Goal: Task Accomplishment & Management: Manage account settings

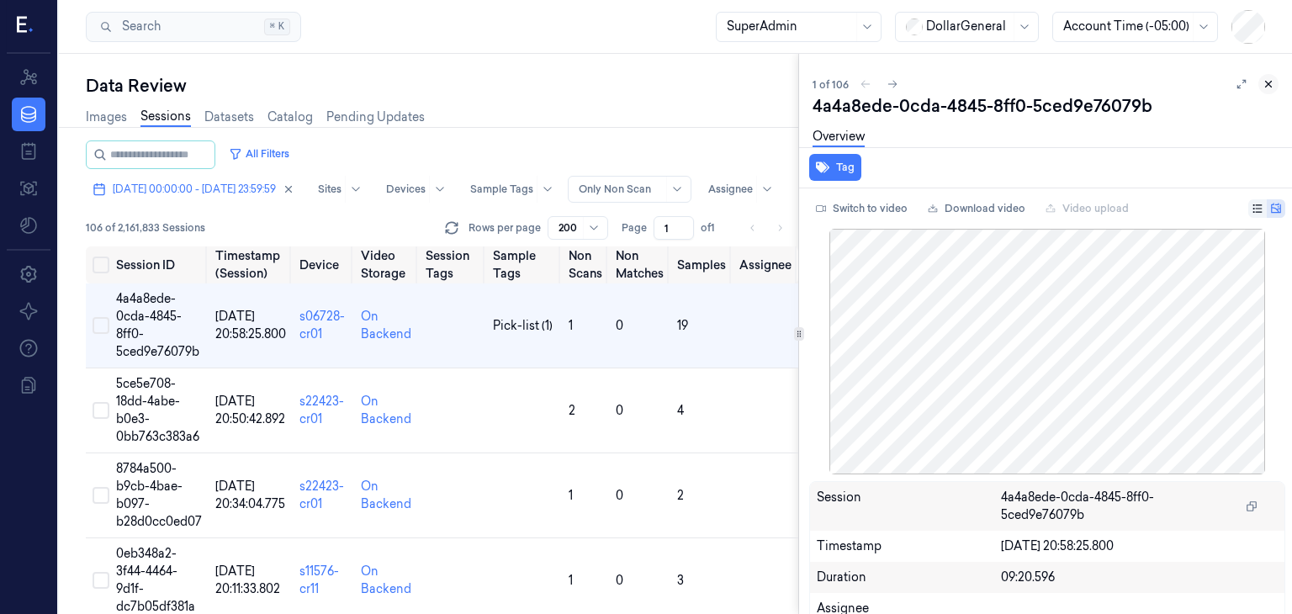
click at [1262, 79] on icon at bounding box center [1268, 84] width 12 height 12
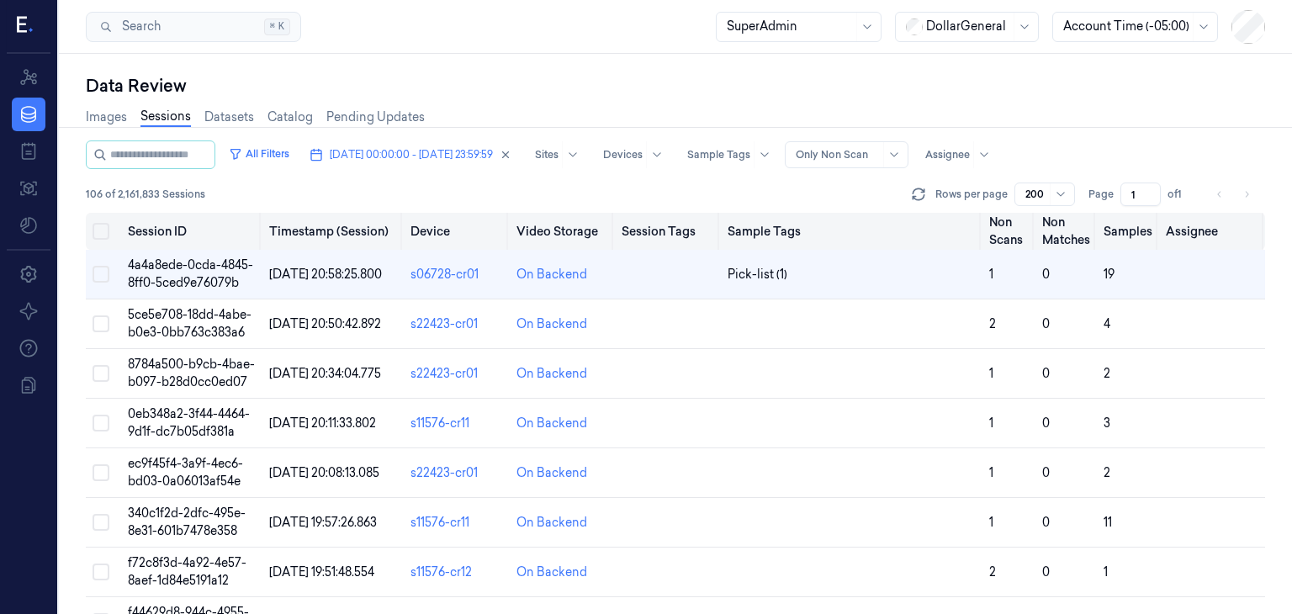
click at [98, 233] on button "Select all" at bounding box center [100, 231] width 17 height 17
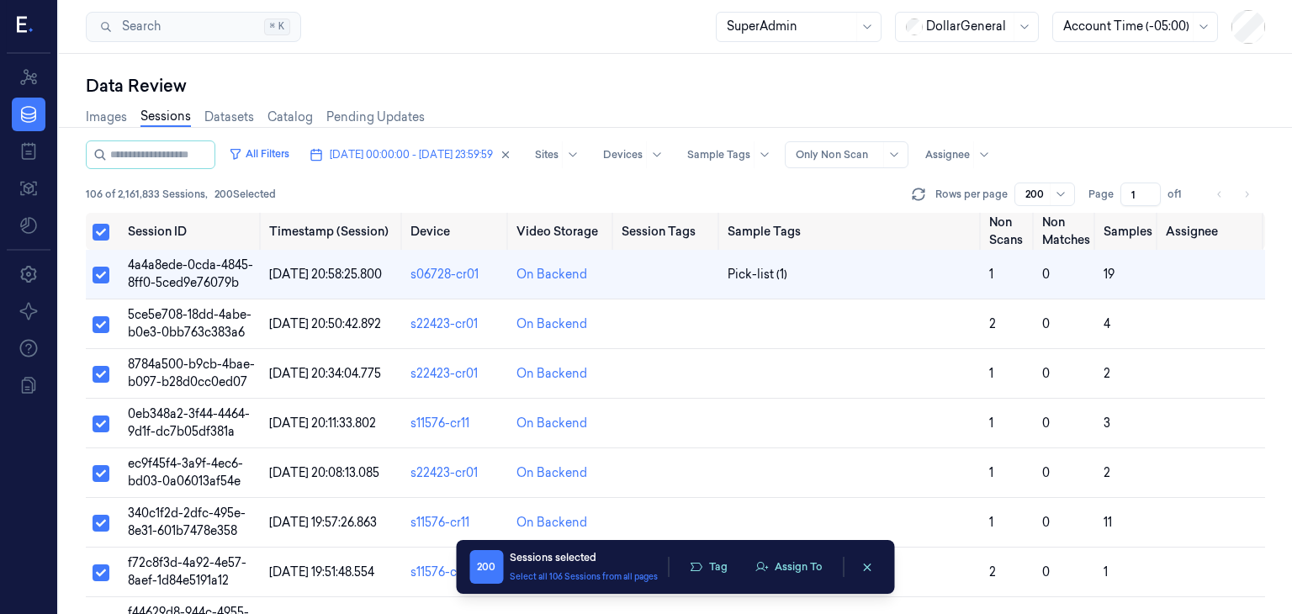
click at [77, 217] on div "Data Review Images Sessions Datasets Catalog Pending Updates All Filters [DATE]…" at bounding box center [675, 334] width 1233 height 560
click at [106, 236] on button "Select all" at bounding box center [100, 232] width 17 height 17
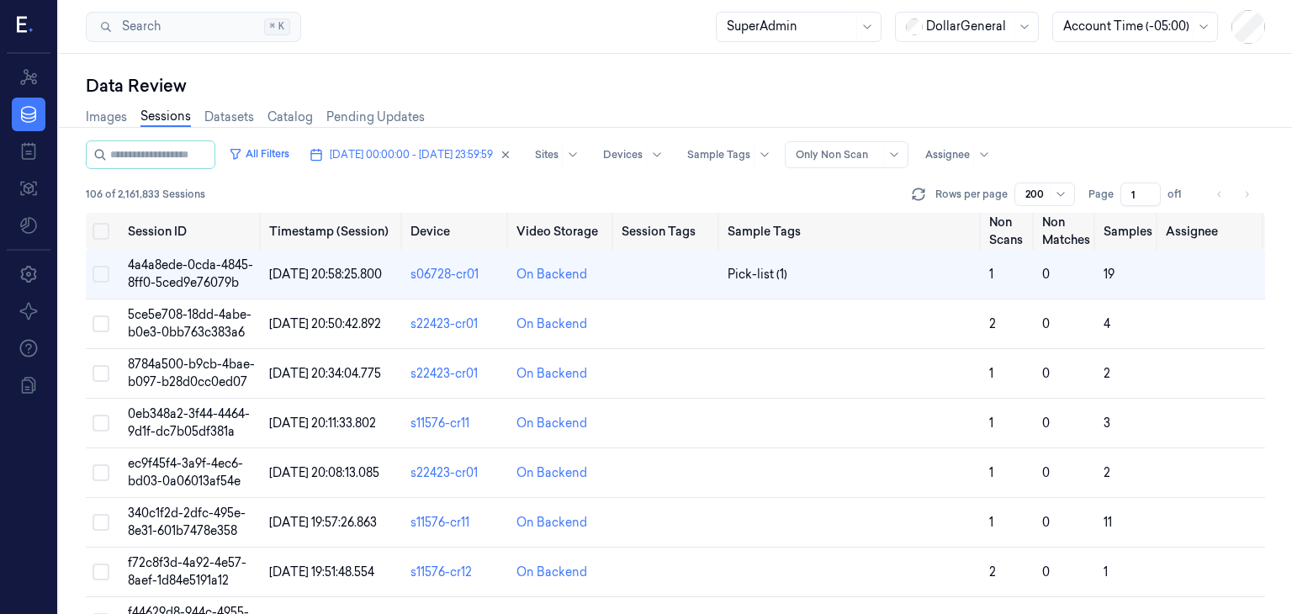
click at [1149, 187] on input "1" at bounding box center [1140, 194] width 40 height 24
click at [1149, 193] on input "1" at bounding box center [1140, 194] width 40 height 24
click at [1186, 192] on span "of 1" at bounding box center [1180, 194] width 27 height 15
click at [178, 275] on span "4a4a8ede-0cda-4845-8ff0-5ced9e76079b" at bounding box center [190, 273] width 125 height 33
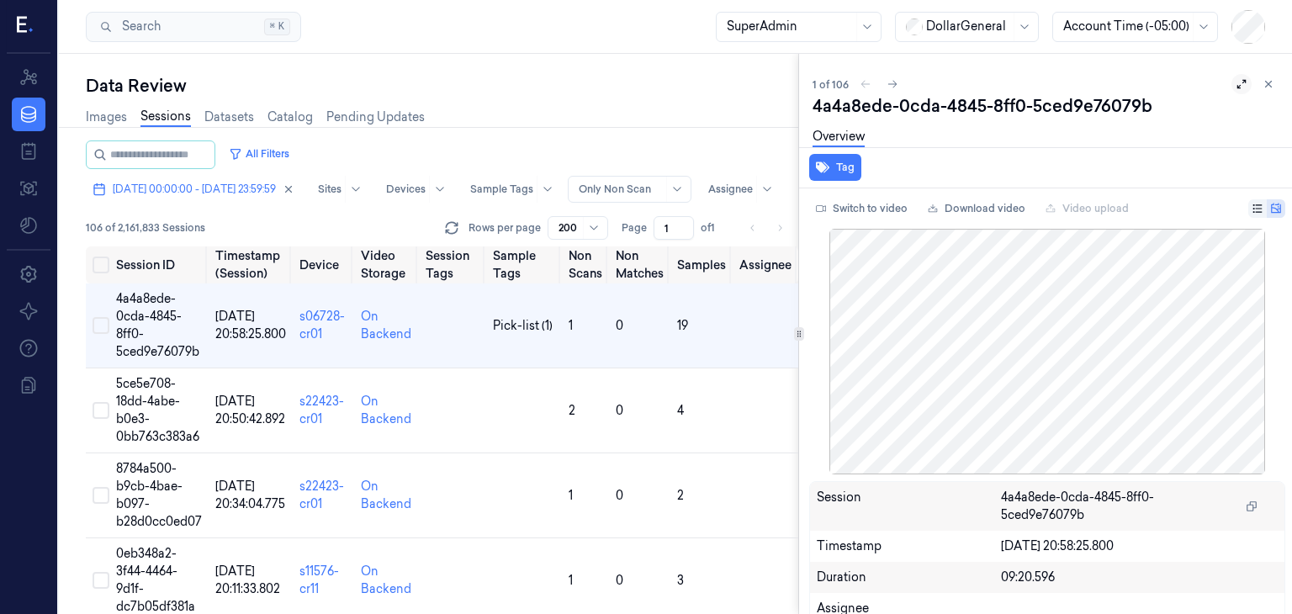
click at [1231, 85] on button at bounding box center [1241, 84] width 20 height 20
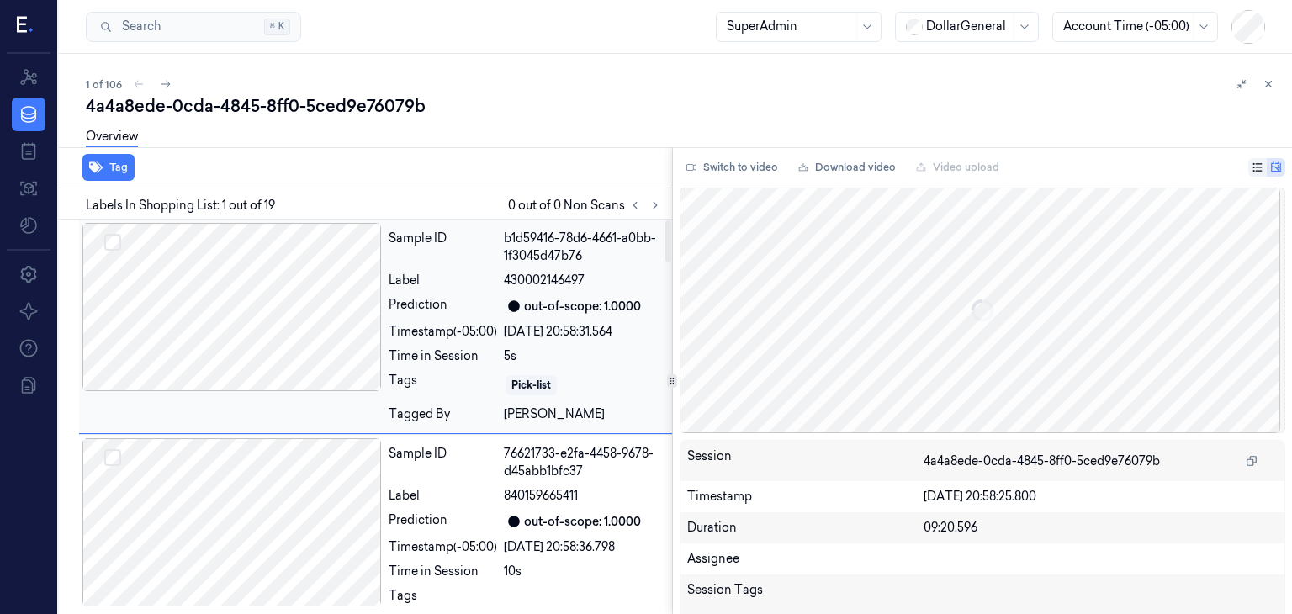
click at [215, 283] on div at bounding box center [231, 307] width 299 height 168
click at [114, 167] on button "Tag" at bounding box center [108, 167] width 52 height 27
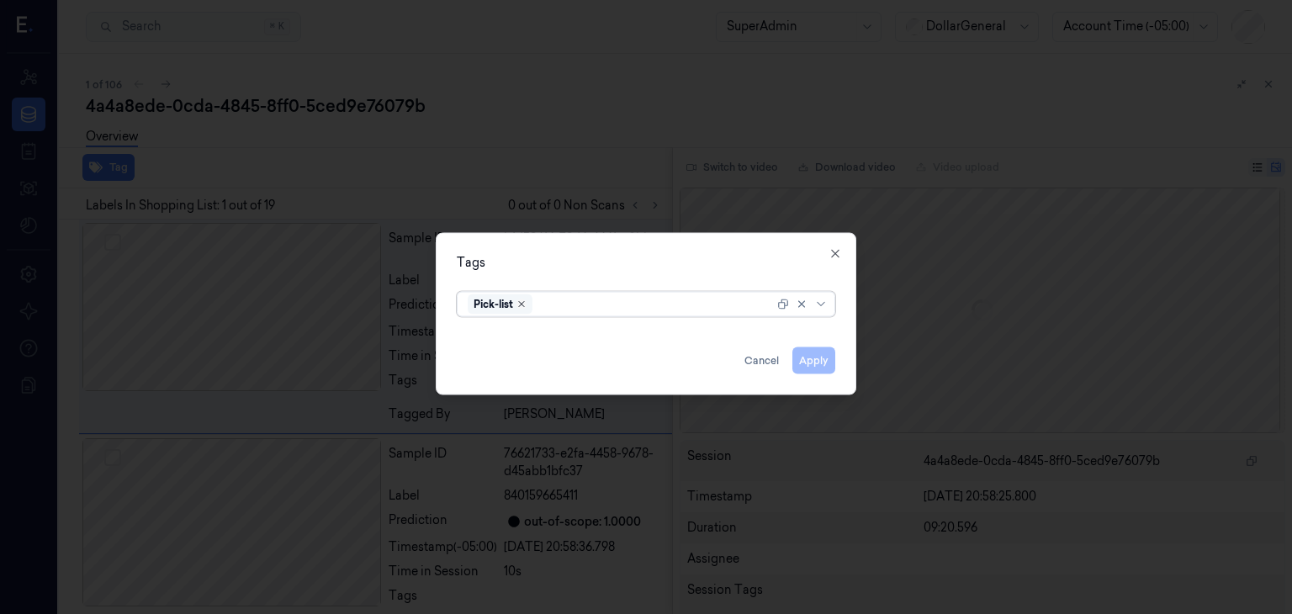
click at [525, 306] on icon "Remove ,Pick-list" at bounding box center [521, 304] width 10 height 10
click at [816, 357] on button "Apply" at bounding box center [813, 360] width 43 height 27
click at [818, 360] on button "Apply" at bounding box center [813, 360] width 43 height 27
click at [835, 247] on icon "button" at bounding box center [834, 253] width 13 height 13
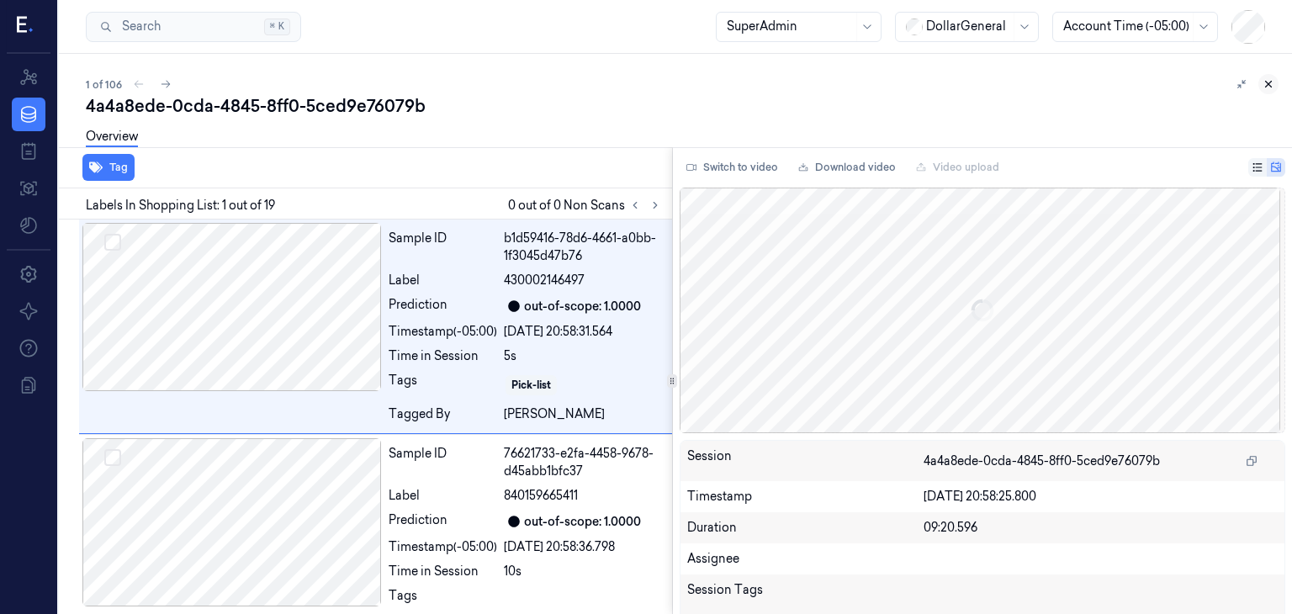
click at [1271, 82] on icon at bounding box center [1268, 84] width 12 height 12
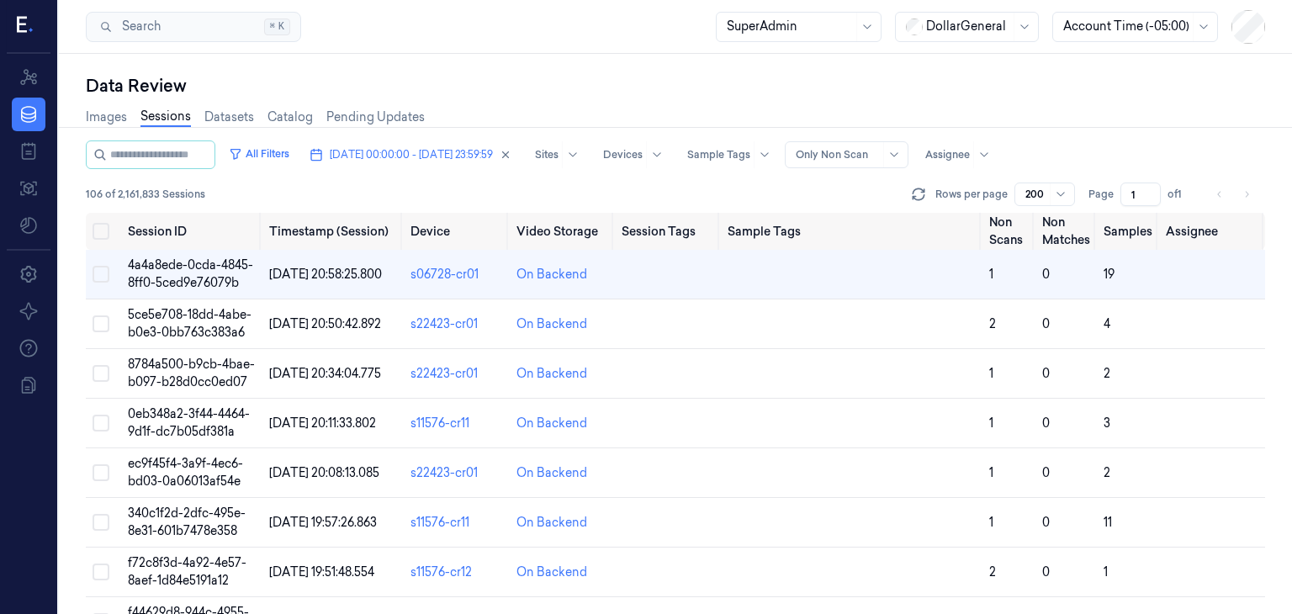
click at [1045, 193] on div at bounding box center [1035, 194] width 21 height 15
click at [1046, 285] on div "100" at bounding box center [1045, 282] width 39 height 18
click at [1242, 192] on icon "Go to next page" at bounding box center [1246, 194] width 10 height 13
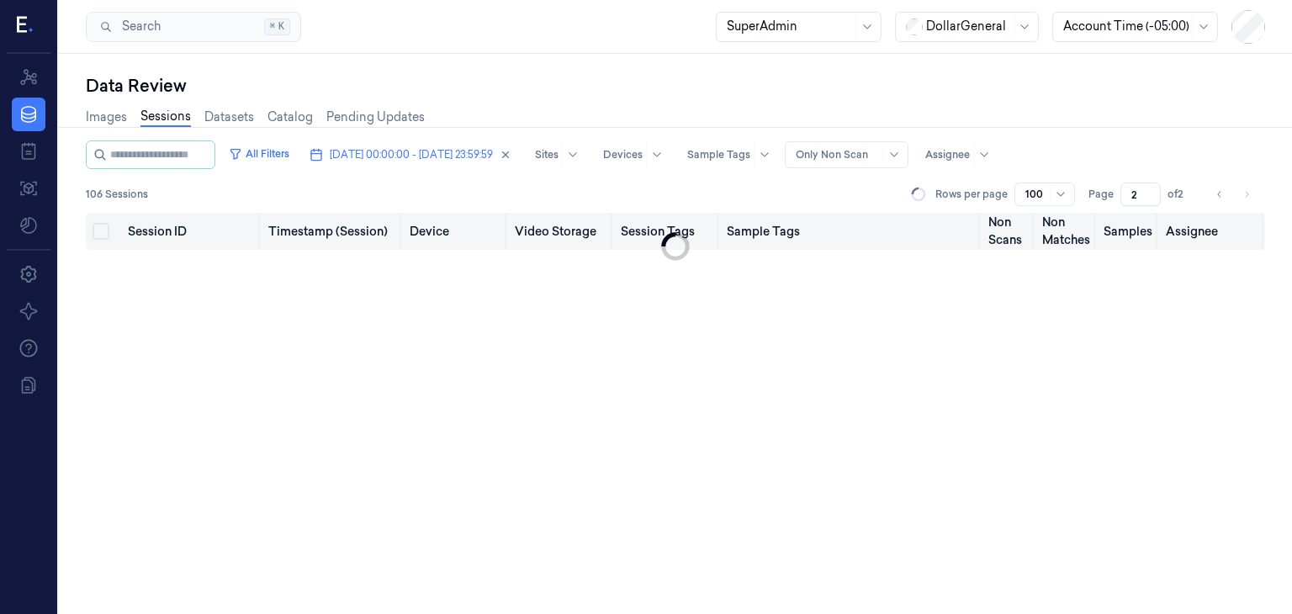
click at [100, 232] on button "Select all" at bounding box center [100, 231] width 17 height 17
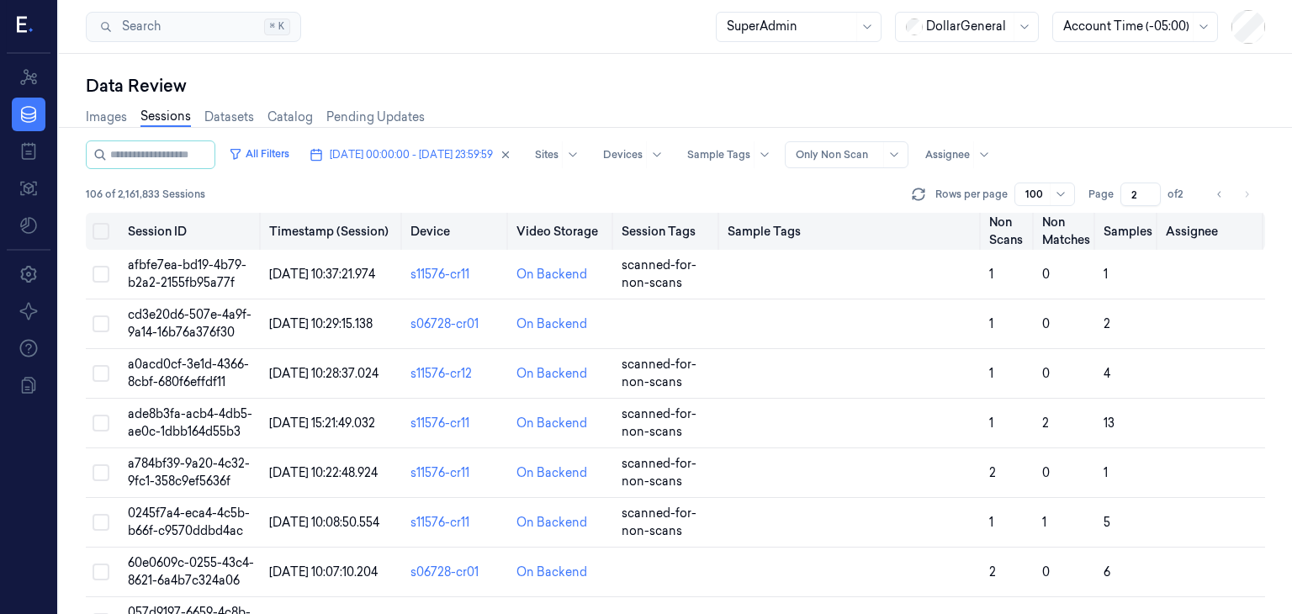
click at [96, 226] on button "Select all" at bounding box center [100, 231] width 17 height 17
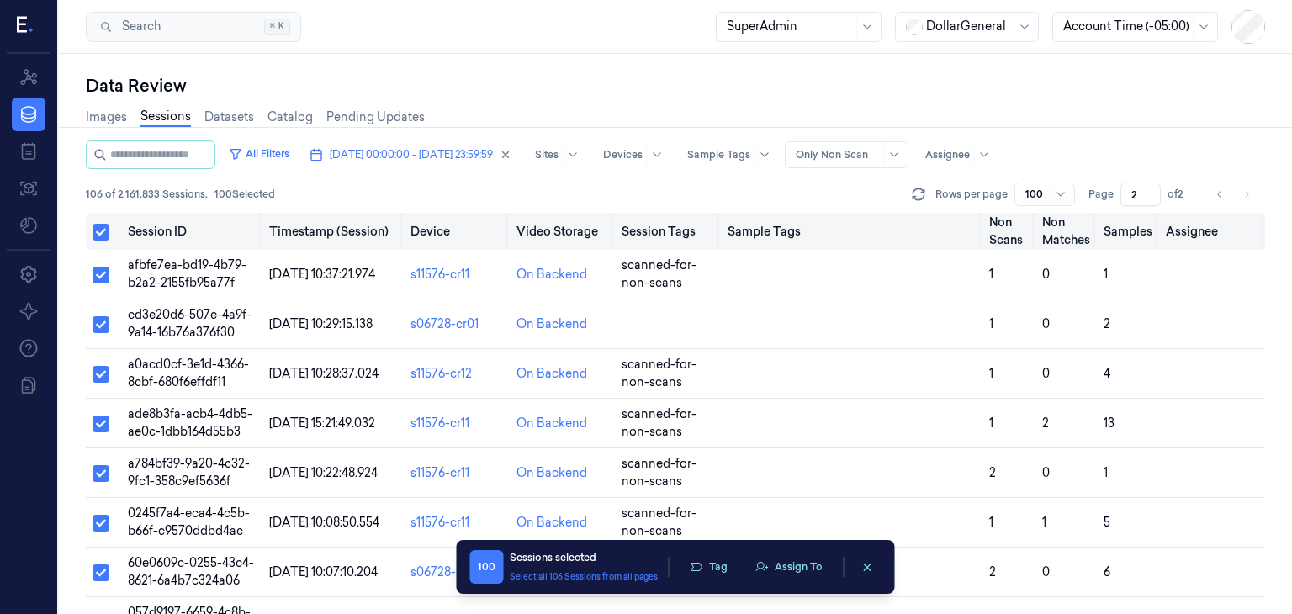
click at [96, 226] on button "Select all" at bounding box center [100, 232] width 17 height 17
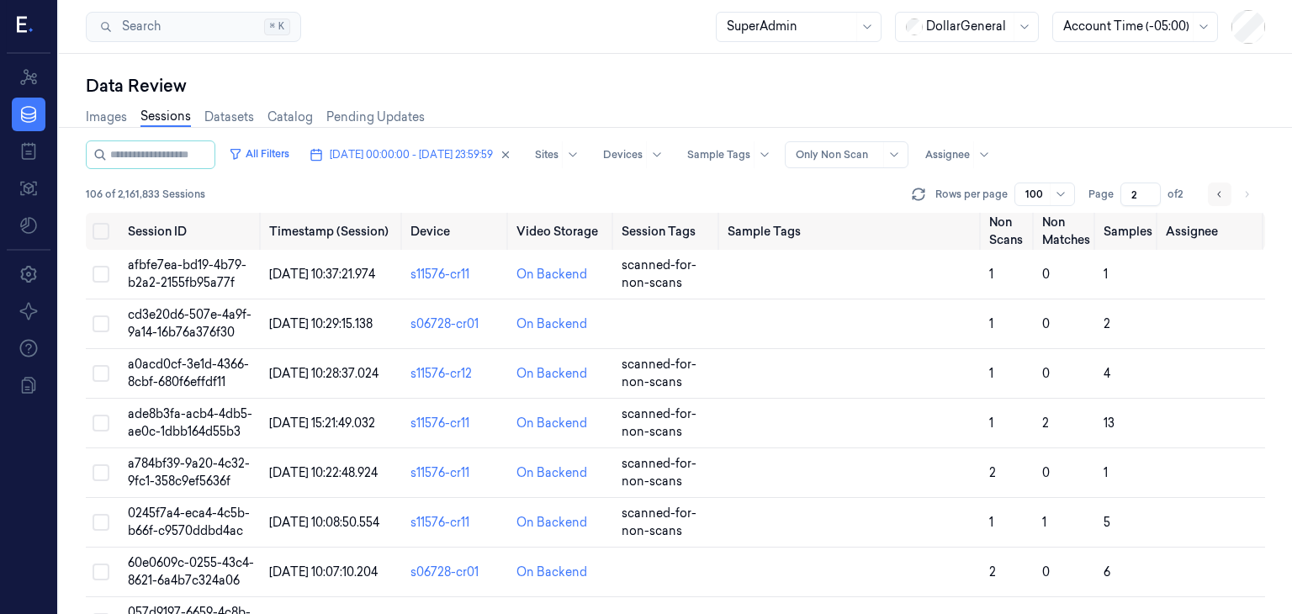
click at [1218, 198] on icon "Go to previous page" at bounding box center [1219, 194] width 10 height 13
type input "1"
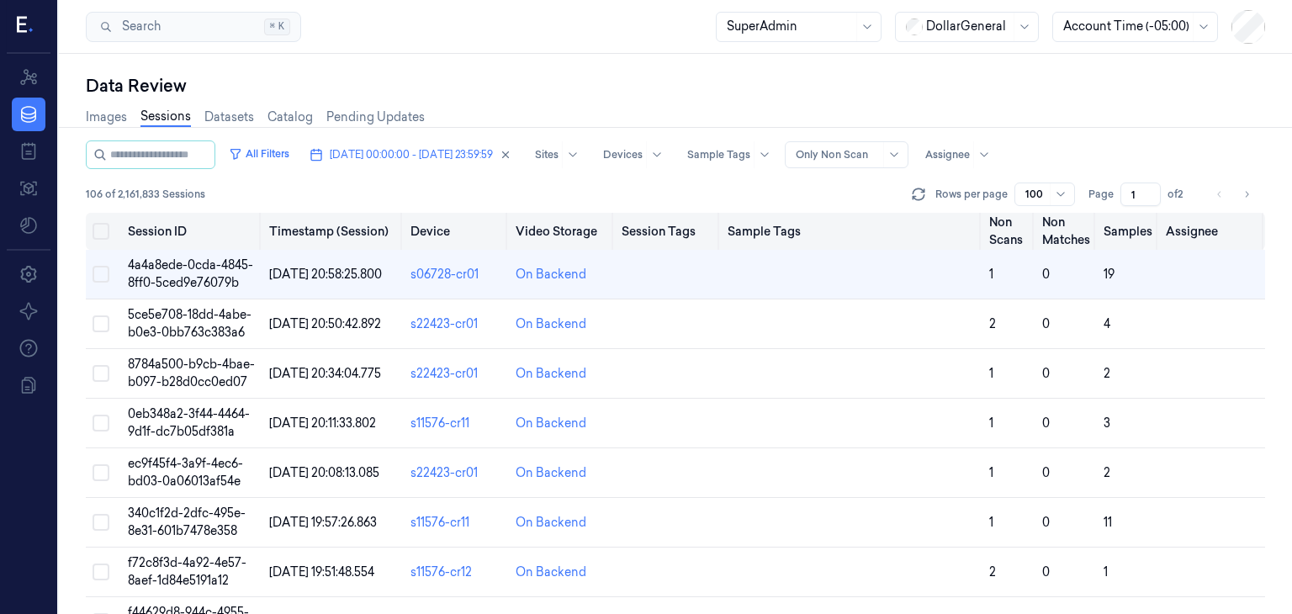
click at [102, 230] on button "Select all" at bounding box center [100, 231] width 17 height 17
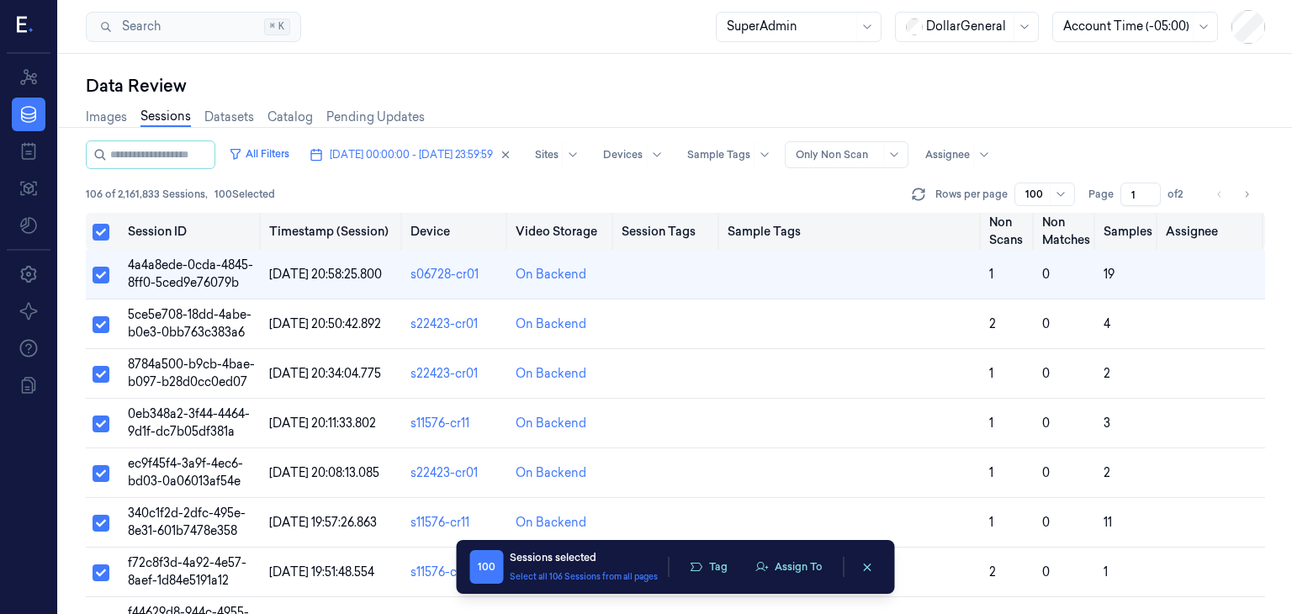
click at [102, 230] on button "Select all" at bounding box center [100, 232] width 17 height 17
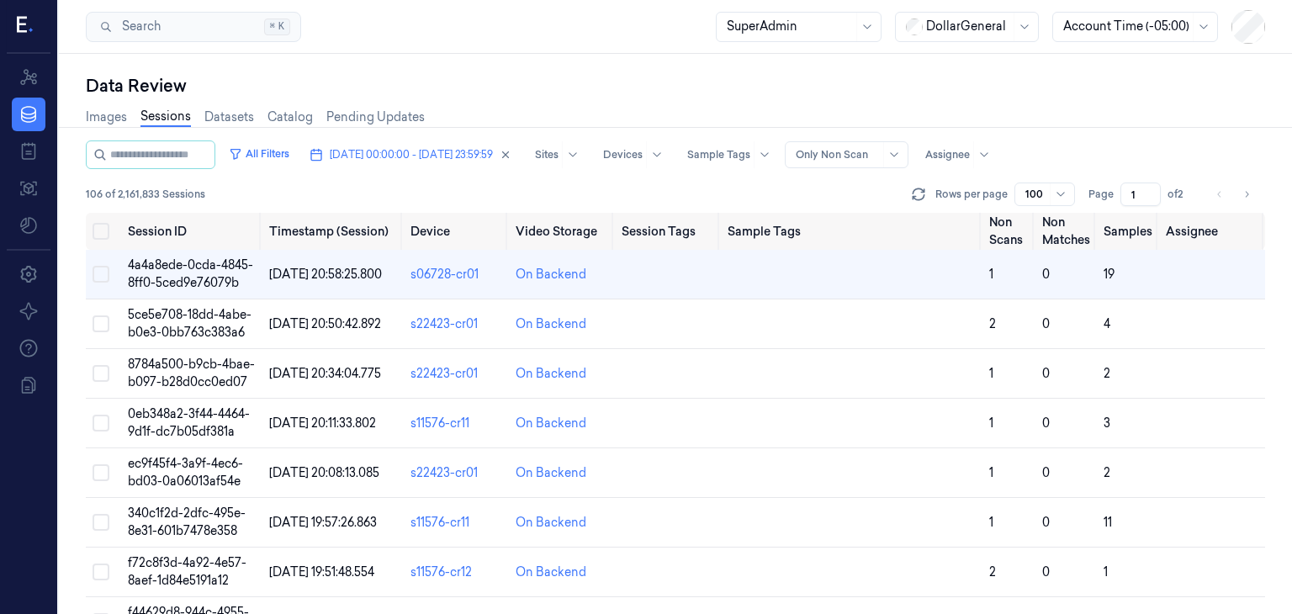
click at [463, 193] on div "106 of 2,161,833 Sessions Rows per page 100 Page 1 of 2" at bounding box center [675, 194] width 1179 height 24
click at [1095, 26] on div at bounding box center [1126, 27] width 126 height 18
click at [868, 93] on div "Data Review" at bounding box center [675, 86] width 1179 height 24
click at [1244, 132] on div "Images Sessions Datasets Catalog Pending Updates" at bounding box center [675, 119] width 1179 height 43
click at [182, 273] on td "4a4a8ede-0cda-4845-8ff0-5ced9e76079b" at bounding box center [191, 275] width 141 height 50
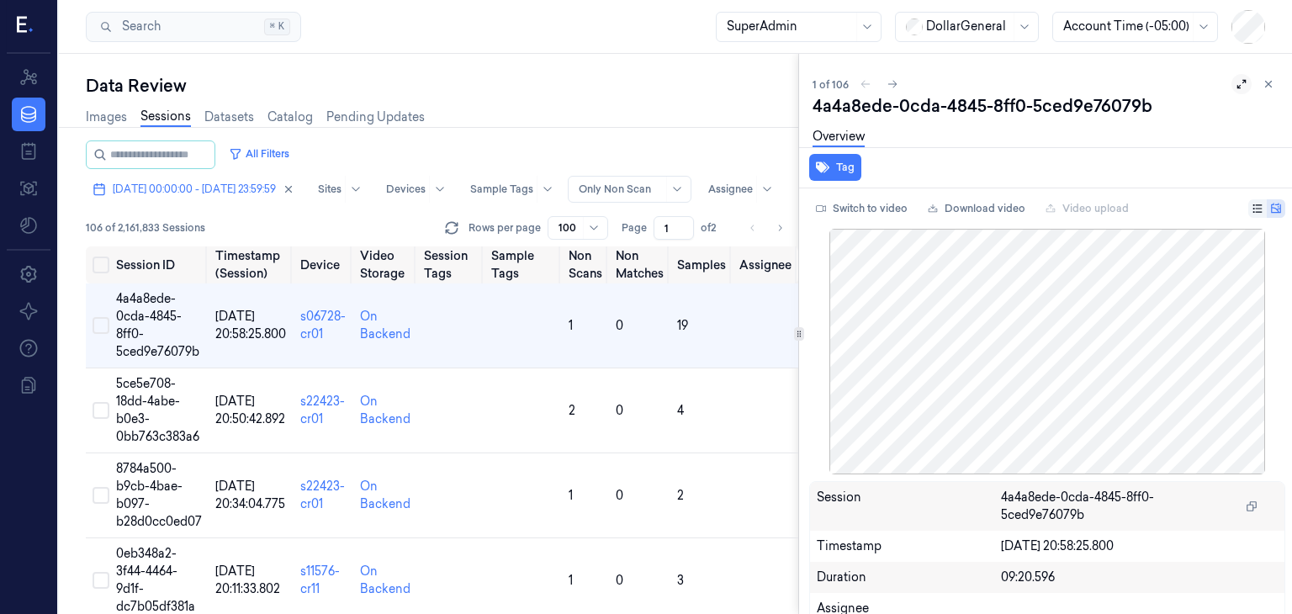
click at [1235, 78] on icon at bounding box center [1241, 84] width 12 height 12
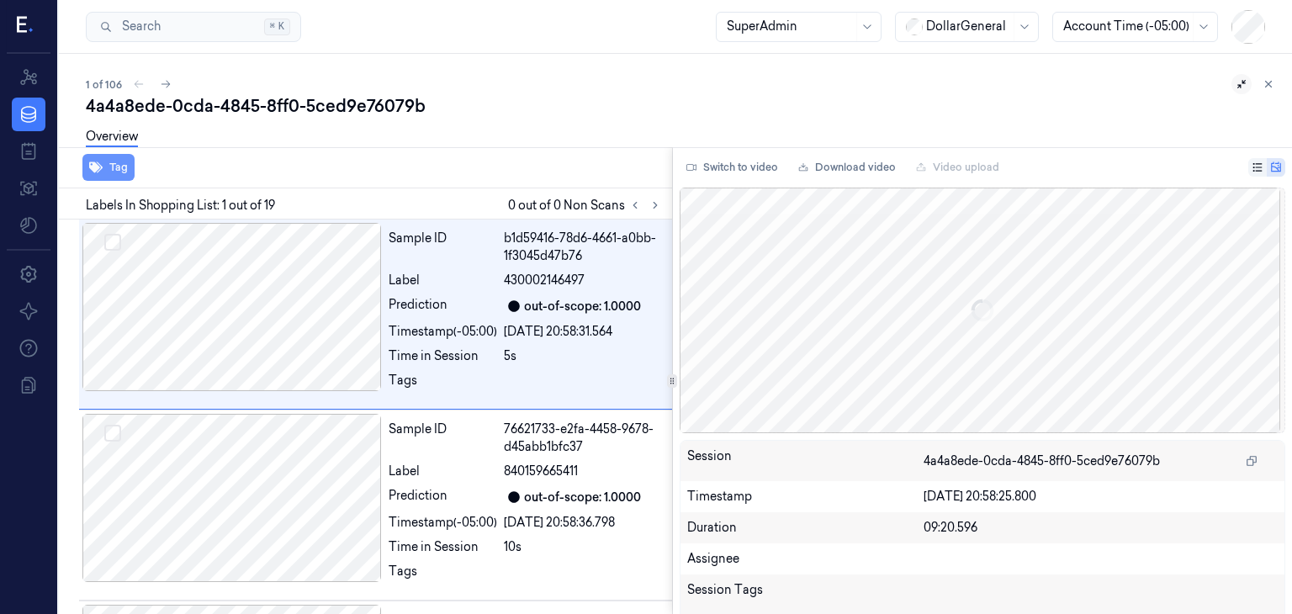
click at [98, 176] on button "Tag" at bounding box center [108, 167] width 52 height 27
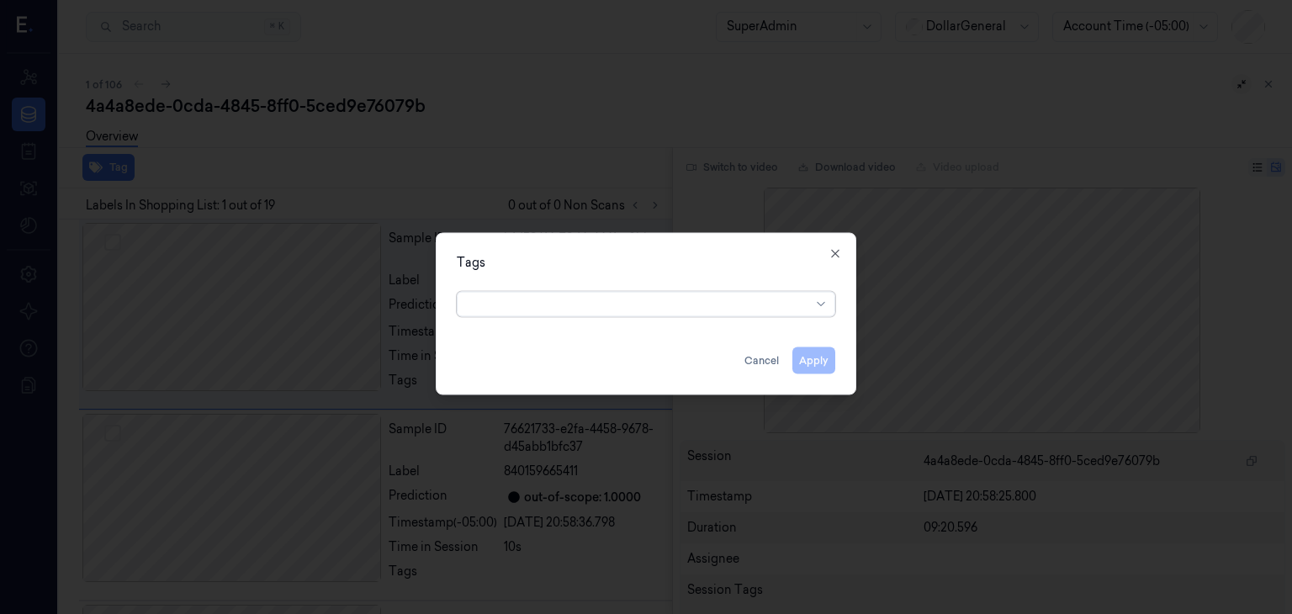
click at [559, 303] on div at bounding box center [639, 304] width 343 height 18
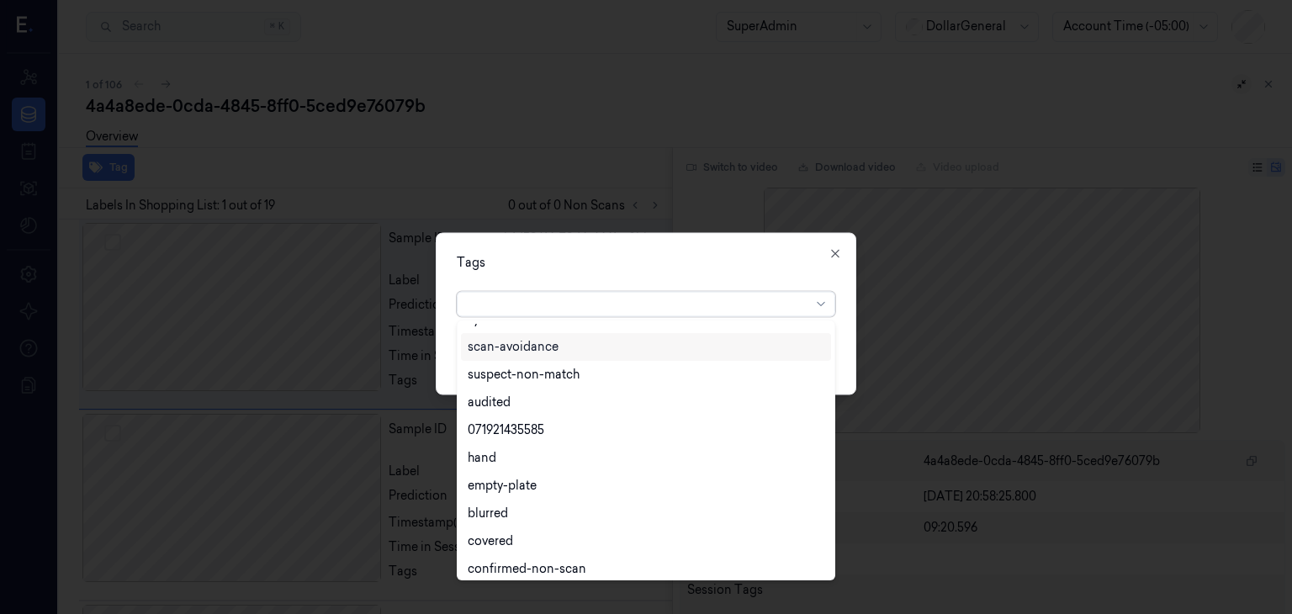
scroll to position [303, 0]
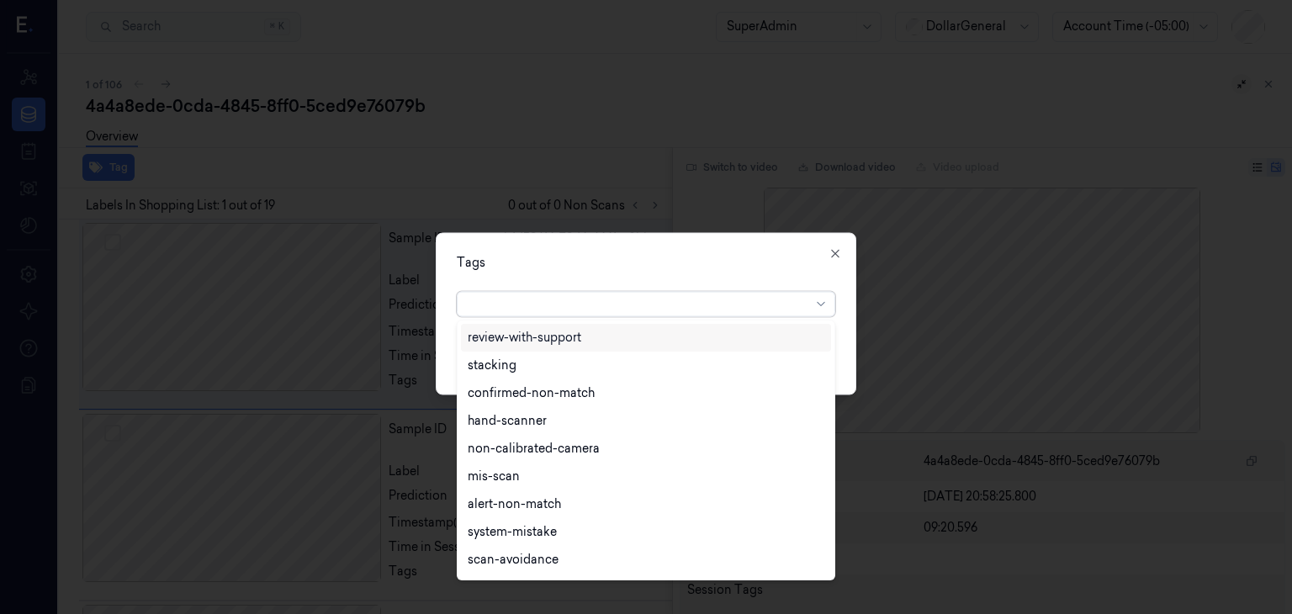
click at [537, 302] on div at bounding box center [639, 304] width 343 height 18
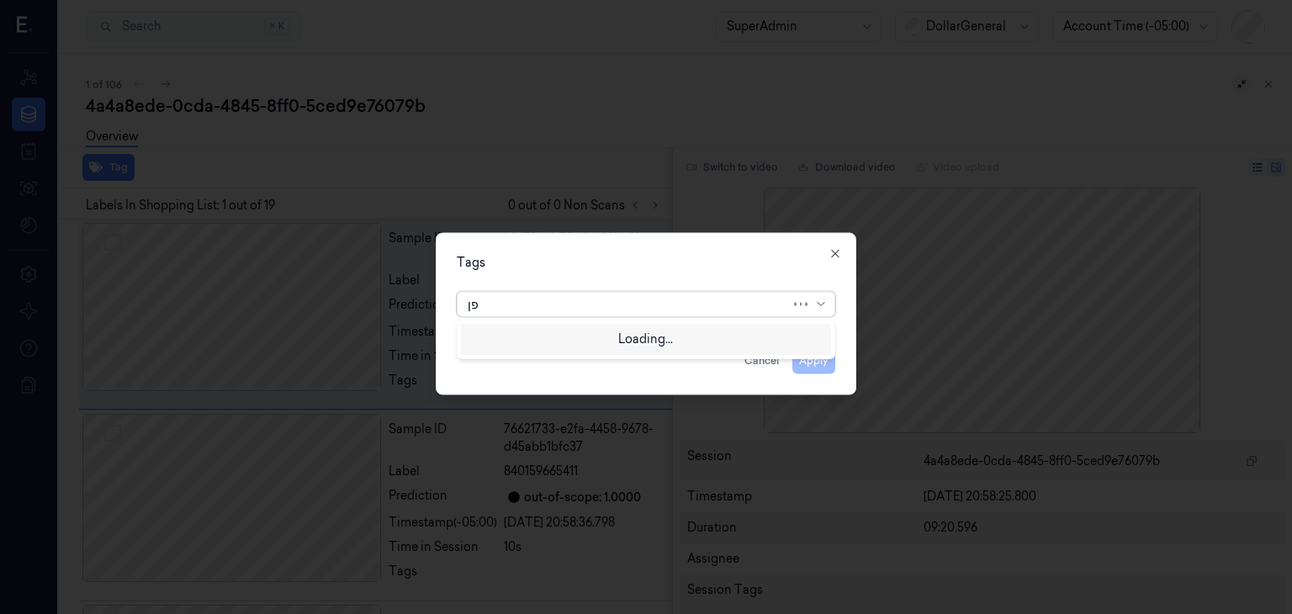
scroll to position [0, 0]
type input "פ"
type input "picklist"
click at [503, 346] on div "picklist" at bounding box center [646, 338] width 370 height 28
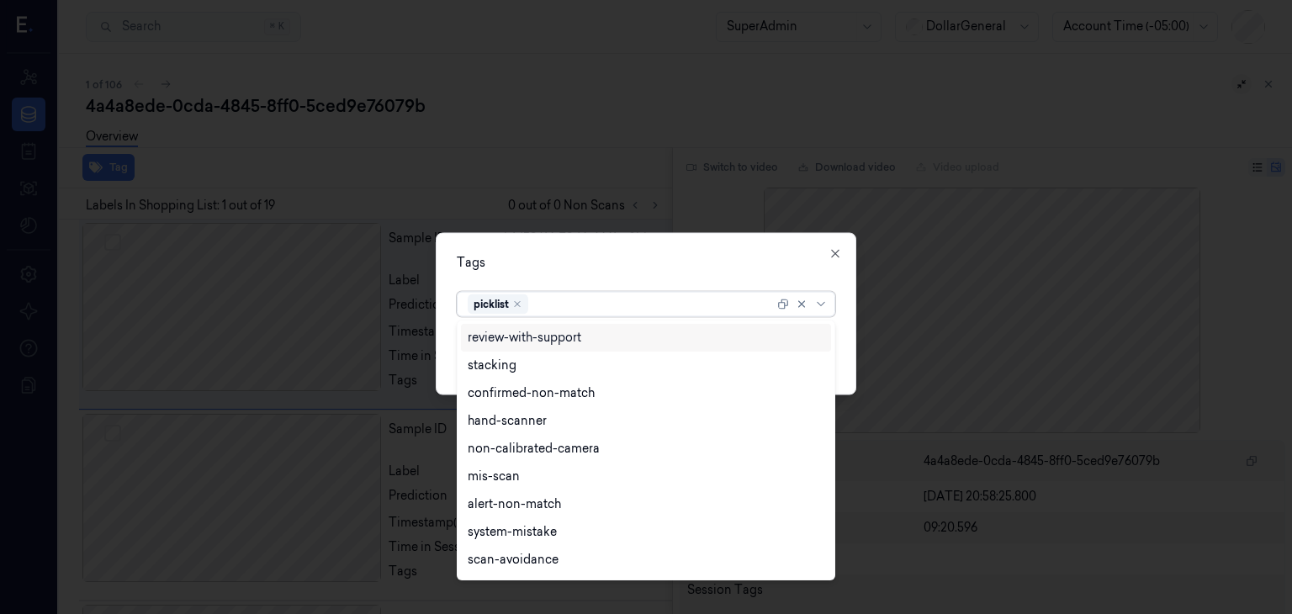
click at [667, 270] on div "Tags" at bounding box center [646, 263] width 378 height 18
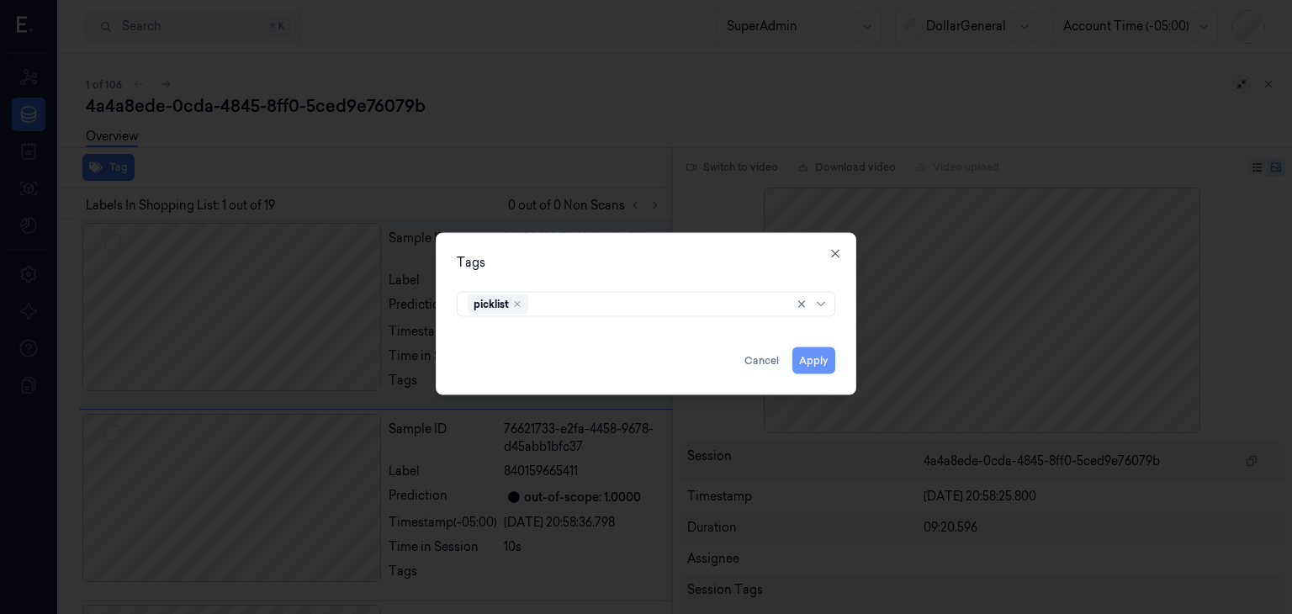
click at [813, 367] on button "Apply" at bounding box center [813, 360] width 43 height 27
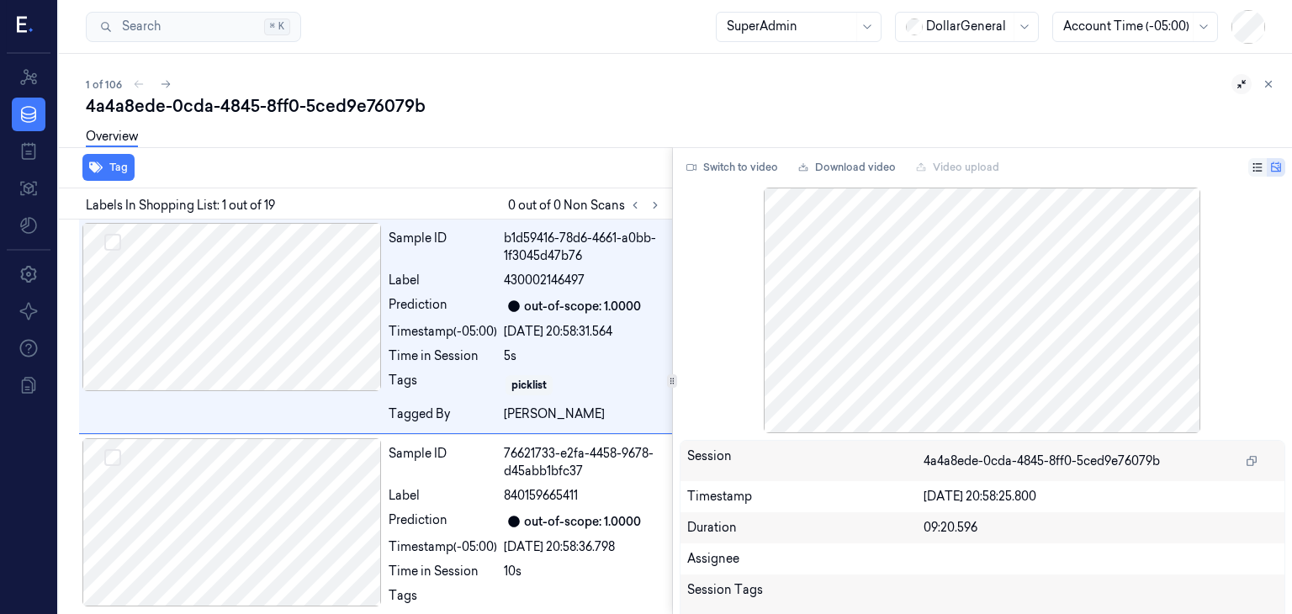
click at [1049, 120] on div "Overview" at bounding box center [682, 139] width 1192 height 43
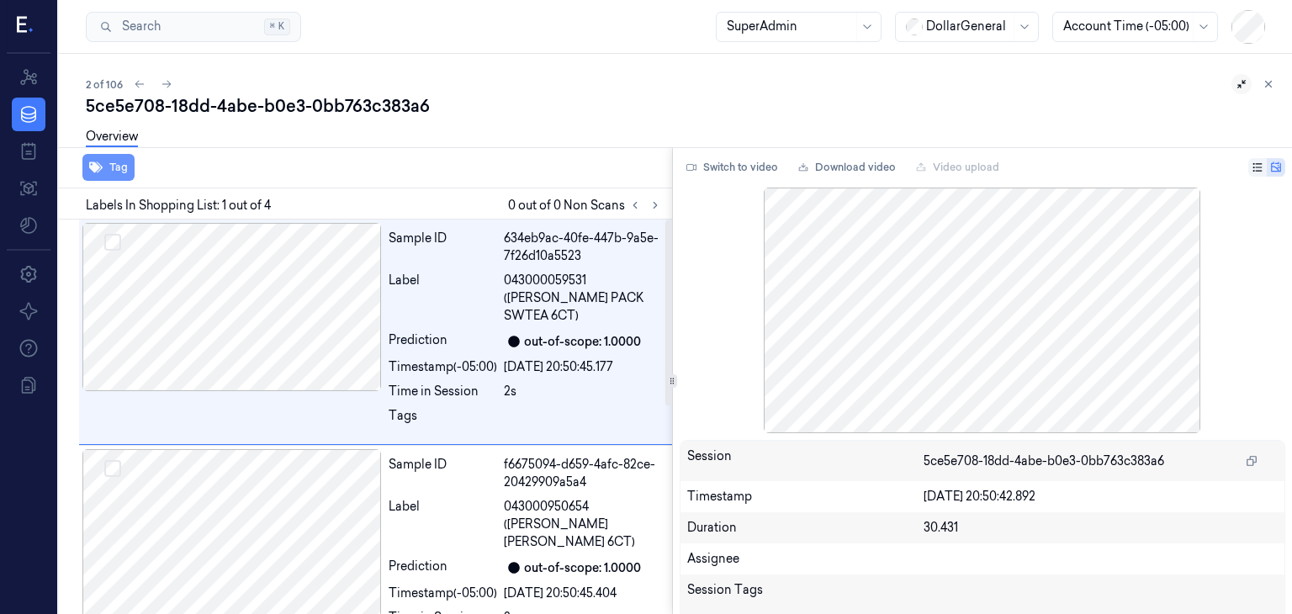
click at [119, 161] on button "Tag" at bounding box center [108, 167] width 52 height 27
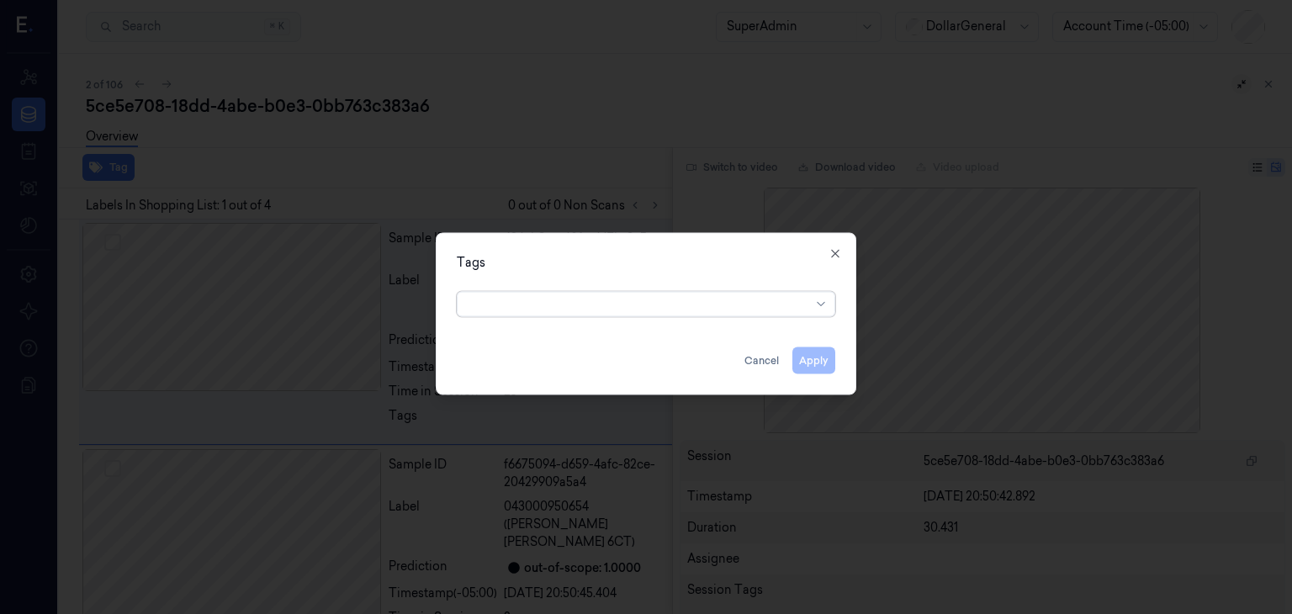
click at [583, 311] on div at bounding box center [639, 304] width 343 height 18
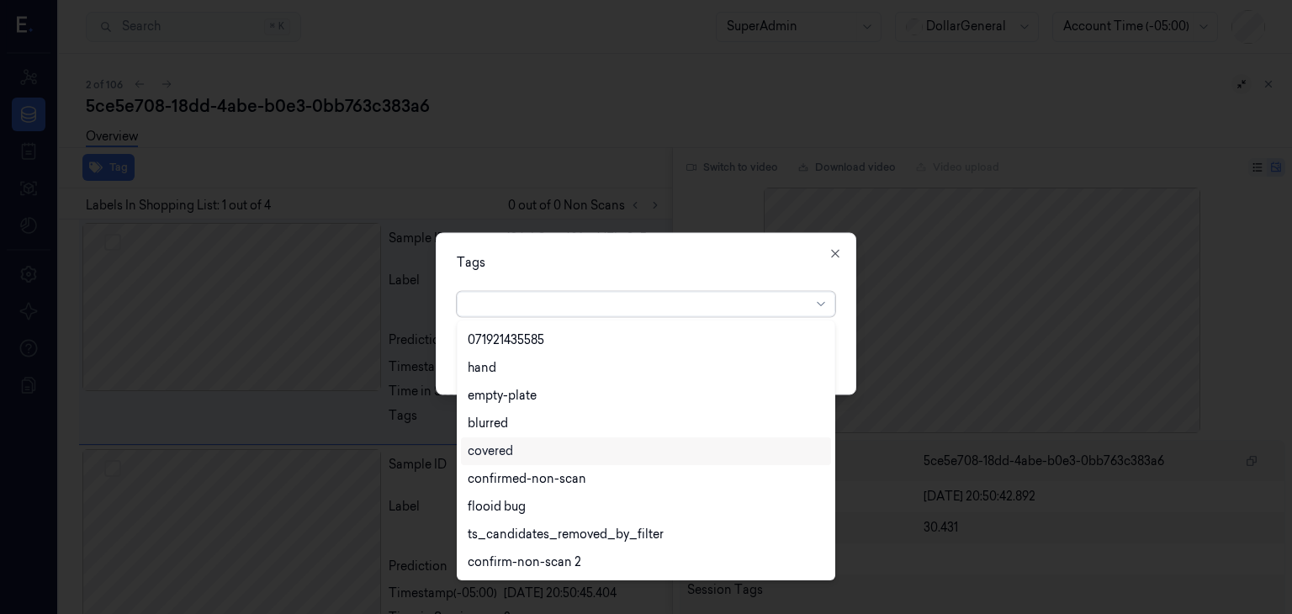
scroll to position [414, 0]
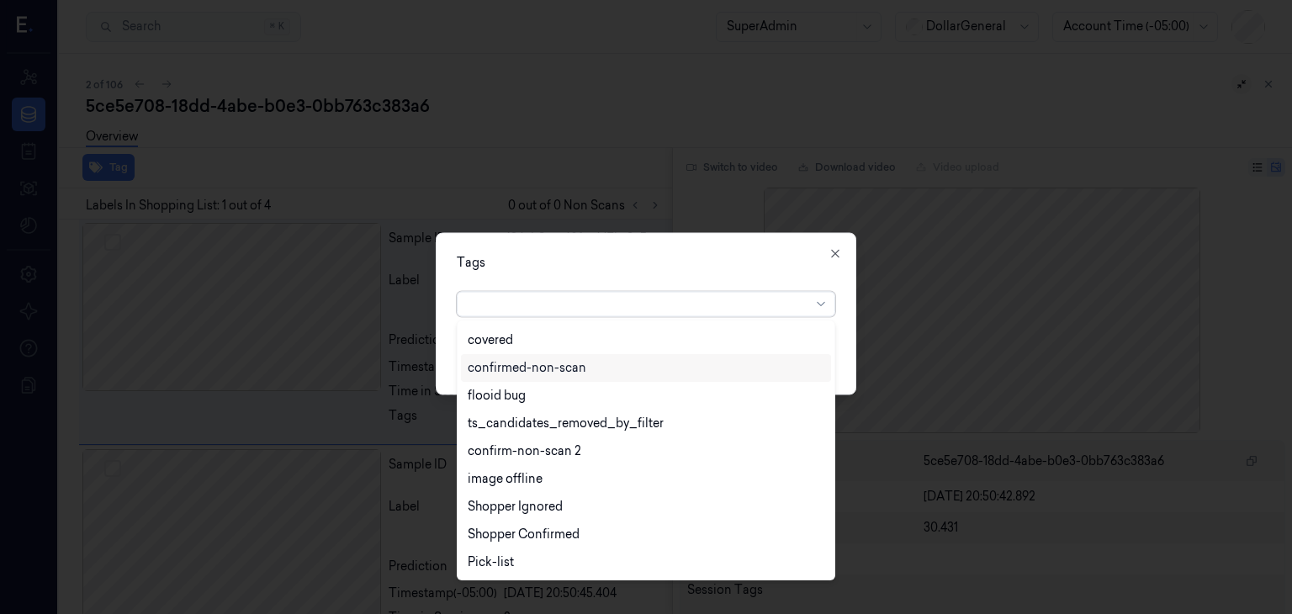
click at [594, 99] on div at bounding box center [646, 307] width 1292 height 614
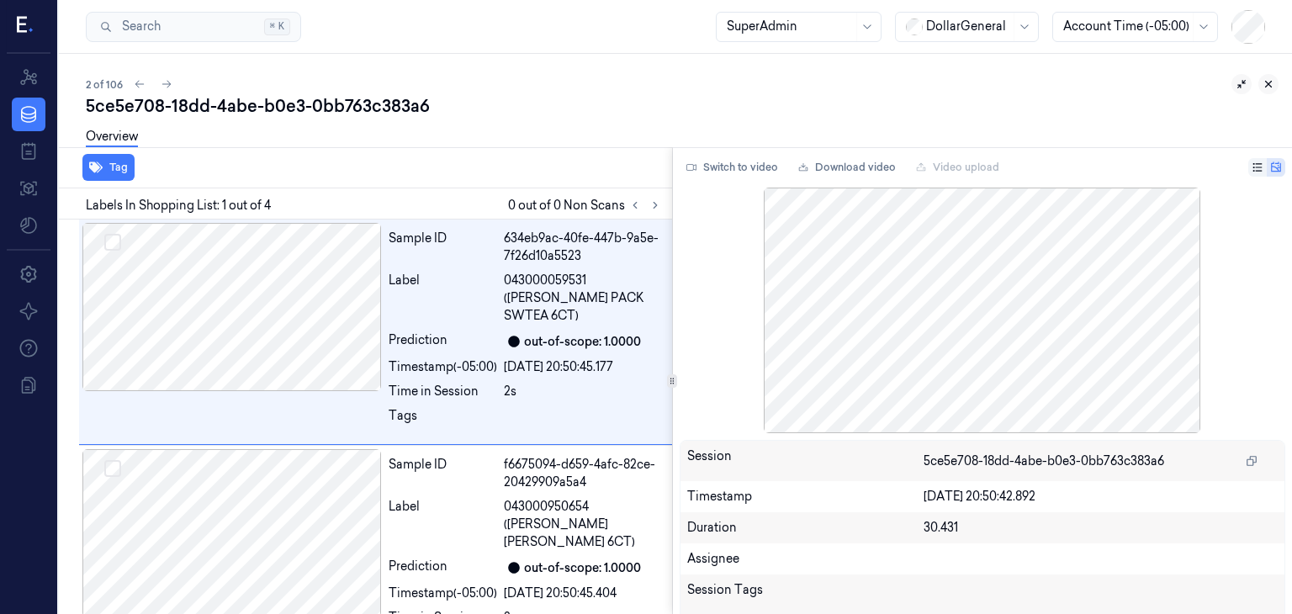
click at [1276, 88] on button at bounding box center [1268, 84] width 20 height 20
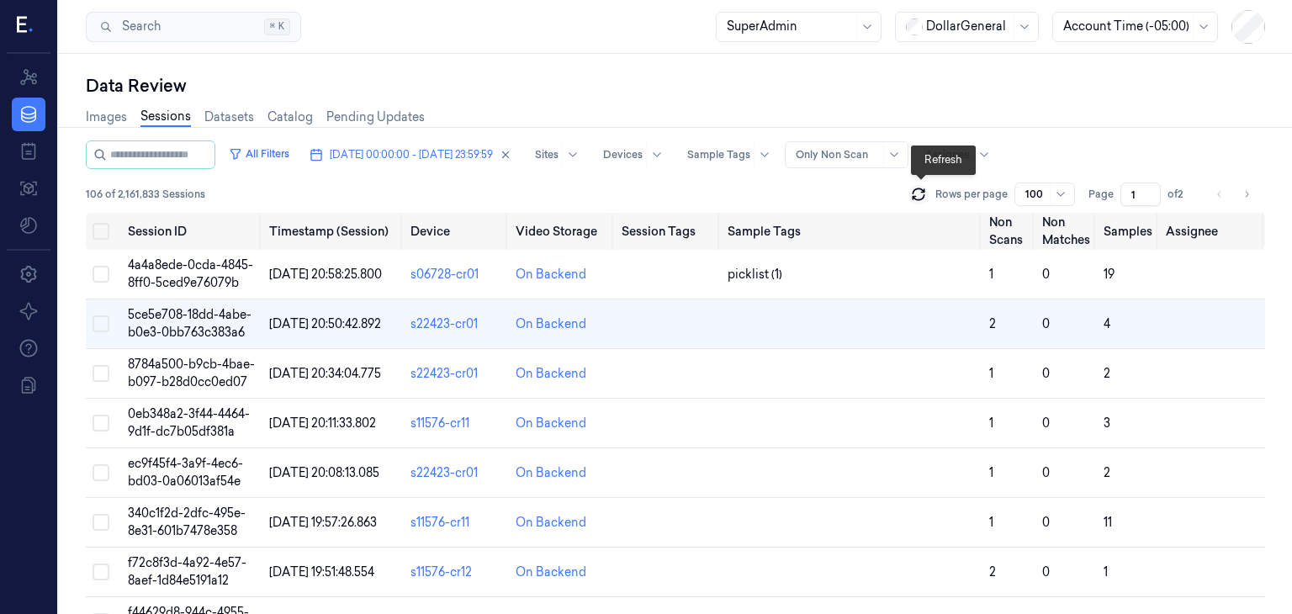
click at [919, 194] on icon at bounding box center [918, 194] width 17 height 17
click at [171, 317] on span "5ce5e708-18dd-4abe-b0e3-0bb763c383a6" at bounding box center [190, 323] width 124 height 33
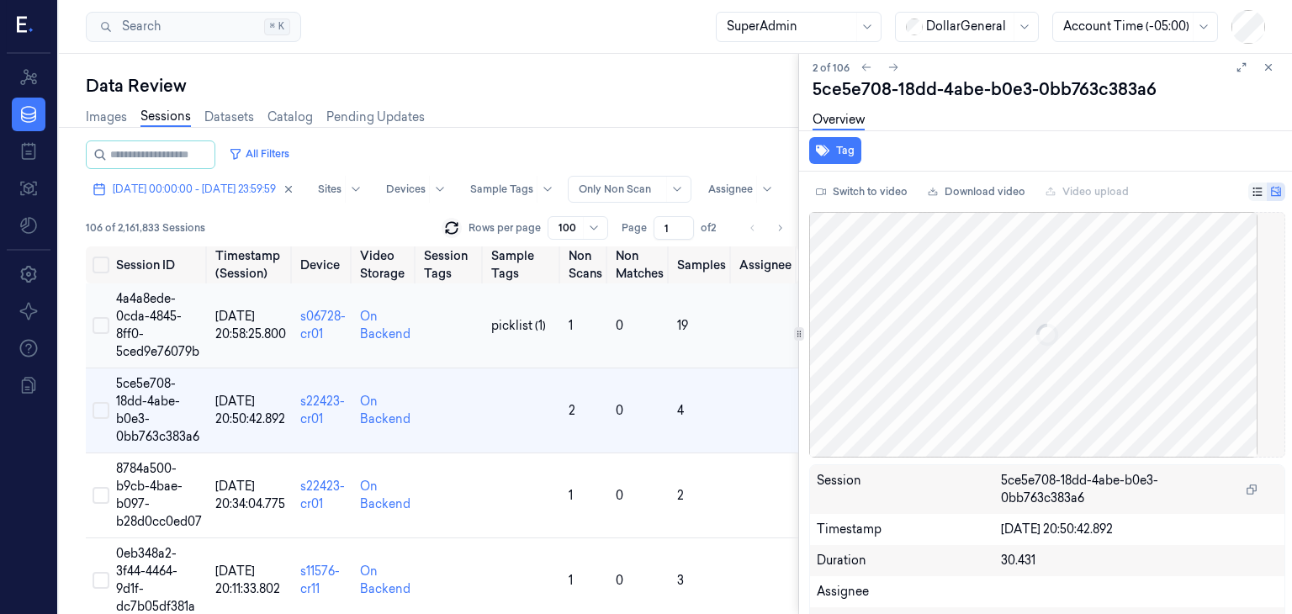
scroll to position [172, 0]
click at [145, 401] on span "5ce5e708-18dd-4abe-b0e3-0bb763c383a6" at bounding box center [157, 410] width 83 height 68
click at [177, 401] on span "5ce5e708-18dd-4abe-b0e3-0bb763c383a6" at bounding box center [157, 410] width 83 height 68
click at [144, 399] on span "5ce5e708-18dd-4abe-b0e3-0bb763c383a6" at bounding box center [157, 410] width 83 height 68
click at [845, 153] on button "Tag" at bounding box center [835, 150] width 52 height 27
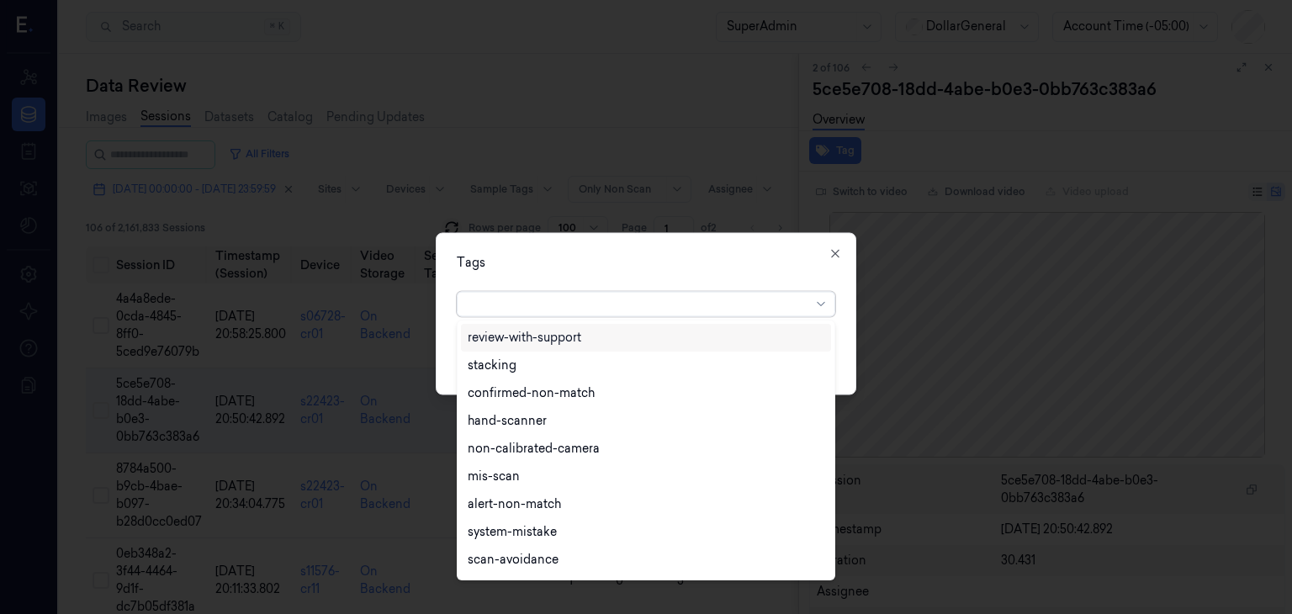
click at [496, 309] on div at bounding box center [639, 304] width 343 height 18
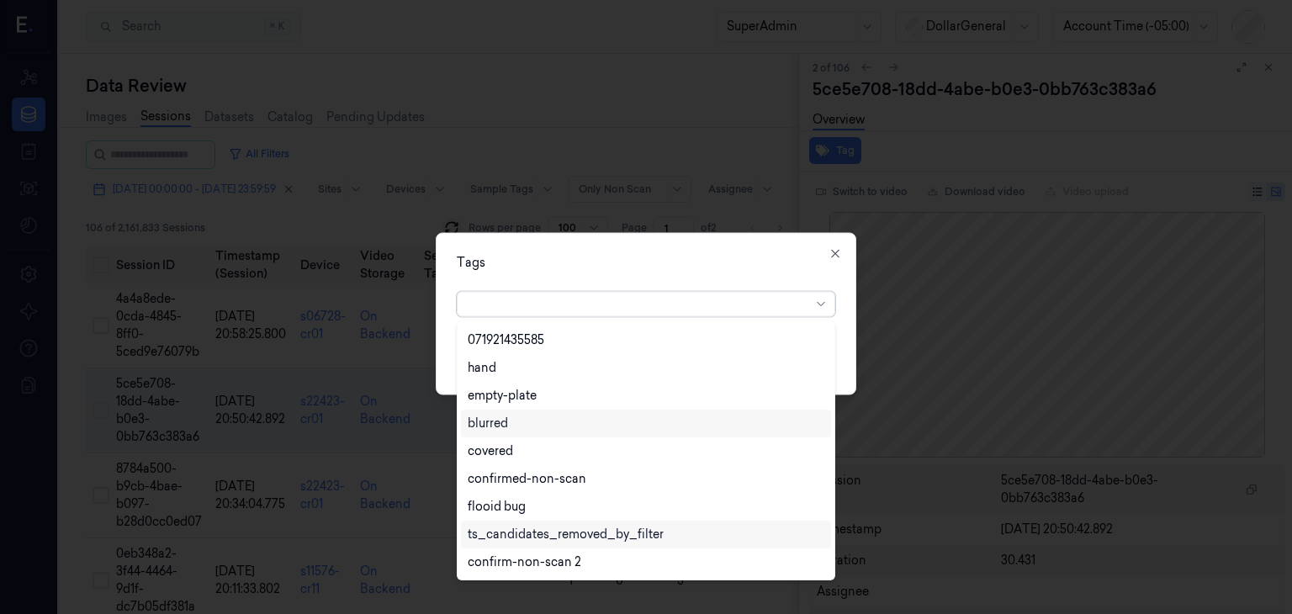
scroll to position [414, 0]
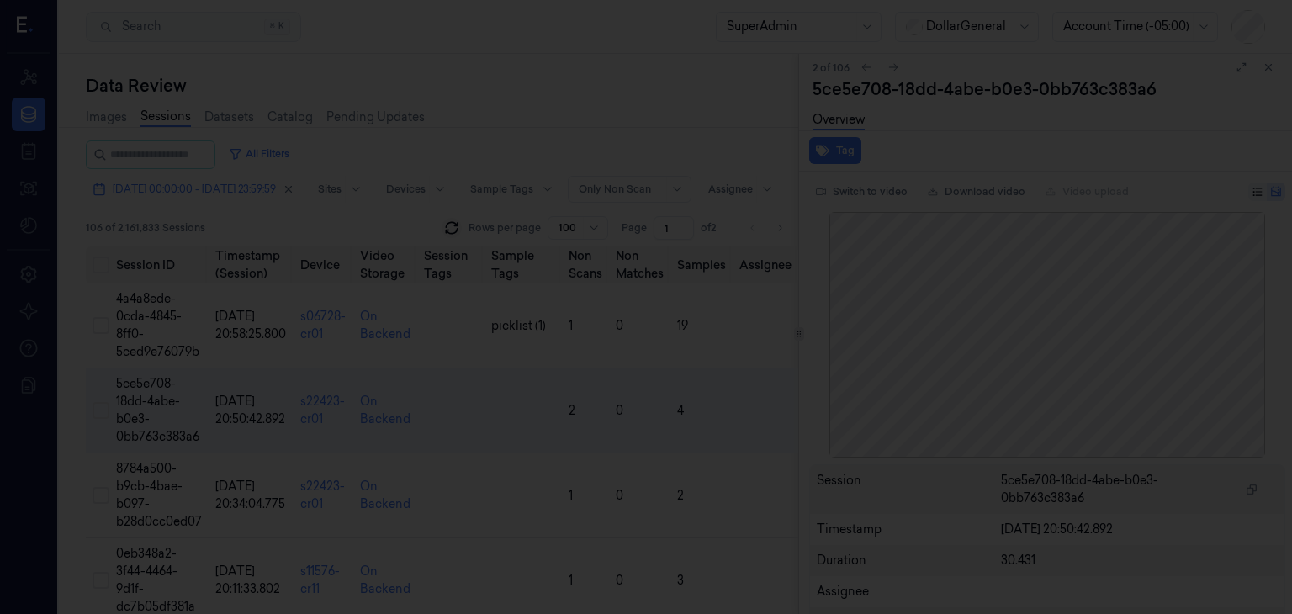
click at [656, 145] on div at bounding box center [646, 307] width 1292 height 614
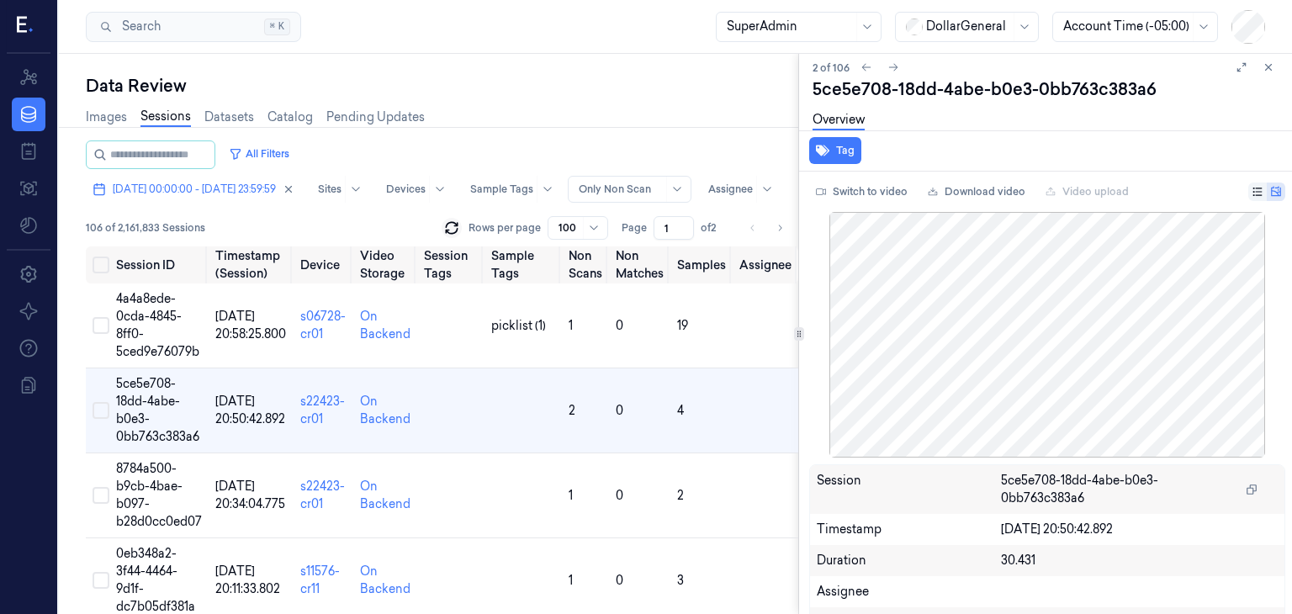
click at [1239, 71] on icon at bounding box center [1241, 67] width 12 height 12
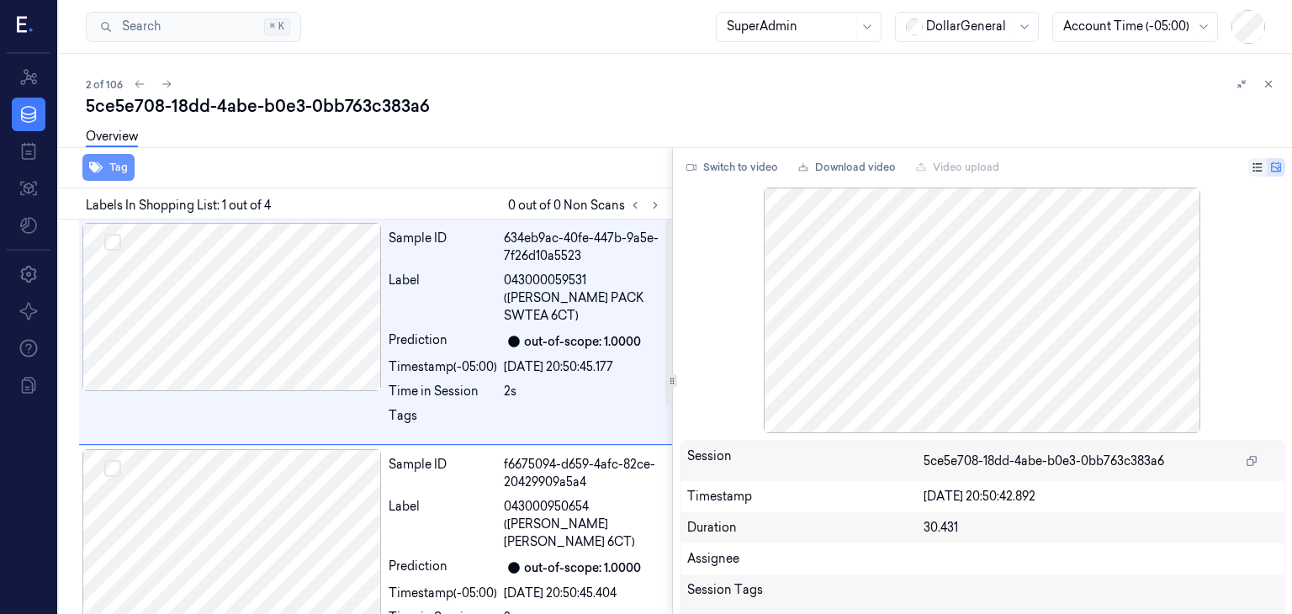
click at [84, 166] on button "Tag" at bounding box center [108, 167] width 52 height 27
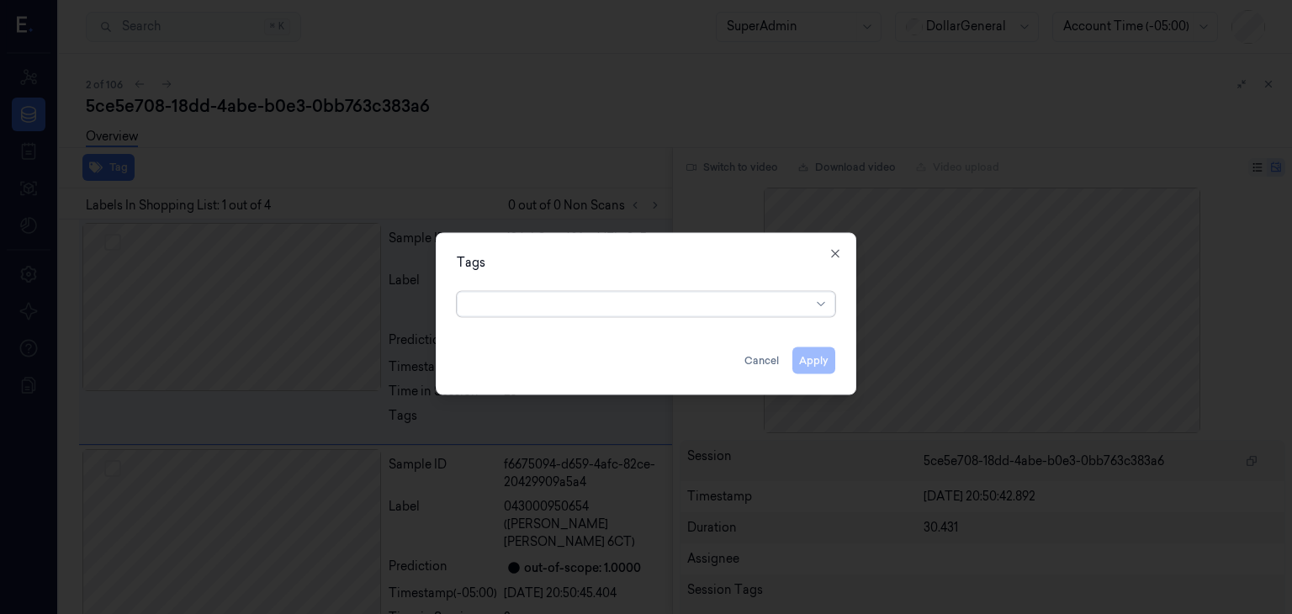
click at [506, 305] on div at bounding box center [639, 304] width 343 height 18
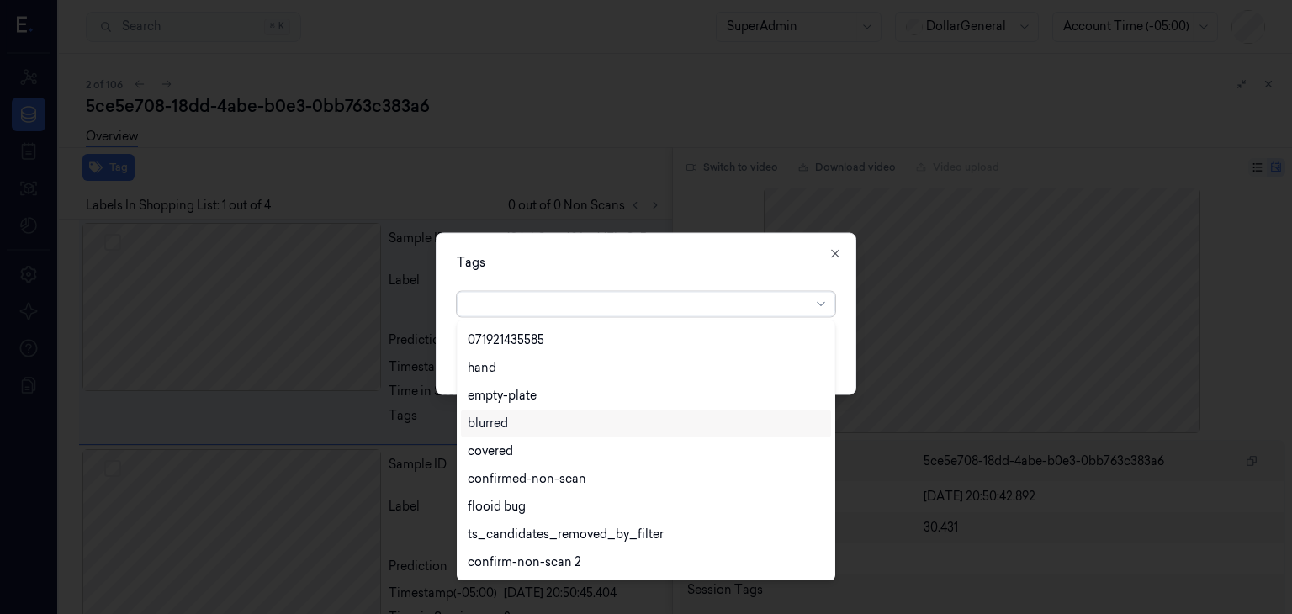
scroll to position [441, 0]
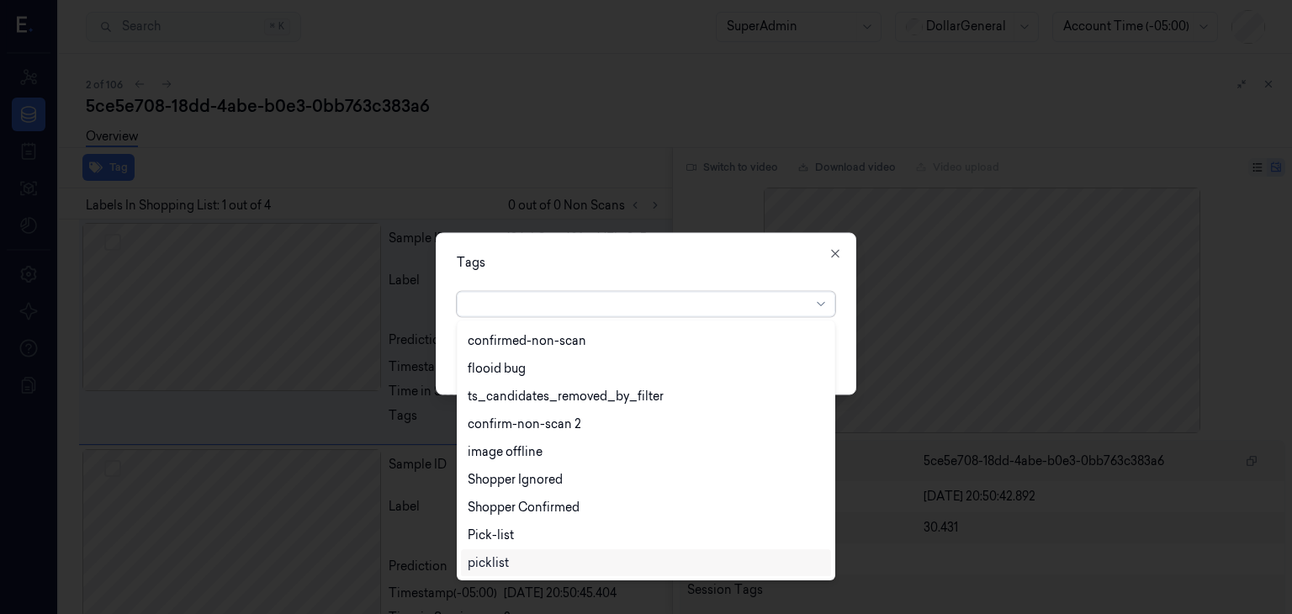
click at [502, 569] on div "picklist" at bounding box center [488, 563] width 41 height 18
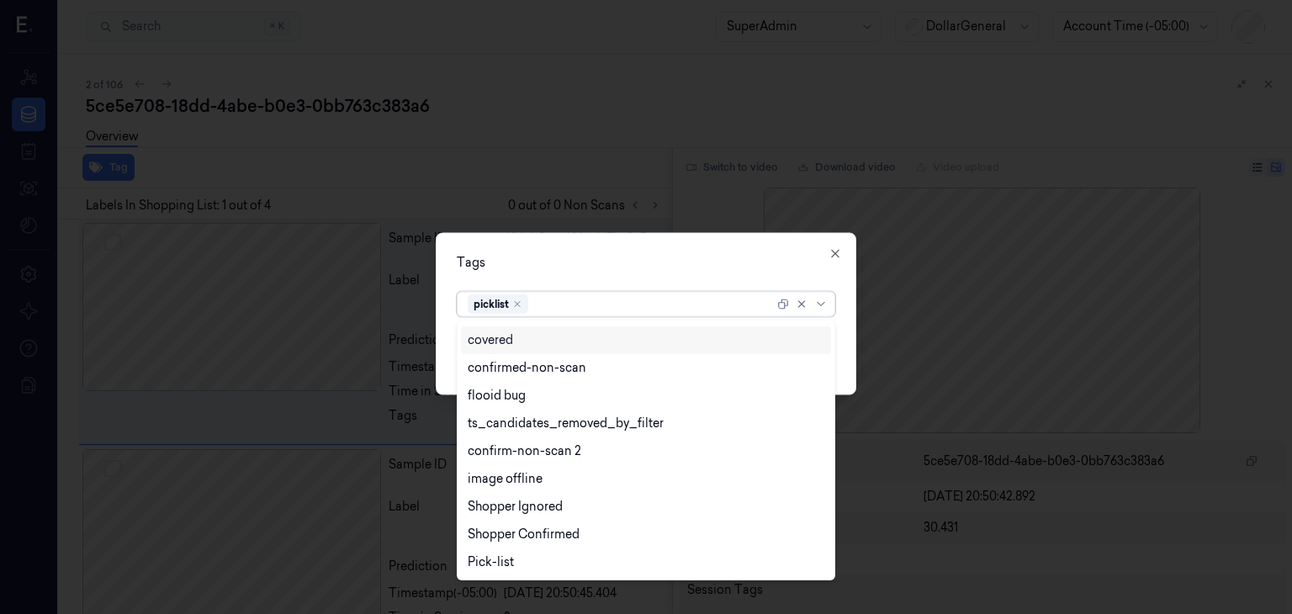
click at [453, 166] on div at bounding box center [646, 307] width 1292 height 614
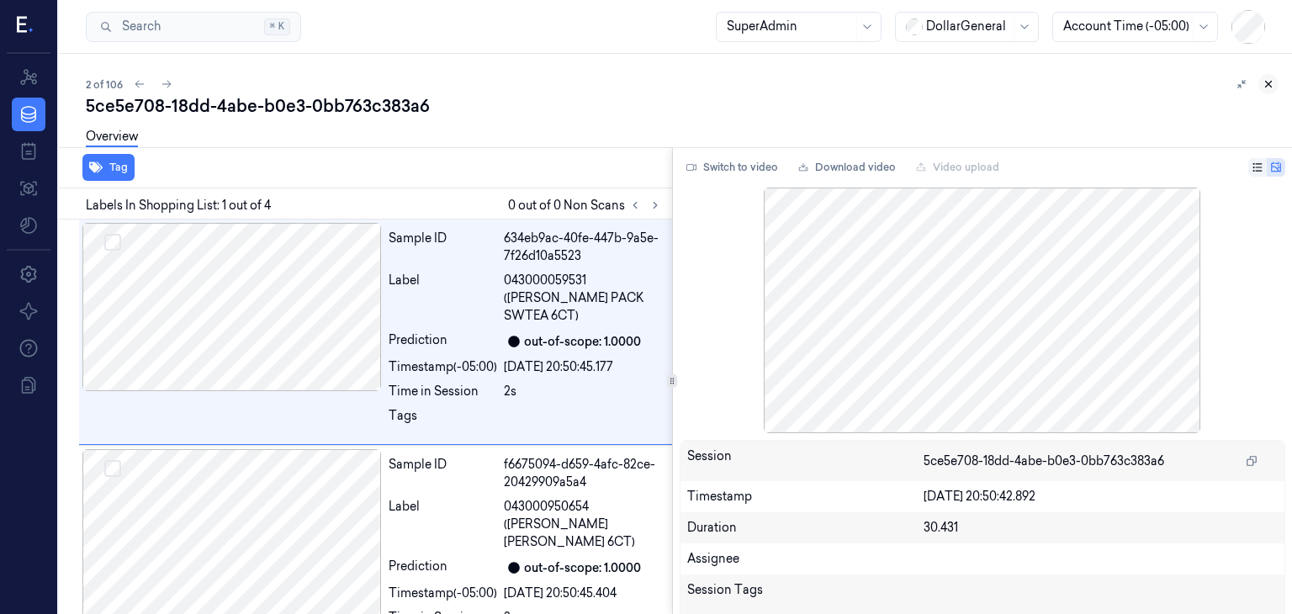
click at [1262, 82] on icon at bounding box center [1268, 84] width 12 height 12
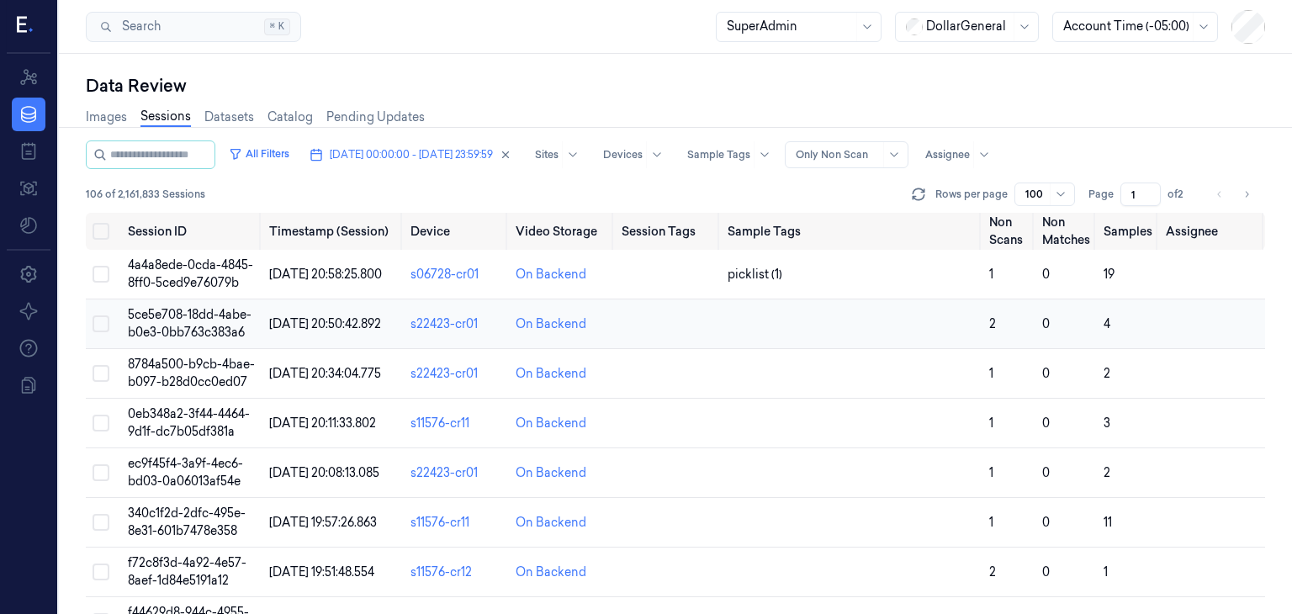
click at [209, 321] on td "5ce5e708-18dd-4abe-b0e3-0bb763c383a6" at bounding box center [191, 324] width 141 height 50
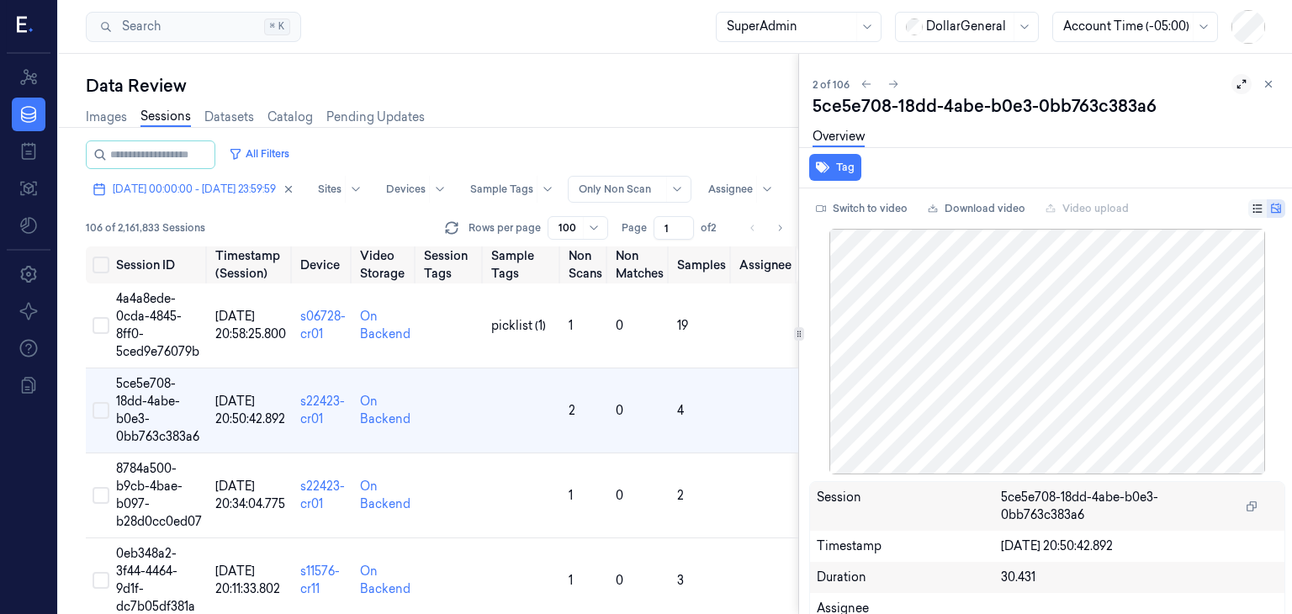
click at [1241, 86] on button at bounding box center [1241, 84] width 20 height 20
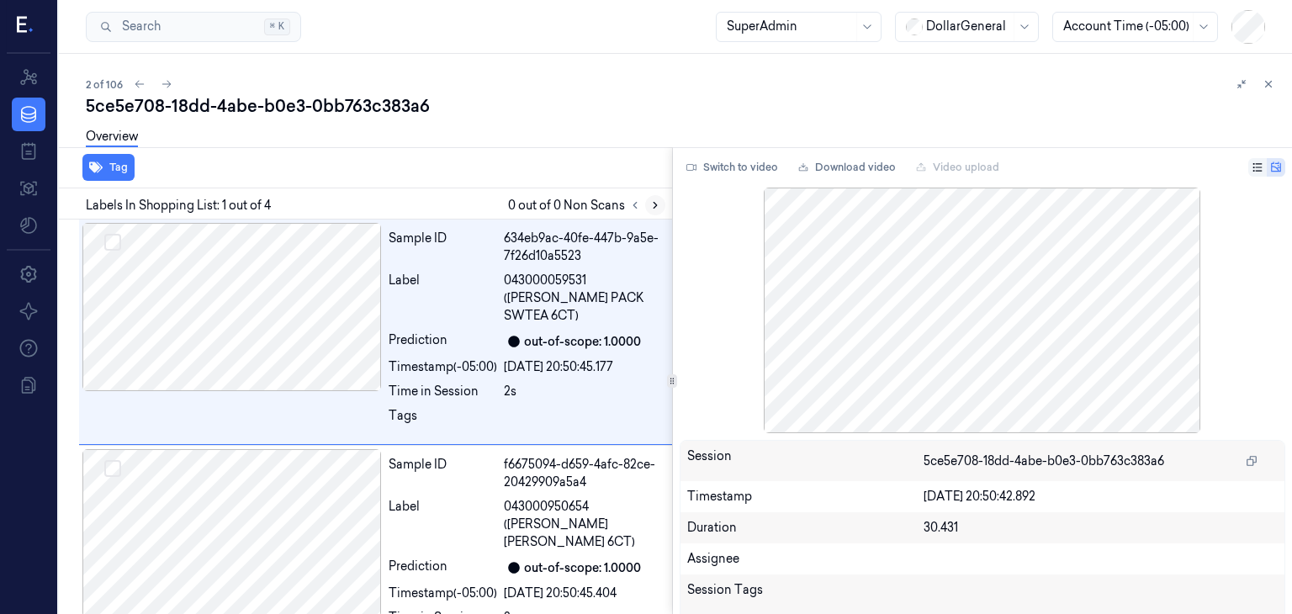
click at [649, 201] on icon at bounding box center [655, 205] width 12 height 12
click at [1265, 82] on icon at bounding box center [1268, 85] width 6 height 6
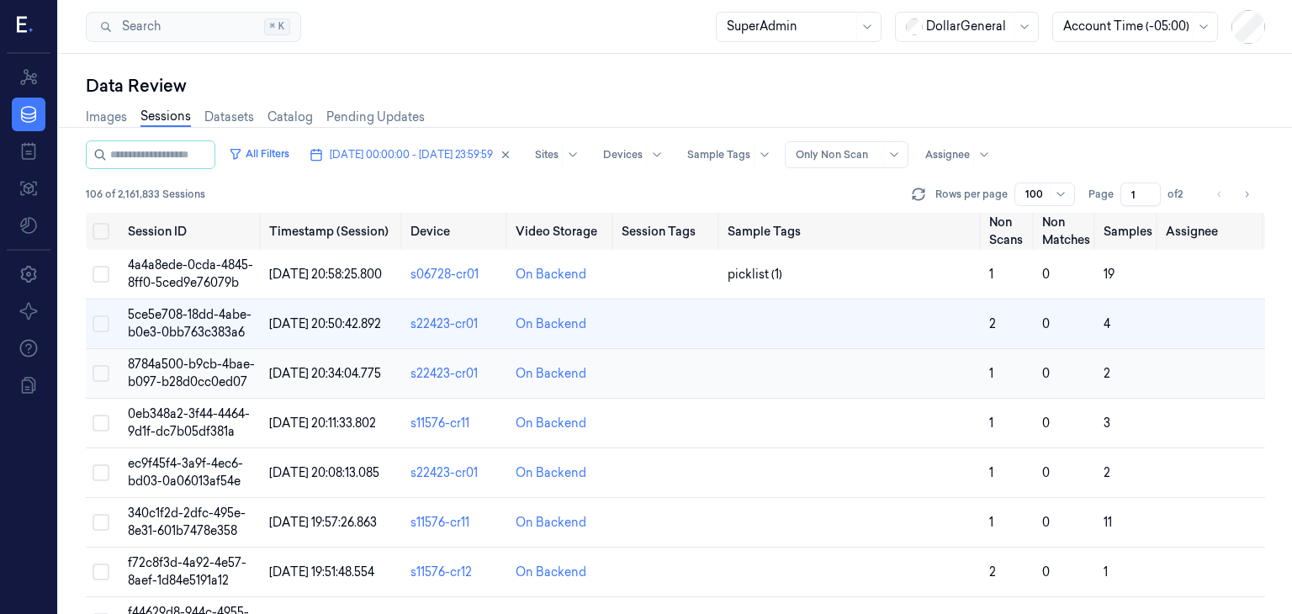
click at [221, 374] on span "8784a500-b9cb-4bae-b097-b28d0cc0ed07" at bounding box center [191, 373] width 127 height 33
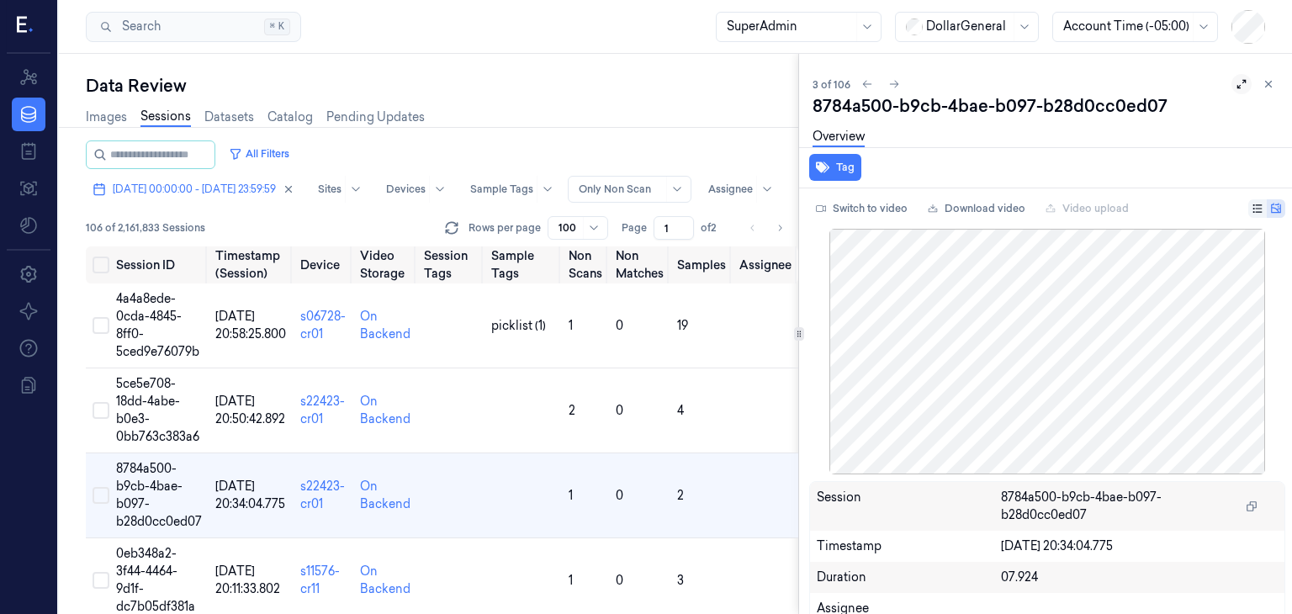
click at [1235, 82] on icon at bounding box center [1241, 84] width 12 height 12
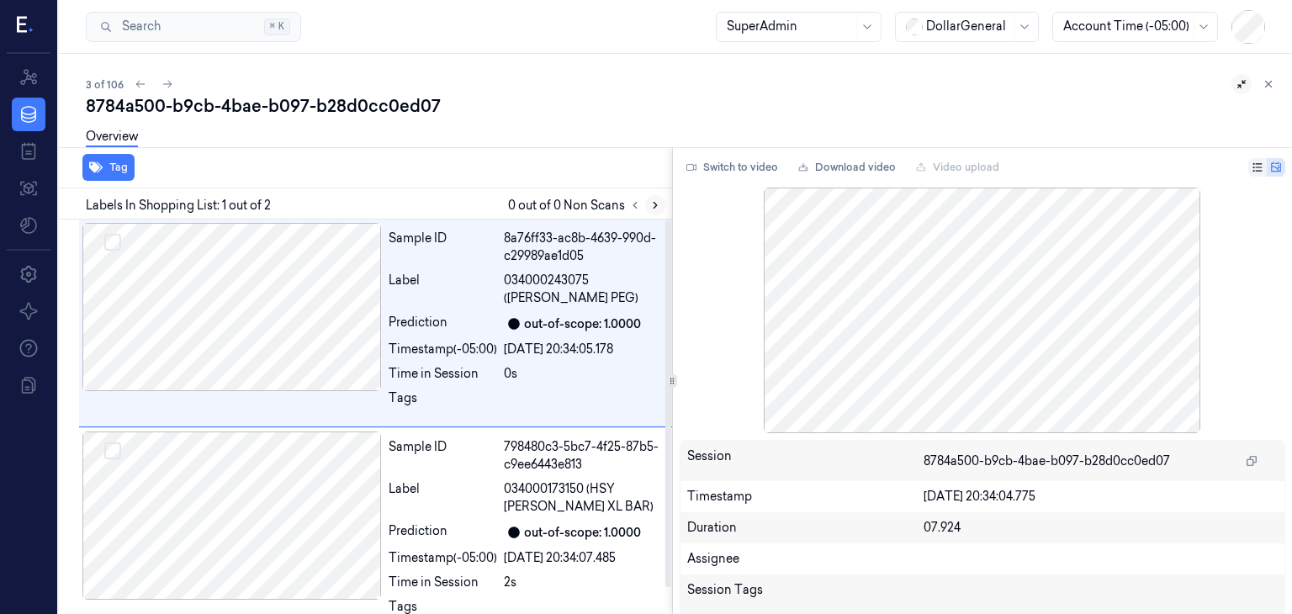
click at [656, 209] on icon at bounding box center [655, 205] width 12 height 12
click at [658, 209] on icon at bounding box center [655, 205] width 12 height 12
click at [631, 203] on icon at bounding box center [635, 205] width 12 height 12
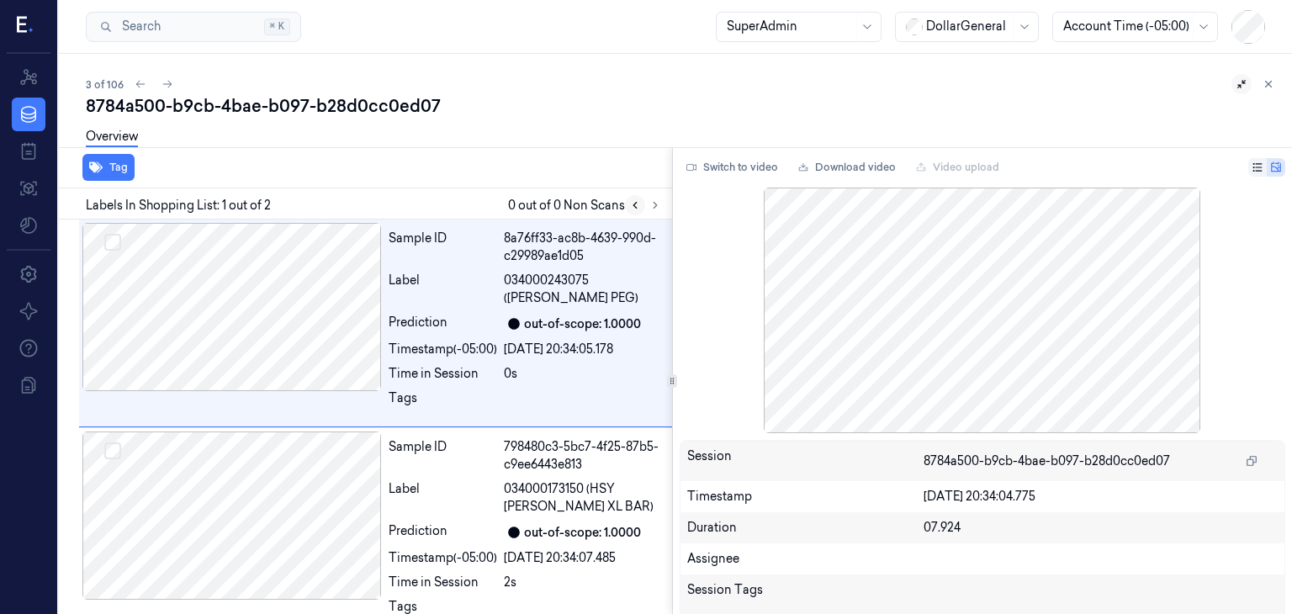
click at [631, 203] on icon at bounding box center [635, 205] width 12 height 12
click at [655, 206] on icon at bounding box center [654, 206] width 3 height 6
click at [636, 208] on icon at bounding box center [635, 205] width 12 height 12
click at [653, 207] on icon at bounding box center [655, 205] width 12 height 12
click at [651, 199] on icon at bounding box center [655, 205] width 12 height 12
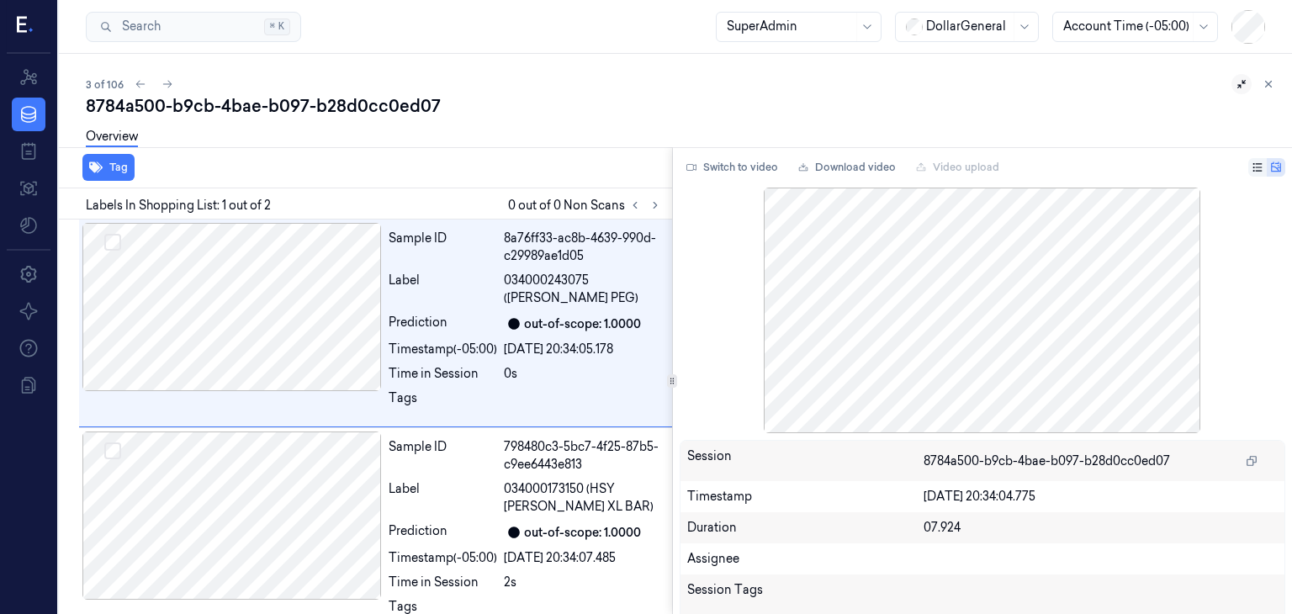
click at [618, 206] on span "0 out of 0 Non Scans" at bounding box center [586, 205] width 157 height 20
click at [646, 206] on button at bounding box center [655, 205] width 20 height 20
drag, startPoint x: 646, startPoint y: 206, endPoint x: 619, endPoint y: 213, distance: 27.7
click at [646, 206] on button at bounding box center [655, 205] width 20 height 20
click at [1265, 85] on icon at bounding box center [1268, 84] width 12 height 12
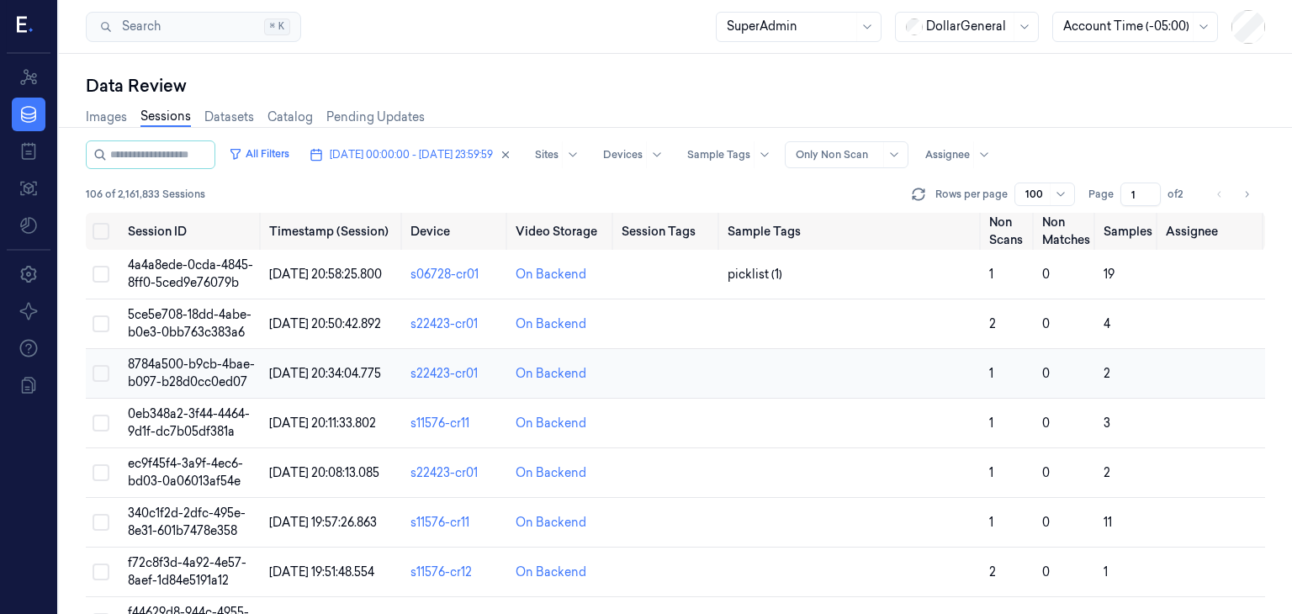
click at [195, 376] on span "8784a500-b9cb-4bae-b097-b28d0cc0ed07" at bounding box center [191, 373] width 127 height 33
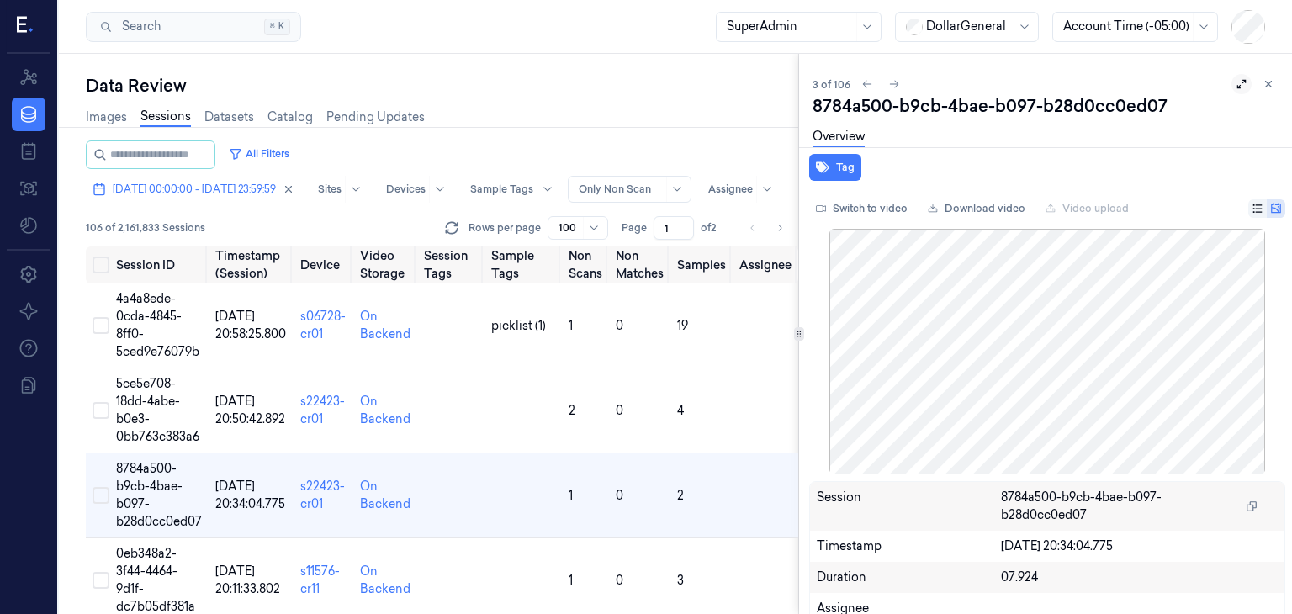
click at [1235, 87] on icon at bounding box center [1241, 84] width 12 height 12
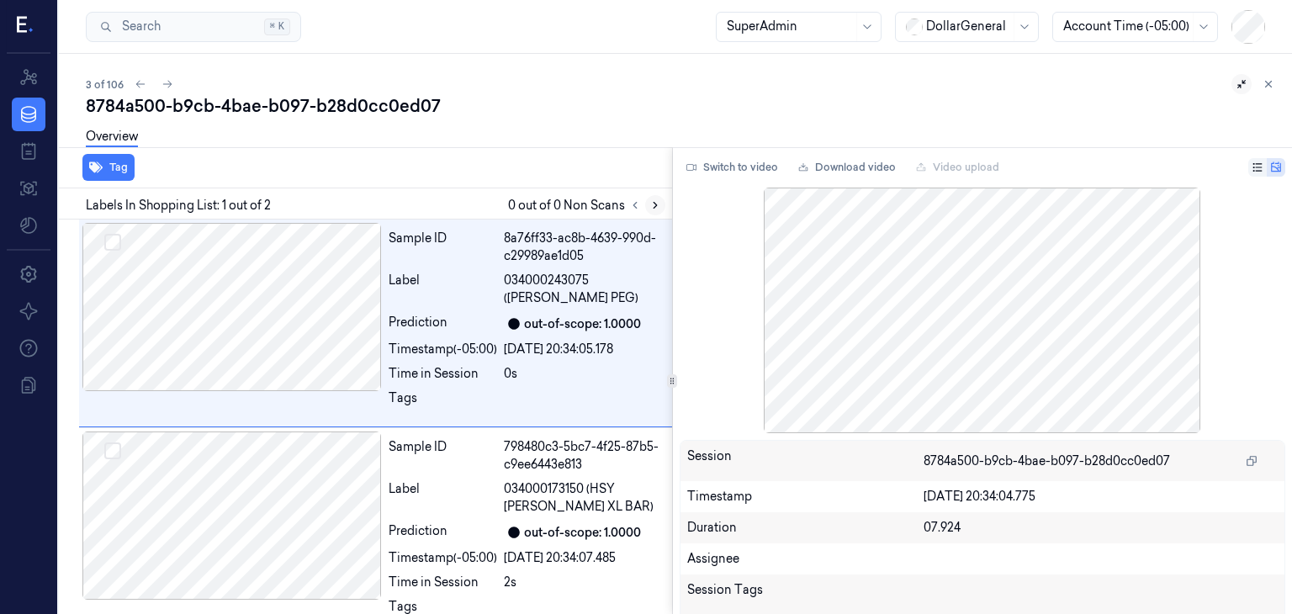
click at [647, 202] on button at bounding box center [655, 205] width 20 height 20
drag, startPoint x: 295, startPoint y: 331, endPoint x: 288, endPoint y: 349, distance: 18.9
click at [296, 330] on div at bounding box center [231, 307] width 299 height 168
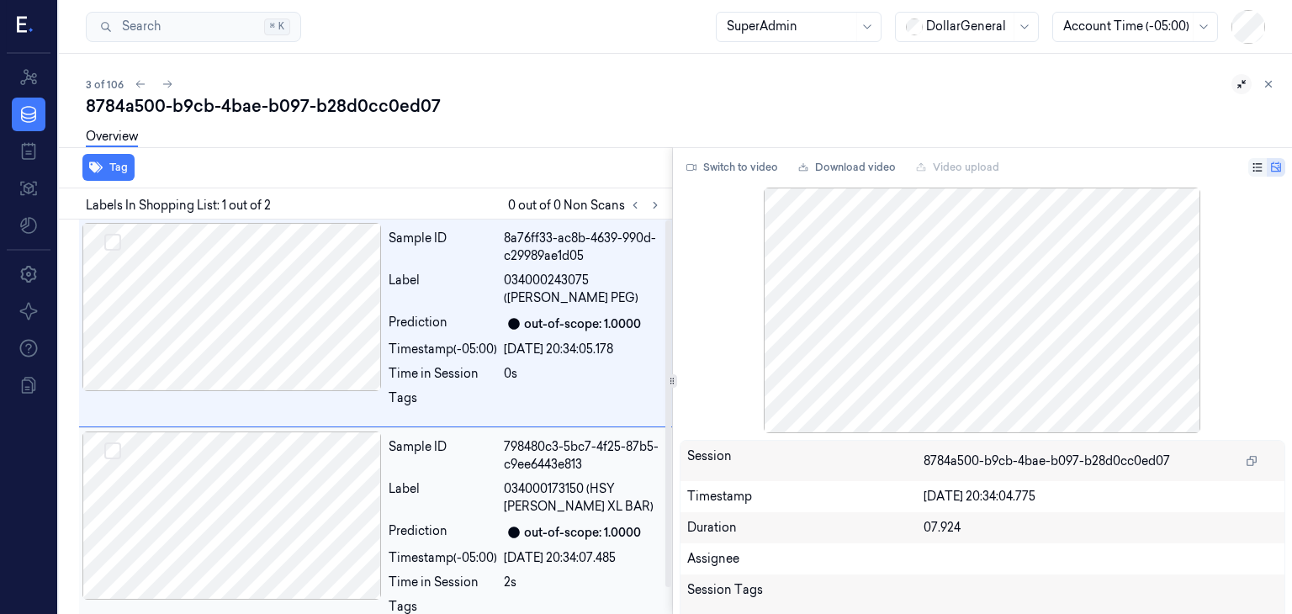
click at [259, 468] on div at bounding box center [231, 515] width 299 height 168
click at [277, 351] on div at bounding box center [231, 307] width 299 height 168
click at [279, 454] on div at bounding box center [231, 515] width 299 height 168
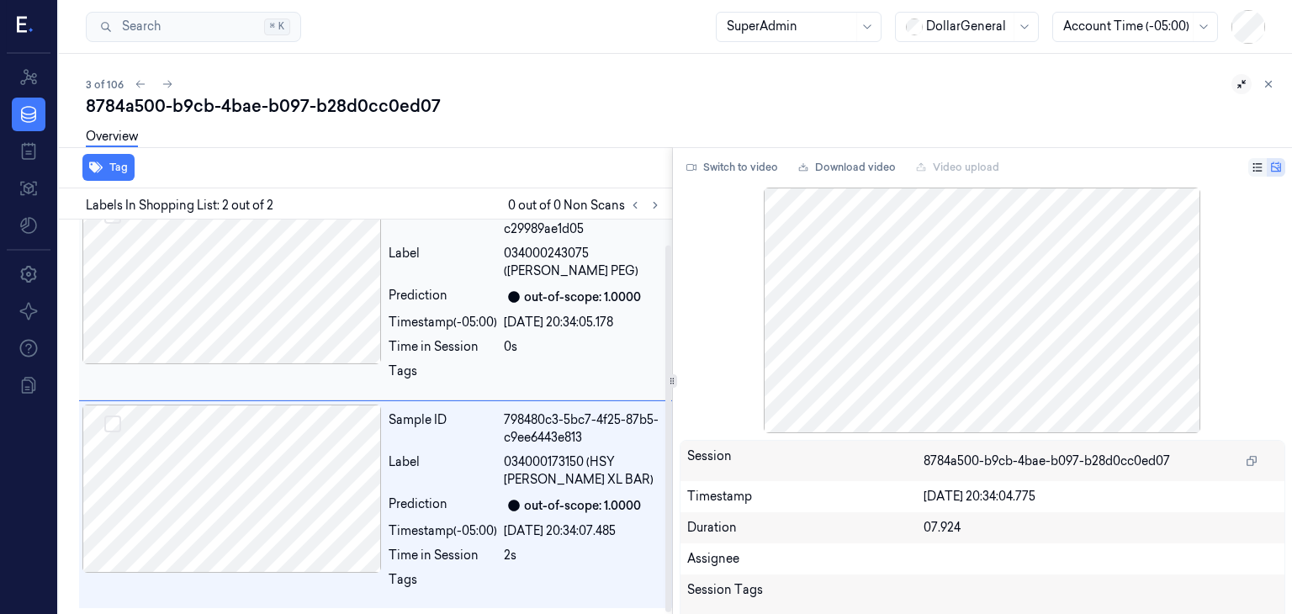
click at [291, 344] on div at bounding box center [231, 280] width 299 height 168
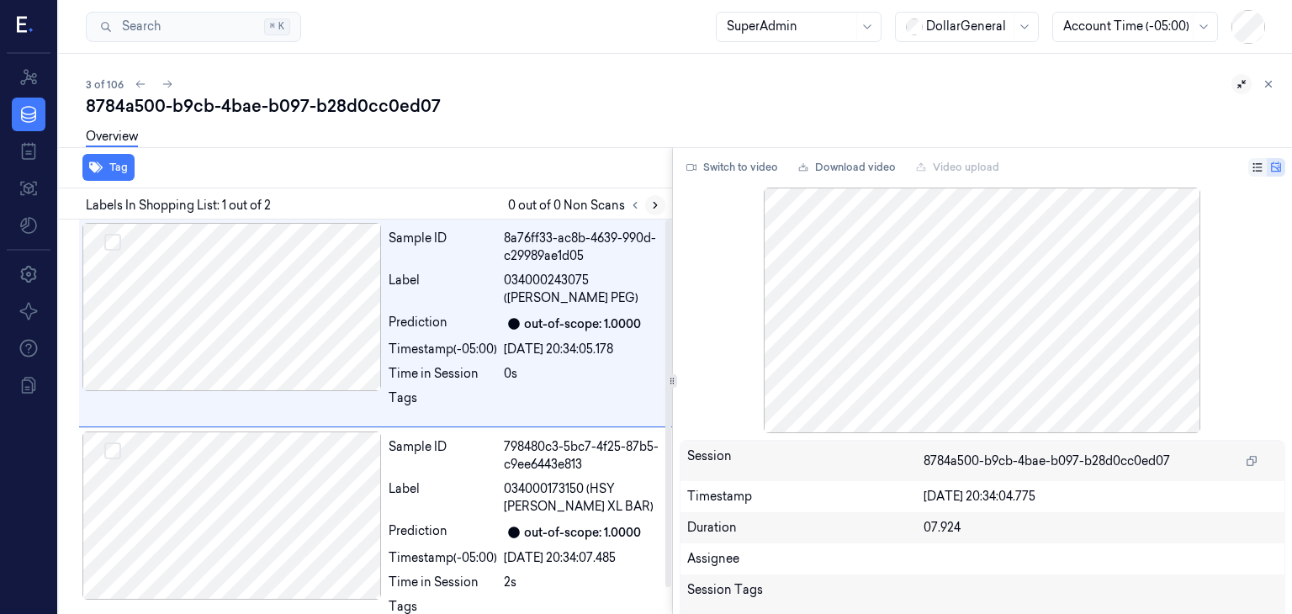
click at [649, 209] on icon at bounding box center [655, 205] width 12 height 12
click at [1271, 82] on icon at bounding box center [1268, 84] width 12 height 12
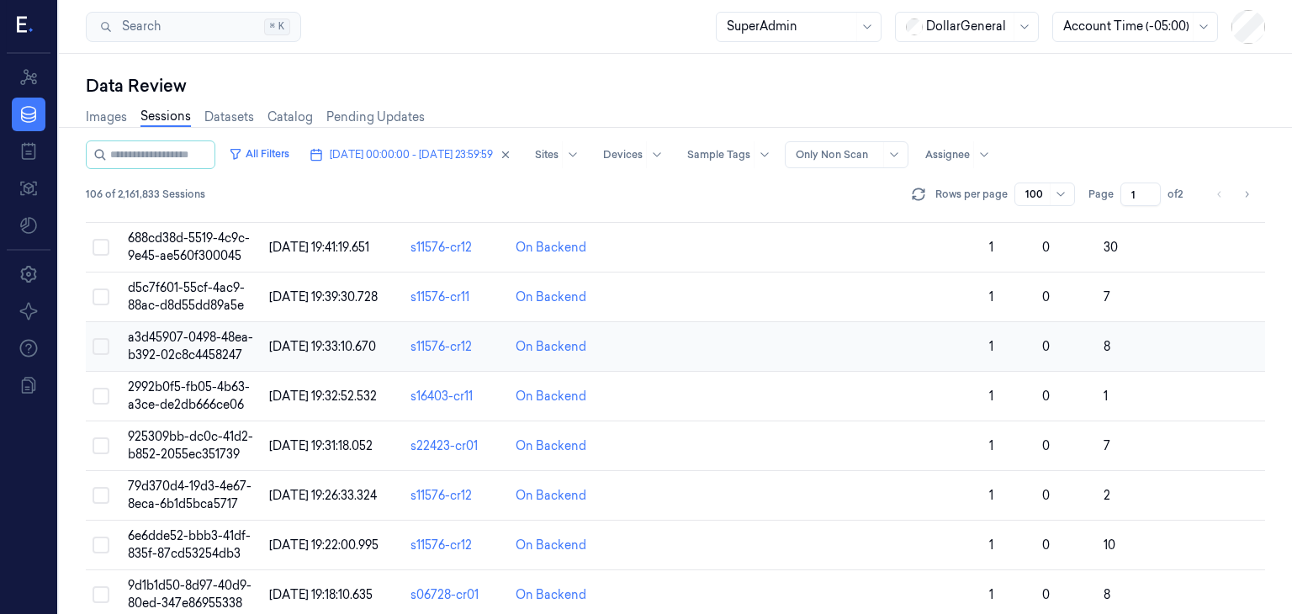
click at [191, 343] on td "a3d45907-0498-48ea-b392-02c8c4458247" at bounding box center [191, 347] width 141 height 50
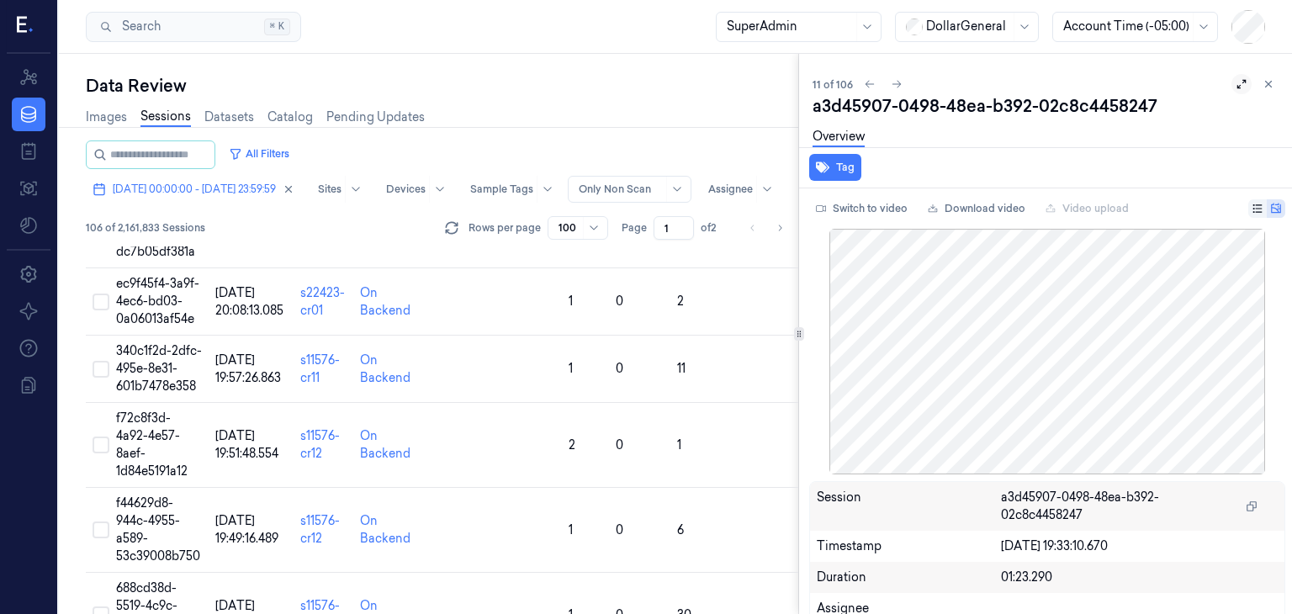
click at [1235, 87] on icon at bounding box center [1241, 84] width 12 height 12
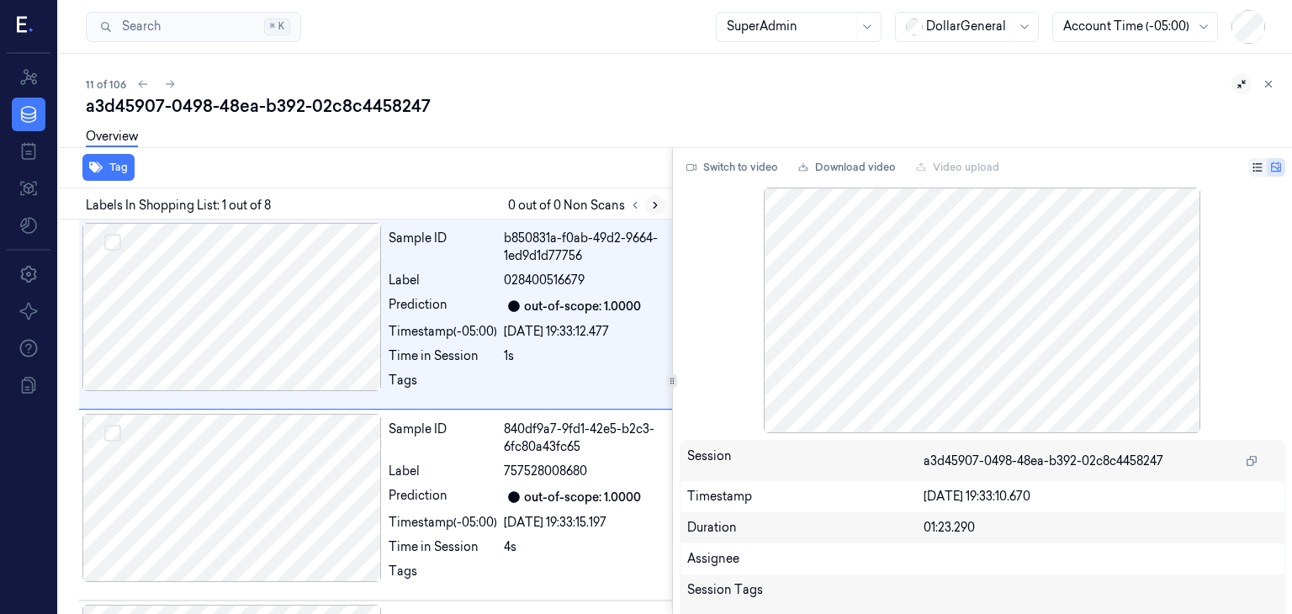
click at [660, 203] on button at bounding box center [655, 205] width 20 height 20
click at [1263, 90] on button at bounding box center [1268, 84] width 20 height 20
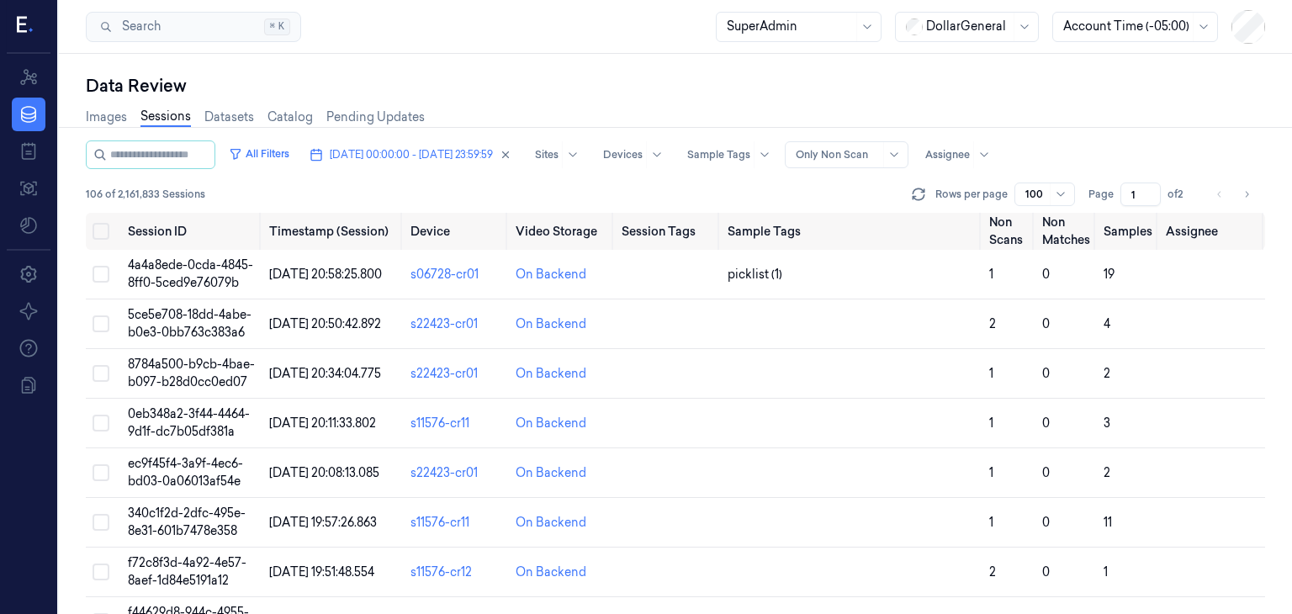
click at [1255, 108] on div "Images Sessions Datasets Catalog Pending Updates" at bounding box center [675, 119] width 1179 height 43
click at [924, 196] on icon at bounding box center [918, 194] width 17 height 17
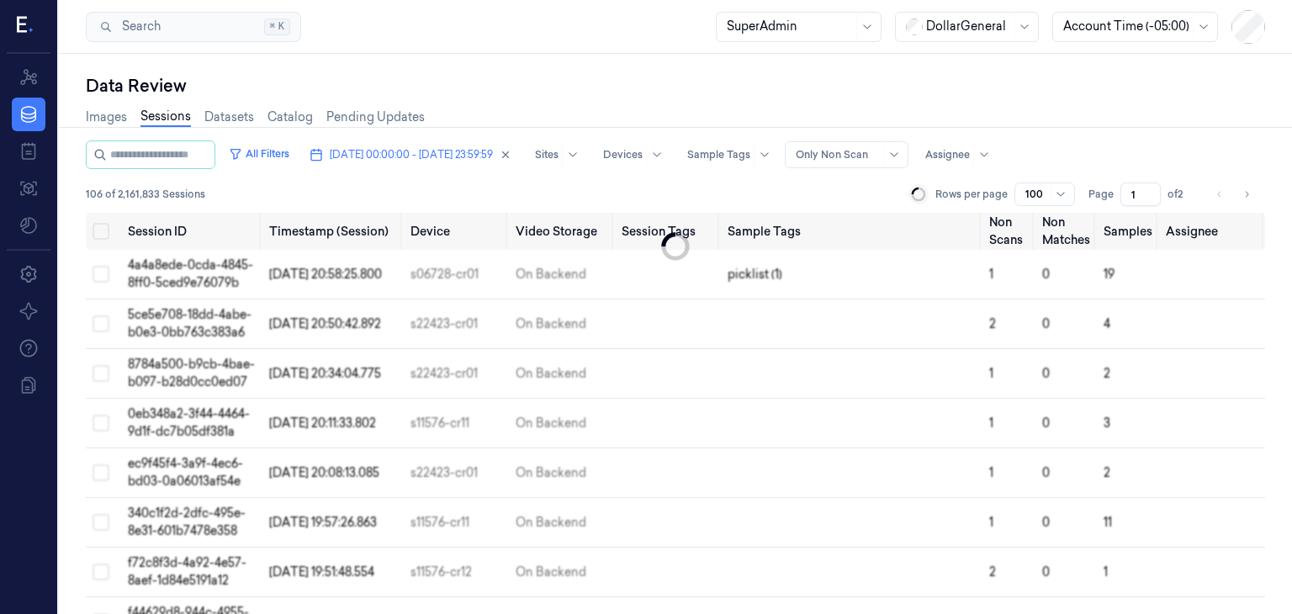
click at [1029, 191] on div at bounding box center [1035, 194] width 21 height 15
click at [1045, 308] on div "200" at bounding box center [1037, 310] width 22 height 18
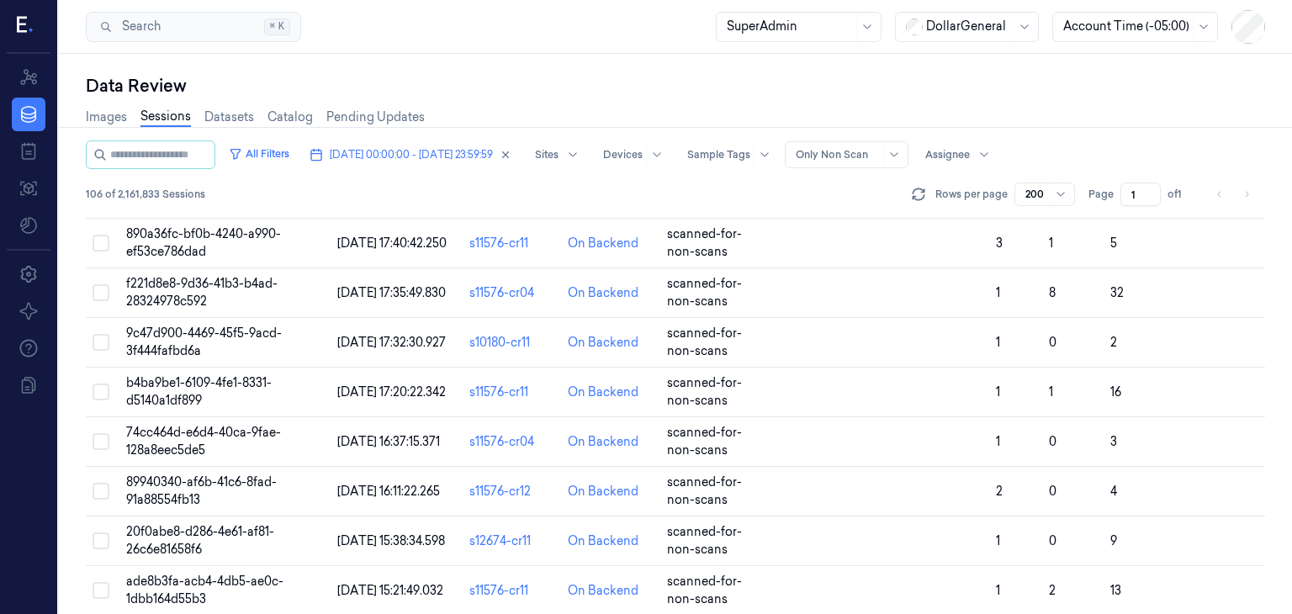
scroll to position [355, 0]
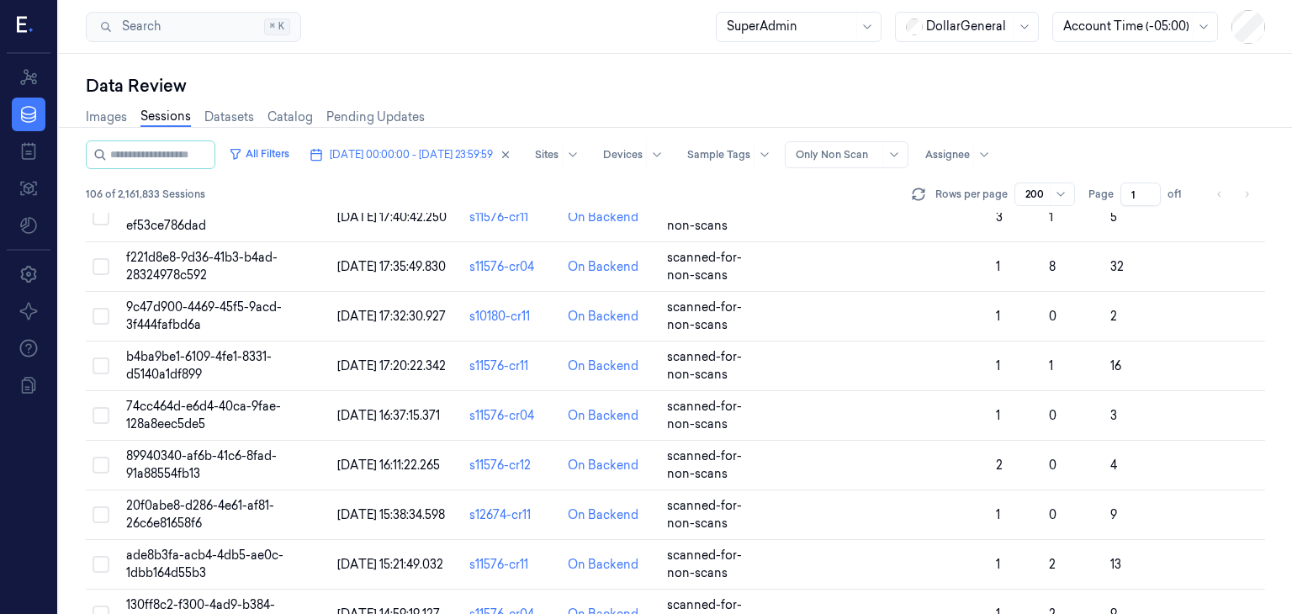
click at [1033, 90] on div "Data Review" at bounding box center [675, 86] width 1179 height 24
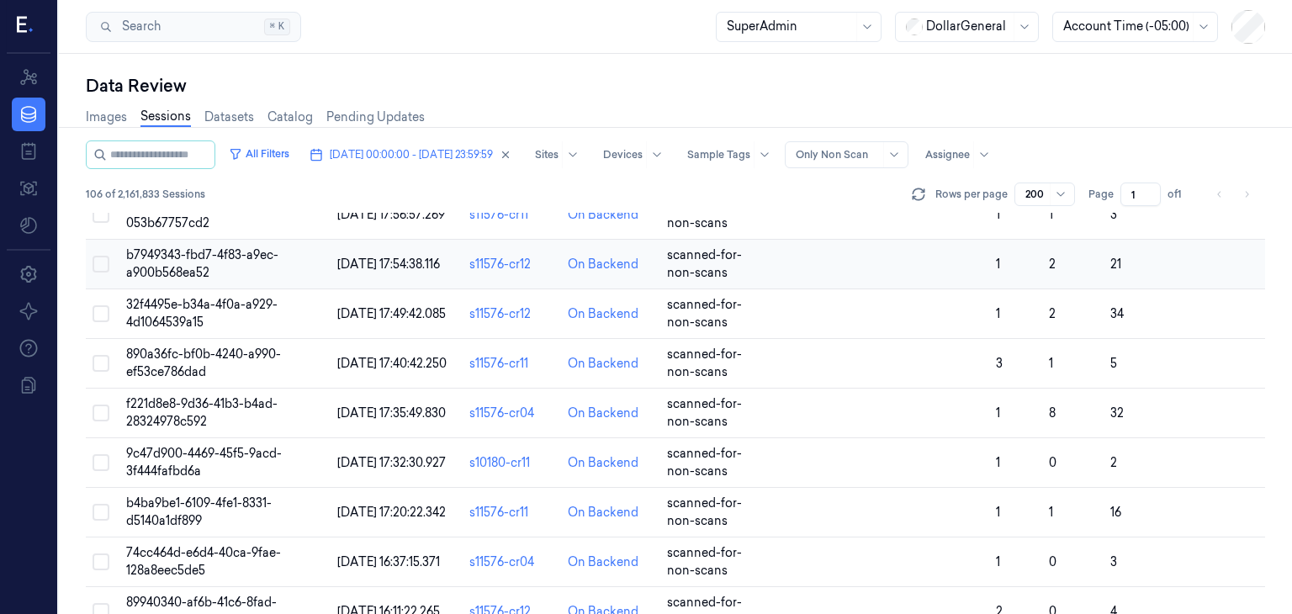
scroll to position [0, 0]
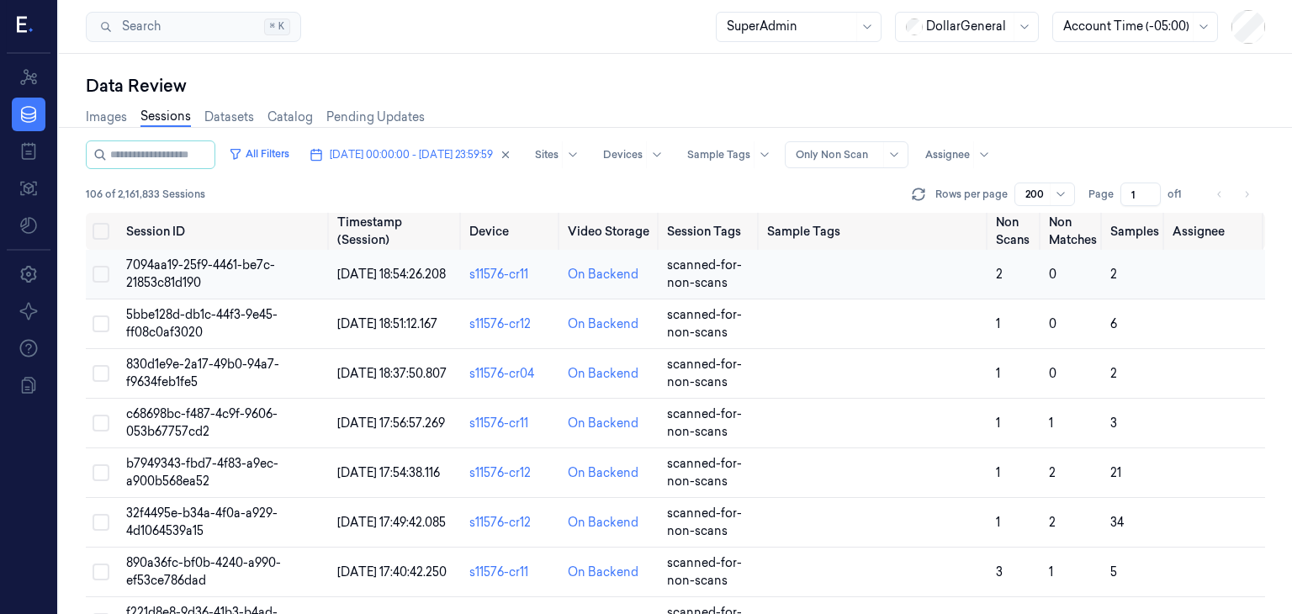
click at [206, 277] on span "7094aa19-25f9-4461-be7c-21853c81d190" at bounding box center [200, 273] width 149 height 33
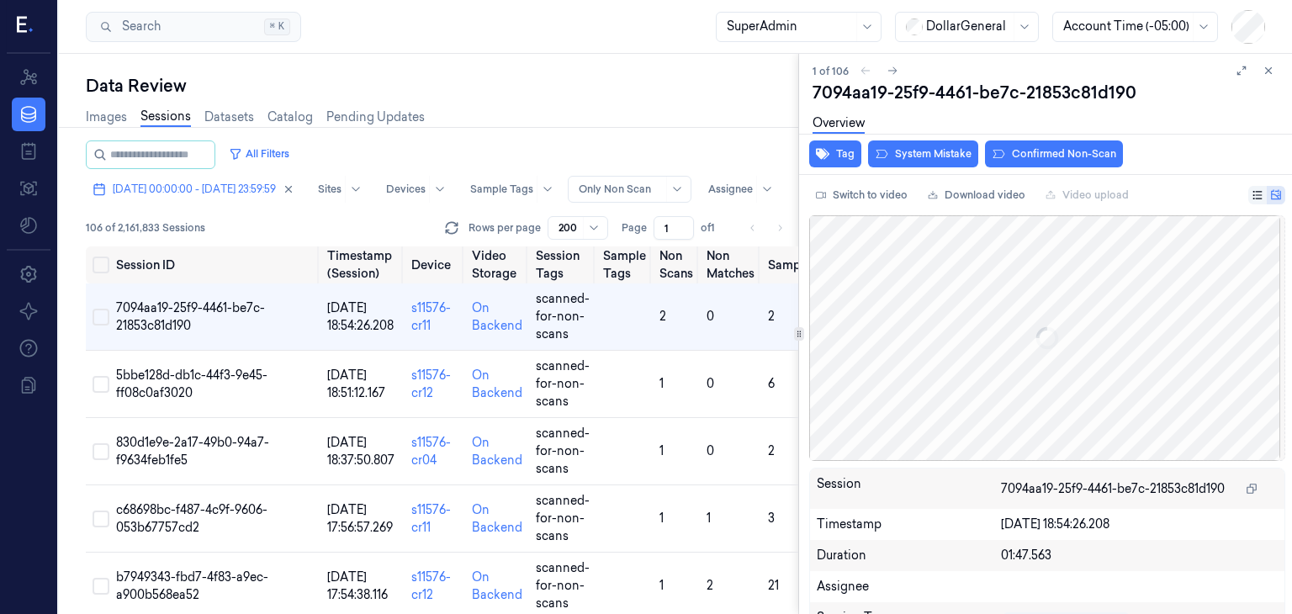
scroll to position [11, 0]
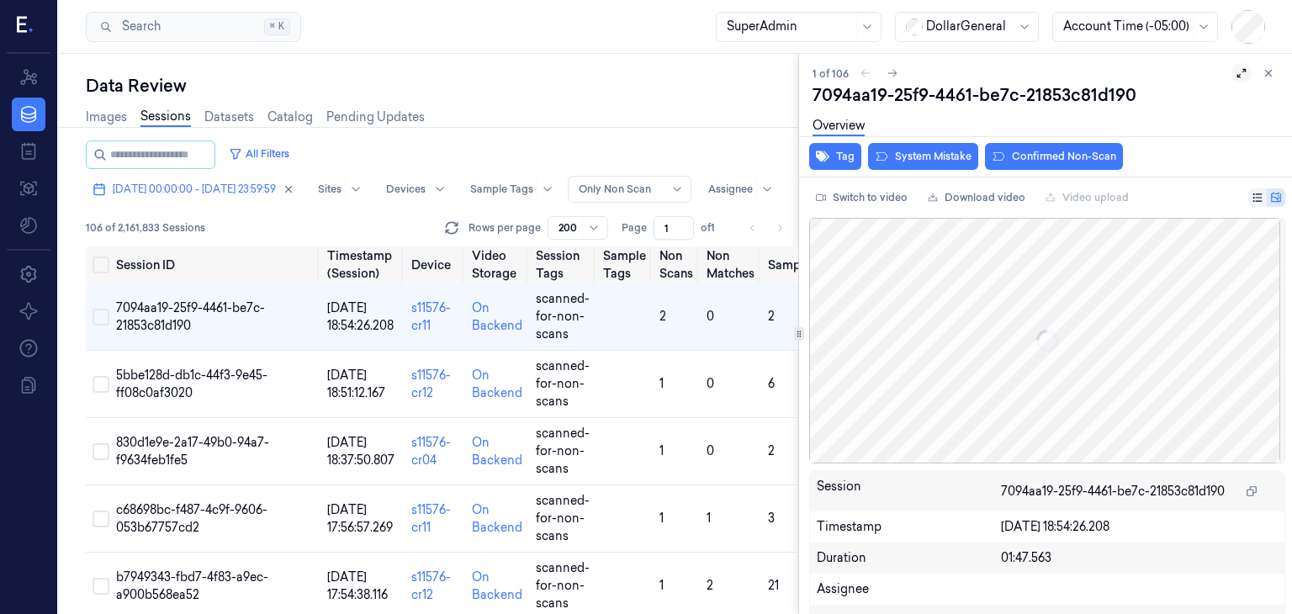
click at [1239, 69] on icon at bounding box center [1241, 73] width 9 height 9
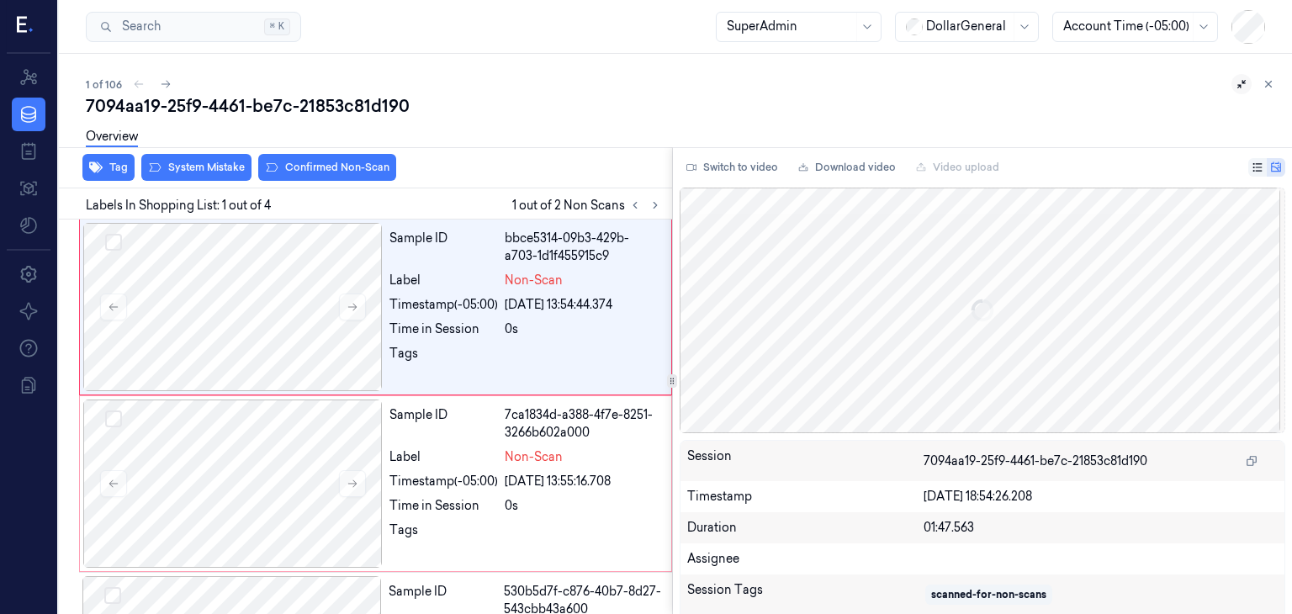
click at [1267, 82] on icon at bounding box center [1268, 84] width 12 height 12
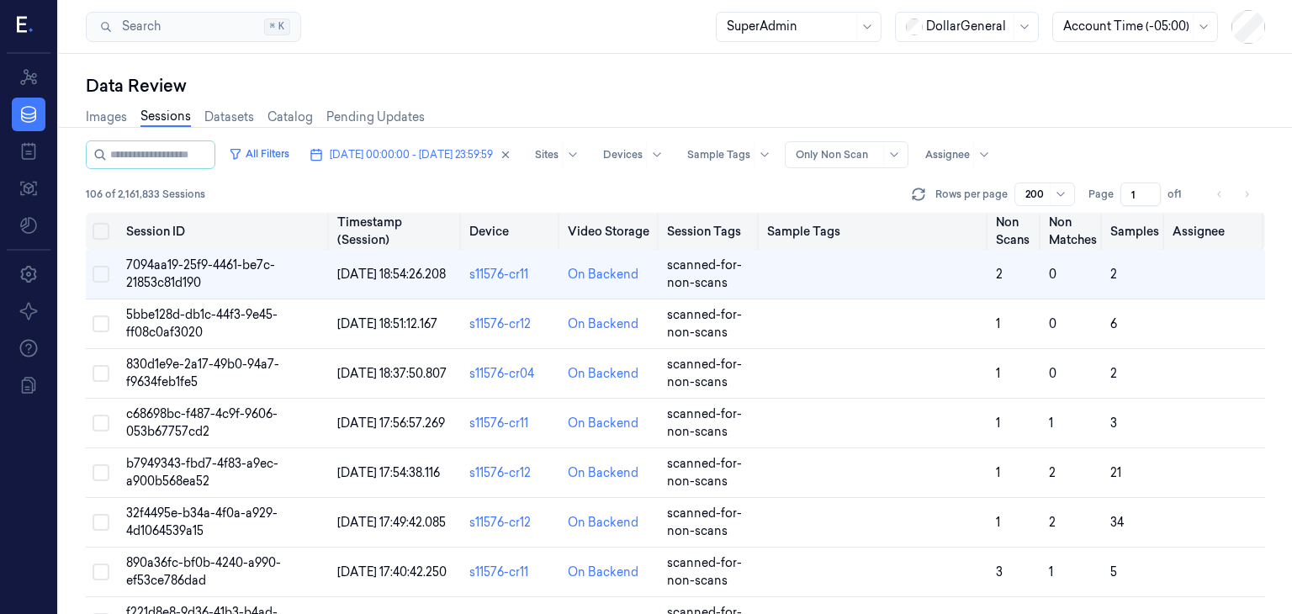
click at [101, 226] on button "Select all" at bounding box center [100, 231] width 17 height 17
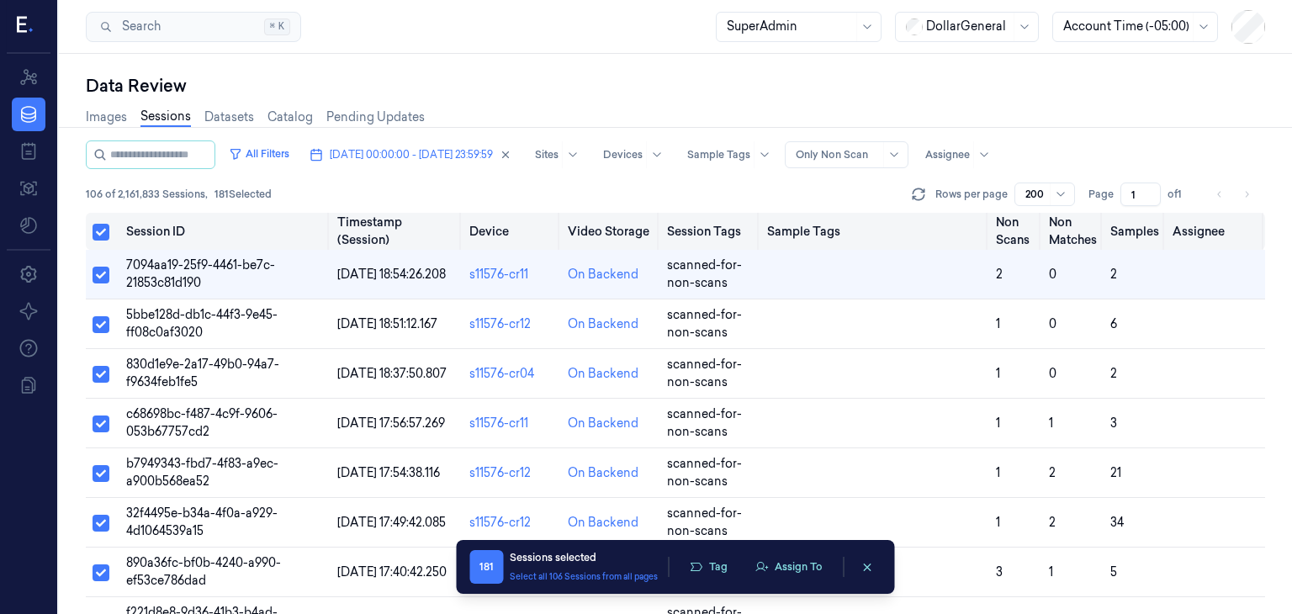
click at [103, 230] on button "Select all" at bounding box center [100, 232] width 17 height 17
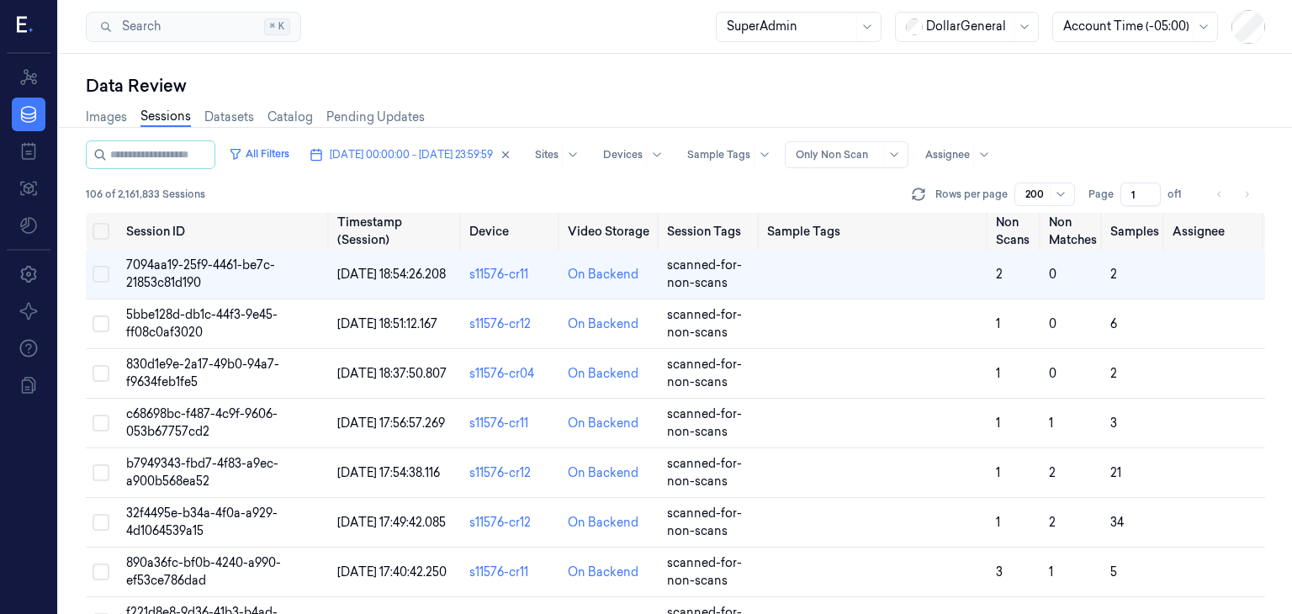
click at [1056, 199] on div at bounding box center [1059, 194] width 21 height 22
click at [1043, 278] on div "100" at bounding box center [1035, 282] width 19 height 18
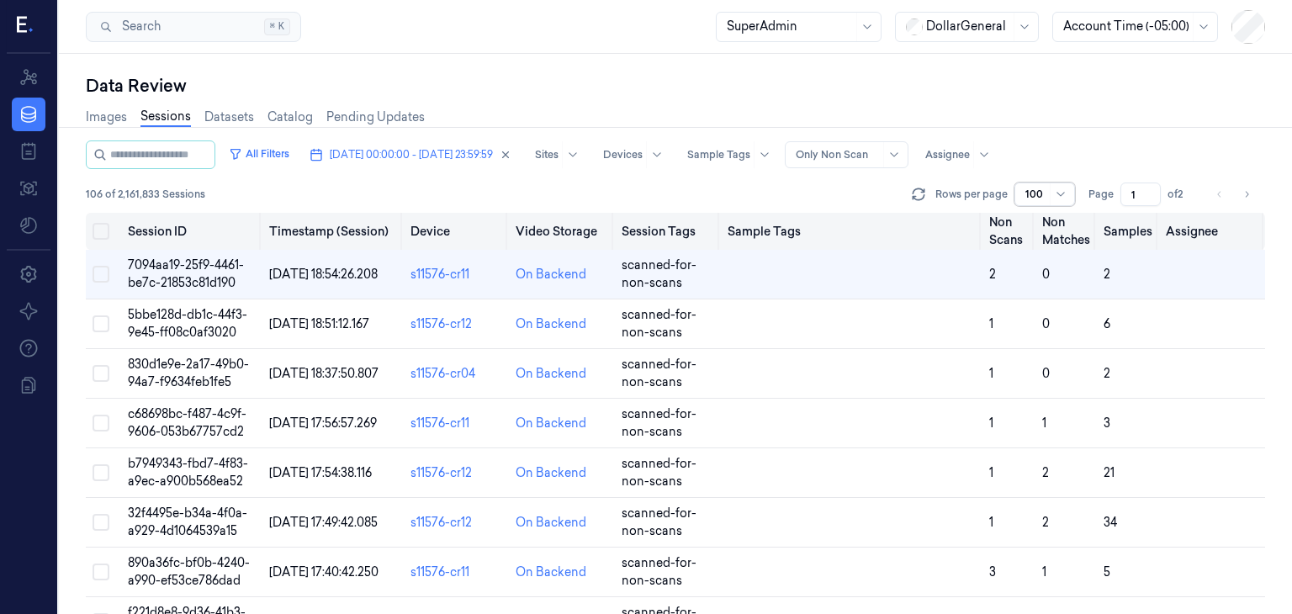
click at [98, 235] on button "Select all" at bounding box center [100, 231] width 17 height 17
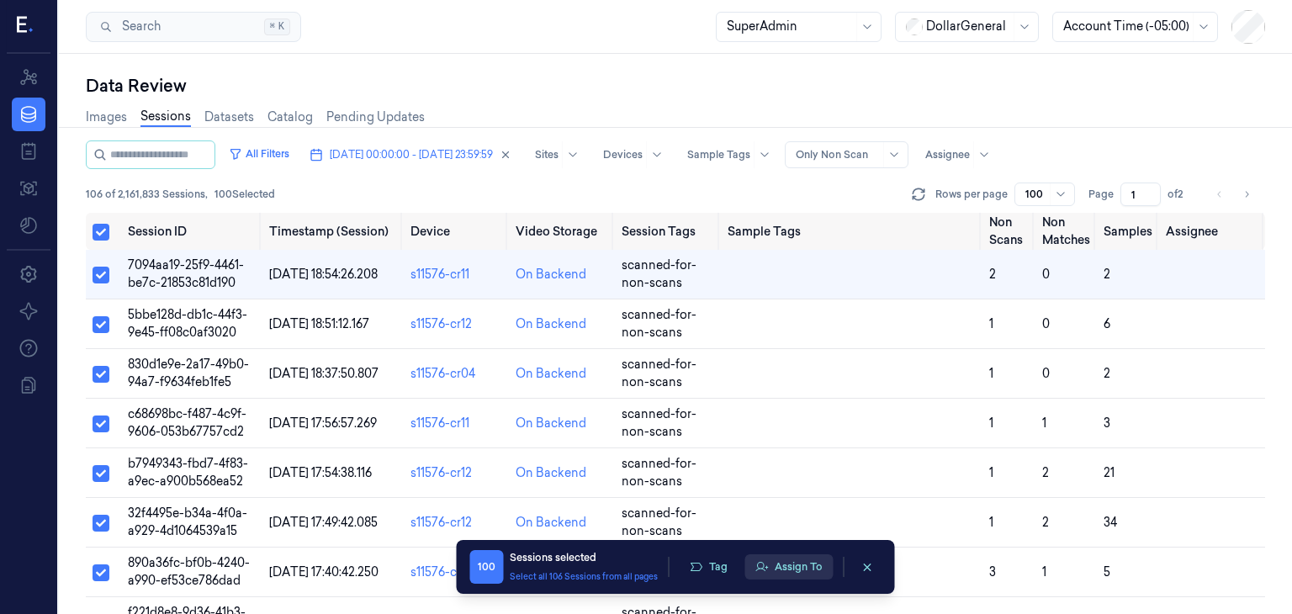
click at [794, 560] on button "Assign To" at bounding box center [788, 566] width 88 height 25
click at [794, 561] on button "Assign To" at bounding box center [788, 566] width 88 height 25
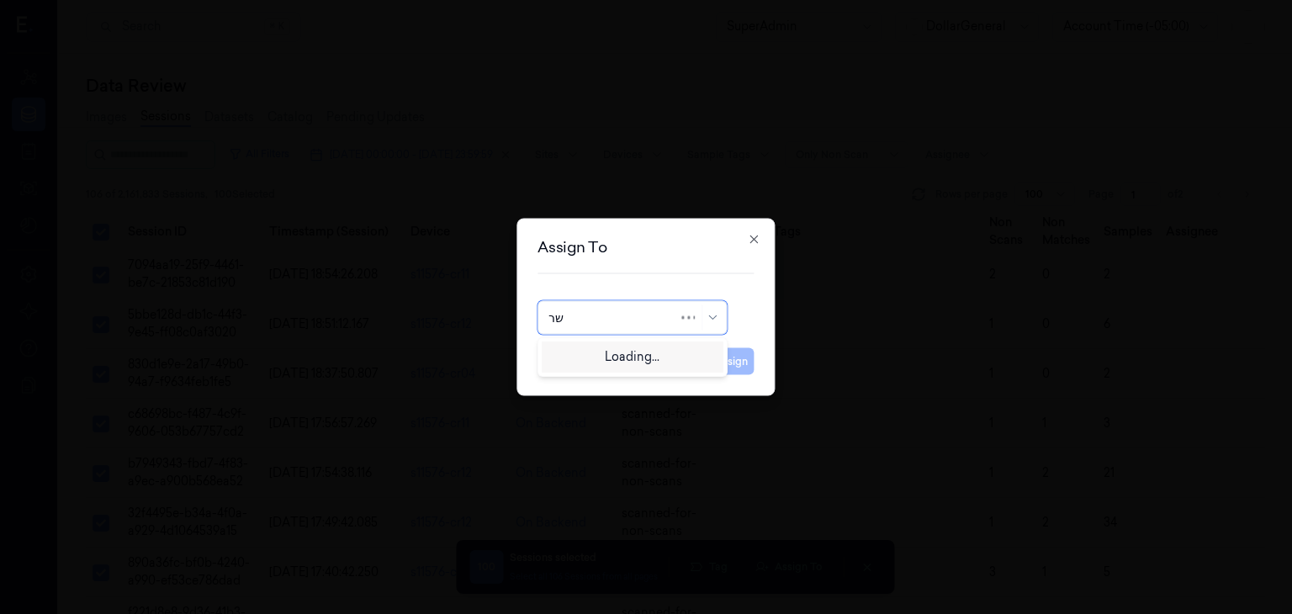
type input "ש"
type input "ariel"
click at [632, 351] on div "Ariel Hasson" at bounding box center [632, 355] width 168 height 18
click at [710, 357] on button "Assign" at bounding box center [731, 361] width 46 height 27
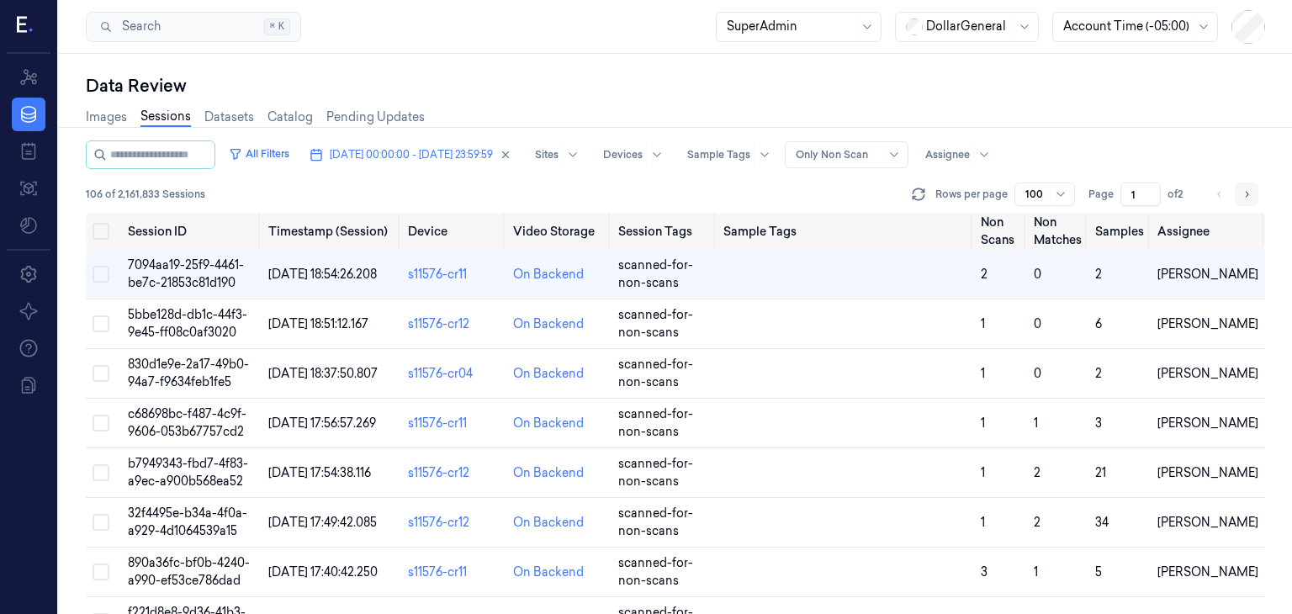
click at [1244, 195] on icon "Go to next page" at bounding box center [1246, 194] width 10 height 13
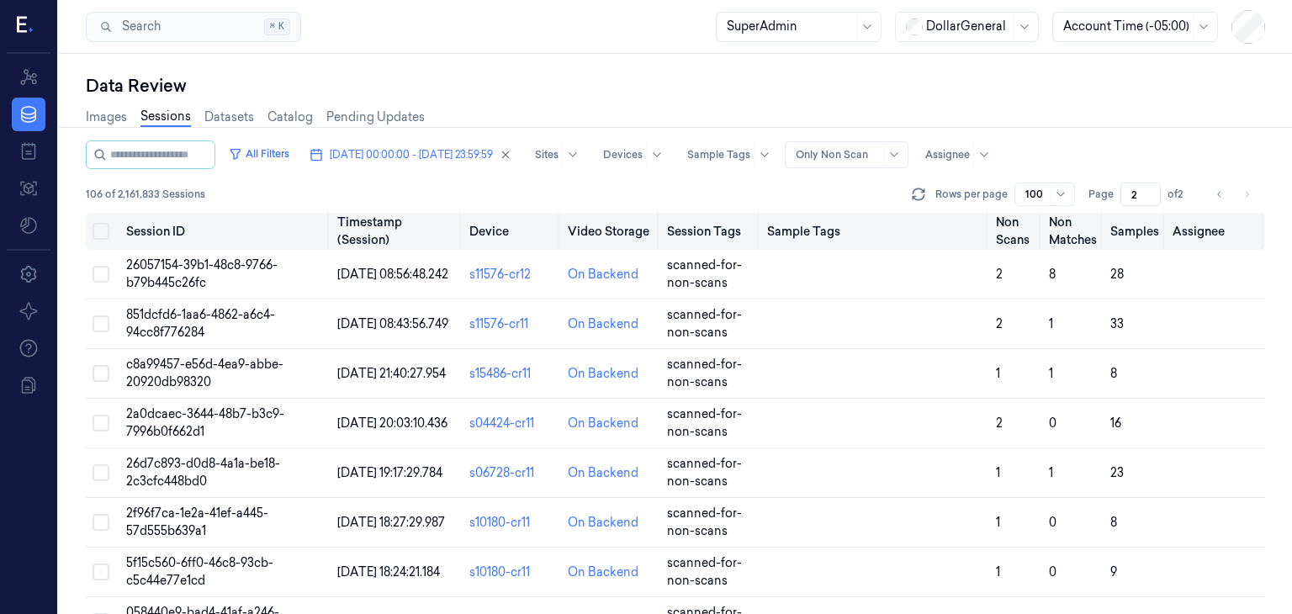
click at [108, 237] on button "Select all" at bounding box center [100, 231] width 17 height 17
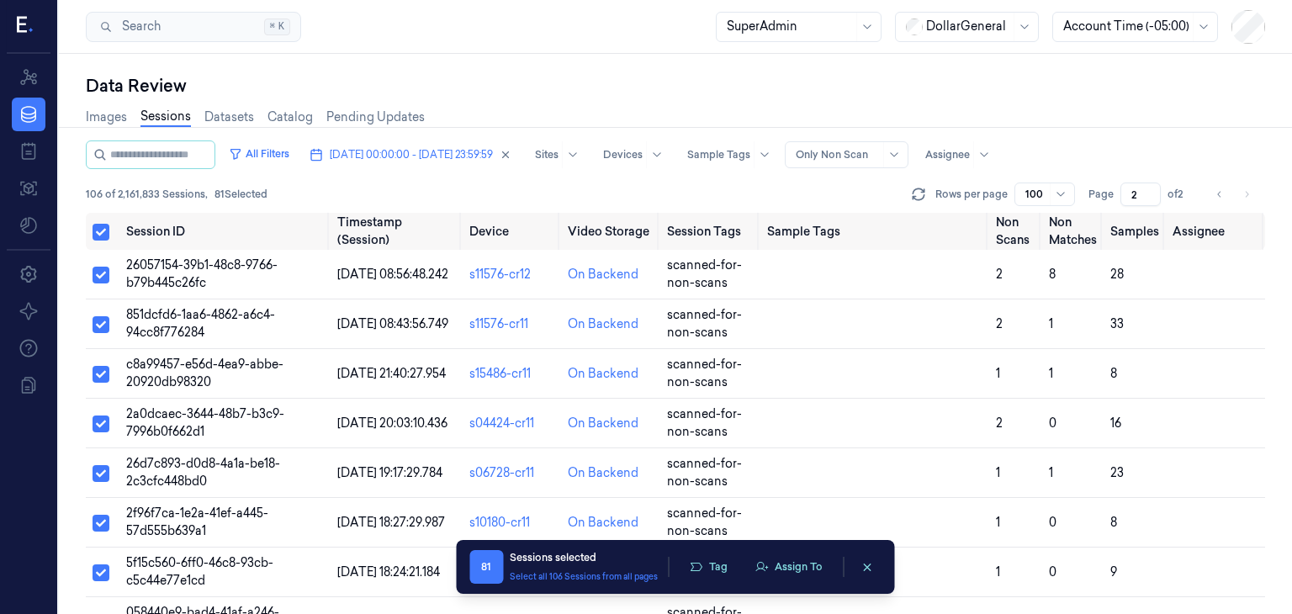
click at [1048, 196] on div "100" at bounding box center [1044, 194] width 61 height 24
click at [1044, 259] on div "50" at bounding box center [1045, 255] width 39 height 18
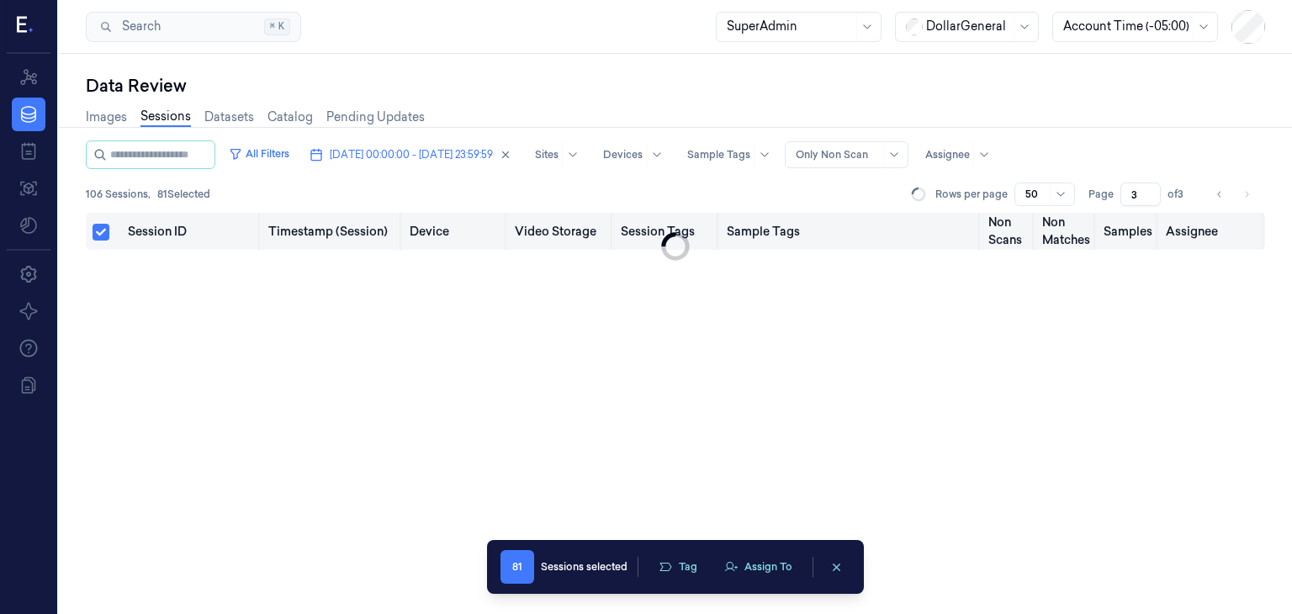
click at [102, 231] on button "Select all" at bounding box center [100, 232] width 17 height 17
click at [1214, 194] on icon "Go to previous page" at bounding box center [1219, 194] width 10 height 13
click at [828, 567] on button "clearSelection" at bounding box center [836, 566] width 27 height 27
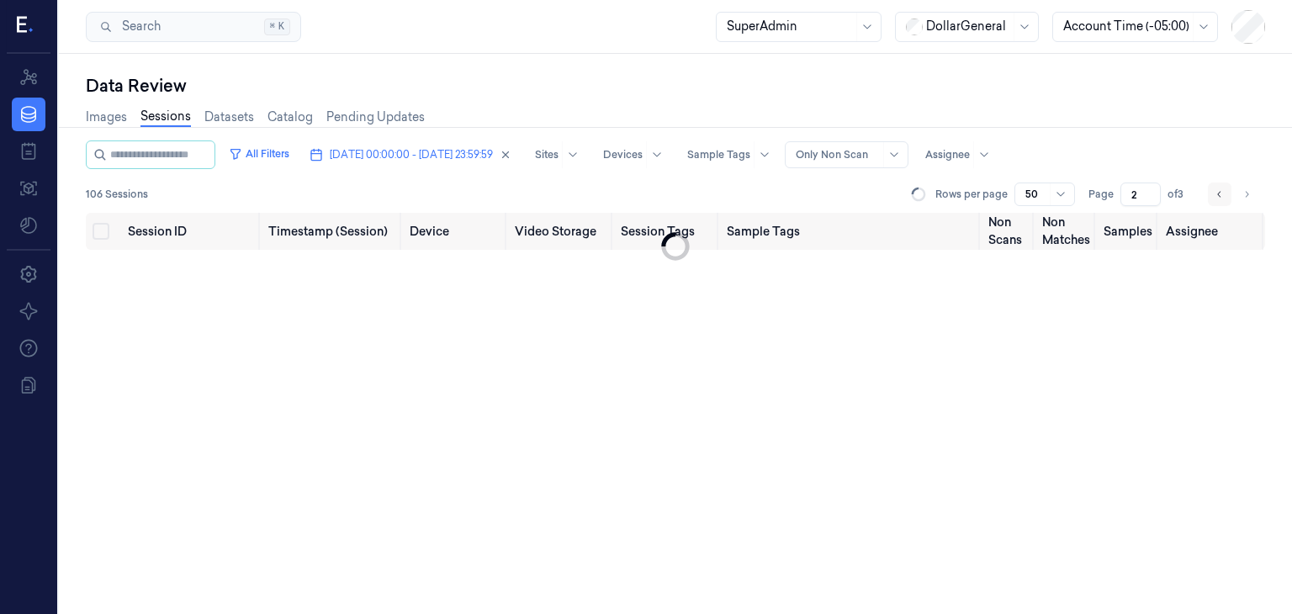
click at [1227, 194] on button "Go to previous page" at bounding box center [1219, 194] width 24 height 24
drag, startPoint x: 1033, startPoint y: 190, endPoint x: 1039, endPoint y: 200, distance: 11.7
click at [1033, 189] on div at bounding box center [1035, 194] width 21 height 15
click at [1036, 283] on div "100" at bounding box center [1035, 282] width 19 height 18
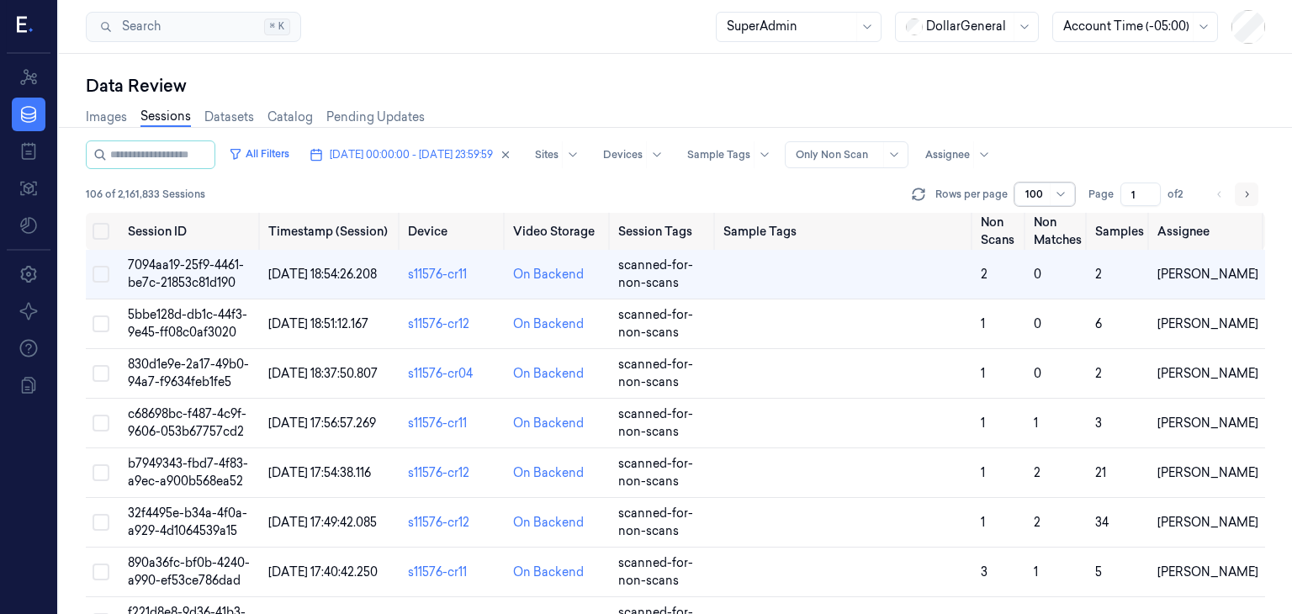
click at [1246, 195] on icon "Go to next page" at bounding box center [1246, 194] width 3 height 6
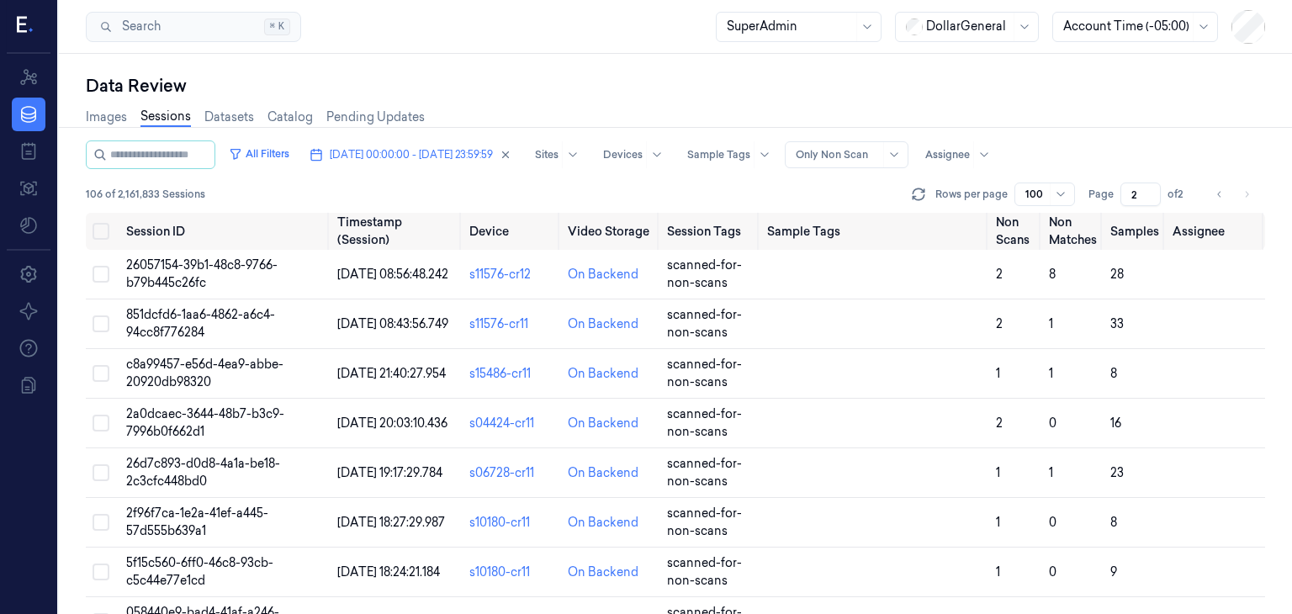
click at [1254, 197] on li "pagination" at bounding box center [1246, 194] width 24 height 24
click at [1220, 198] on icon "Go to previous page" at bounding box center [1219, 194] width 10 height 13
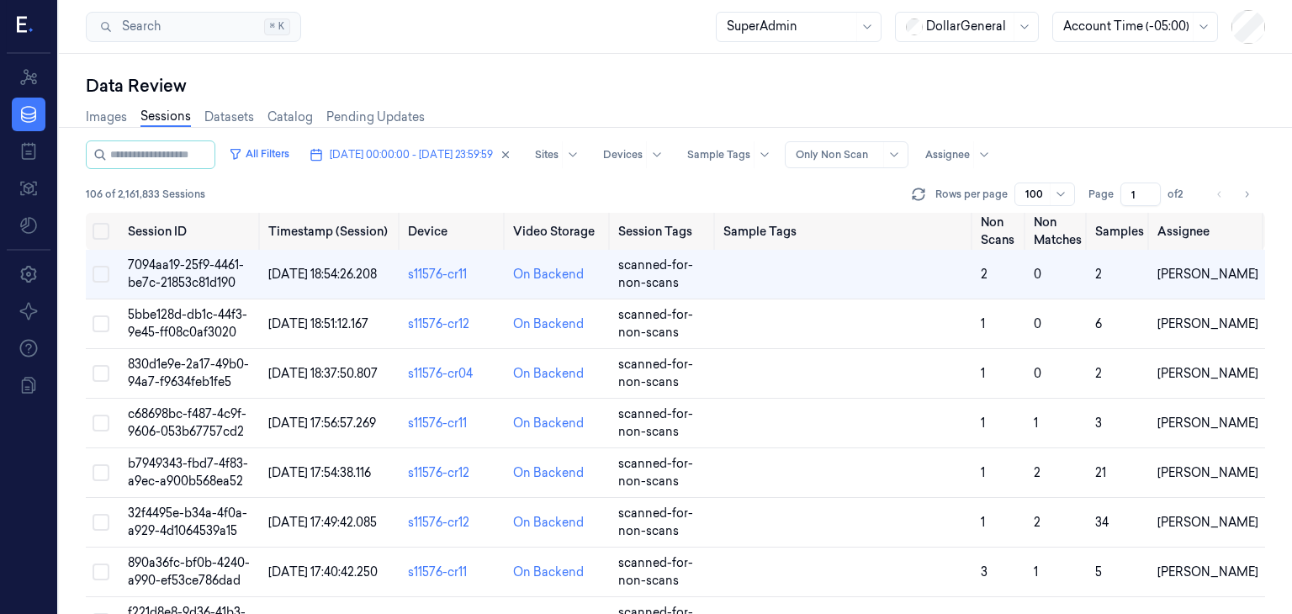
click at [1037, 189] on div at bounding box center [1035, 194] width 21 height 15
click at [1042, 258] on div "50" at bounding box center [1045, 255] width 39 height 18
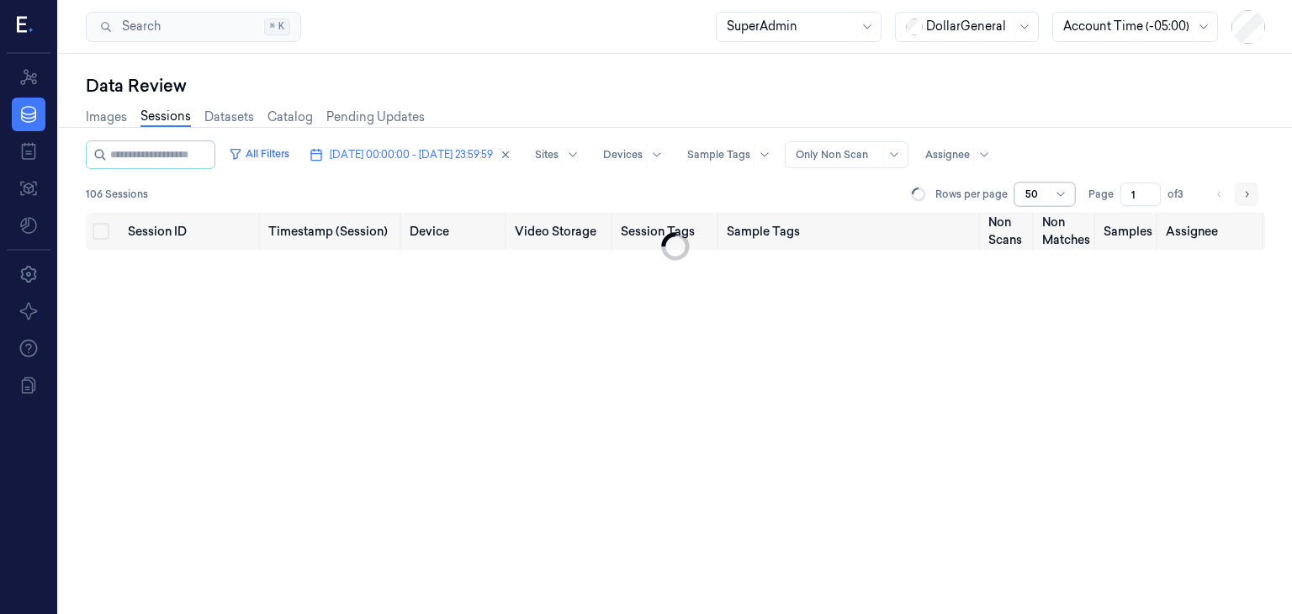
click at [1244, 195] on icon "Go to next page" at bounding box center [1246, 194] width 10 height 13
click at [1246, 188] on icon "Go to next page" at bounding box center [1246, 194] width 10 height 13
click at [103, 235] on button "Select all" at bounding box center [100, 231] width 17 height 17
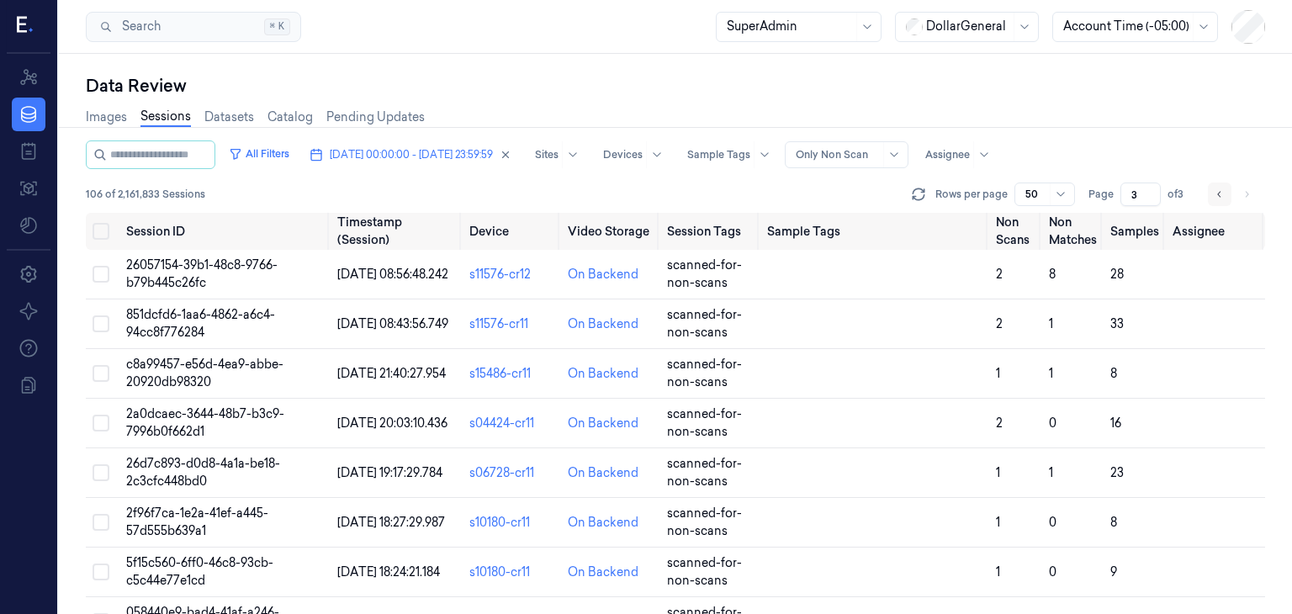
click at [1228, 188] on button "Go to previous page" at bounding box center [1219, 194] width 24 height 24
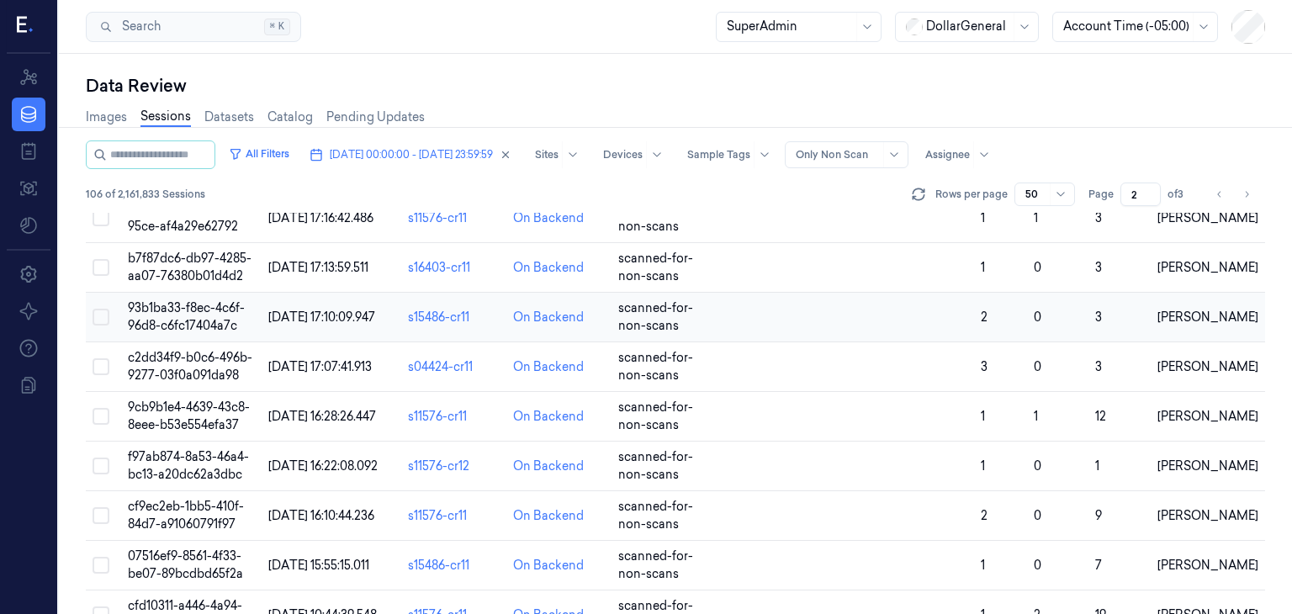
scroll to position [2137, 0]
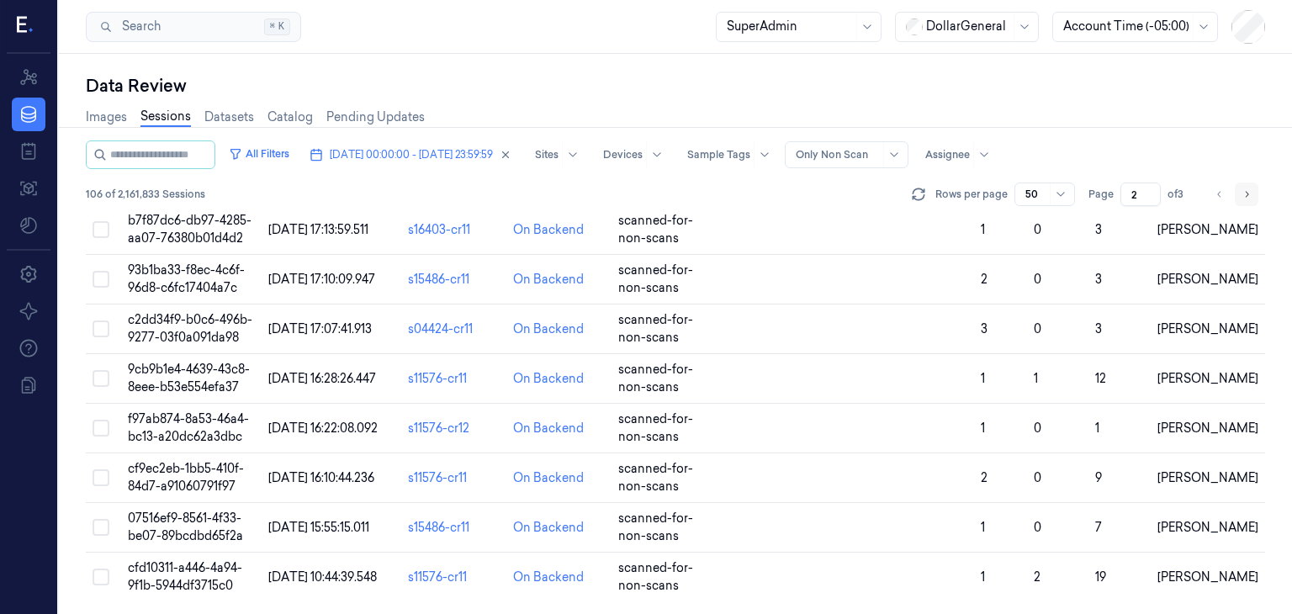
click at [1252, 199] on button "Go to next page" at bounding box center [1246, 194] width 24 height 24
type input "3"
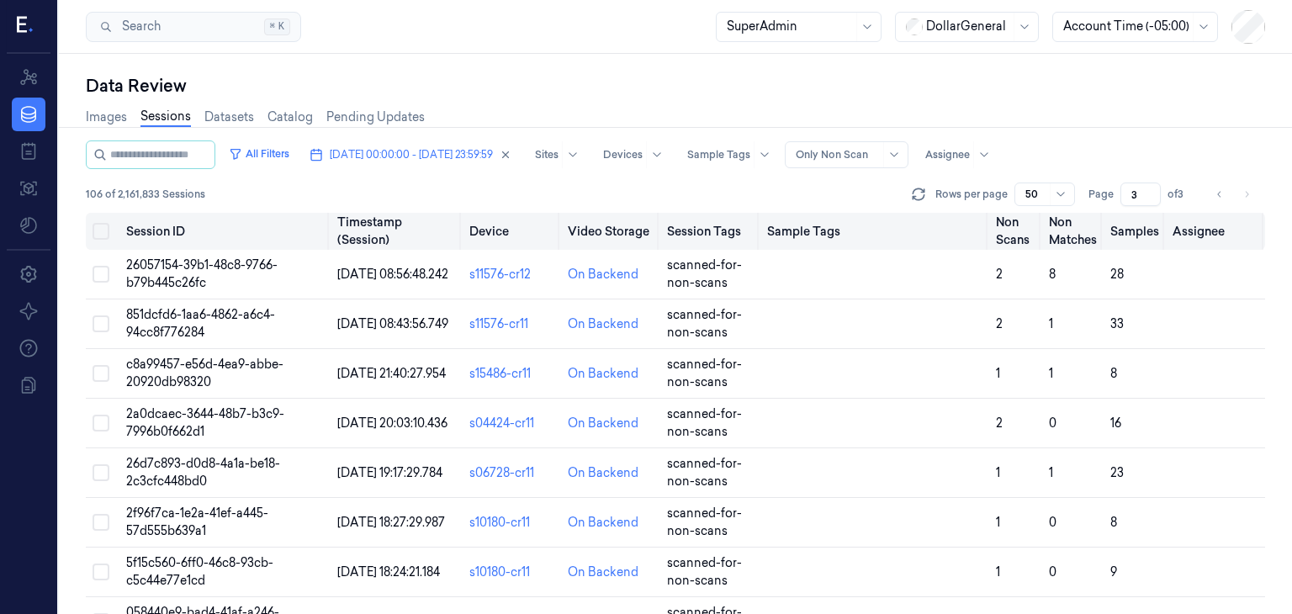
click at [96, 230] on button "Select all" at bounding box center [100, 231] width 17 height 17
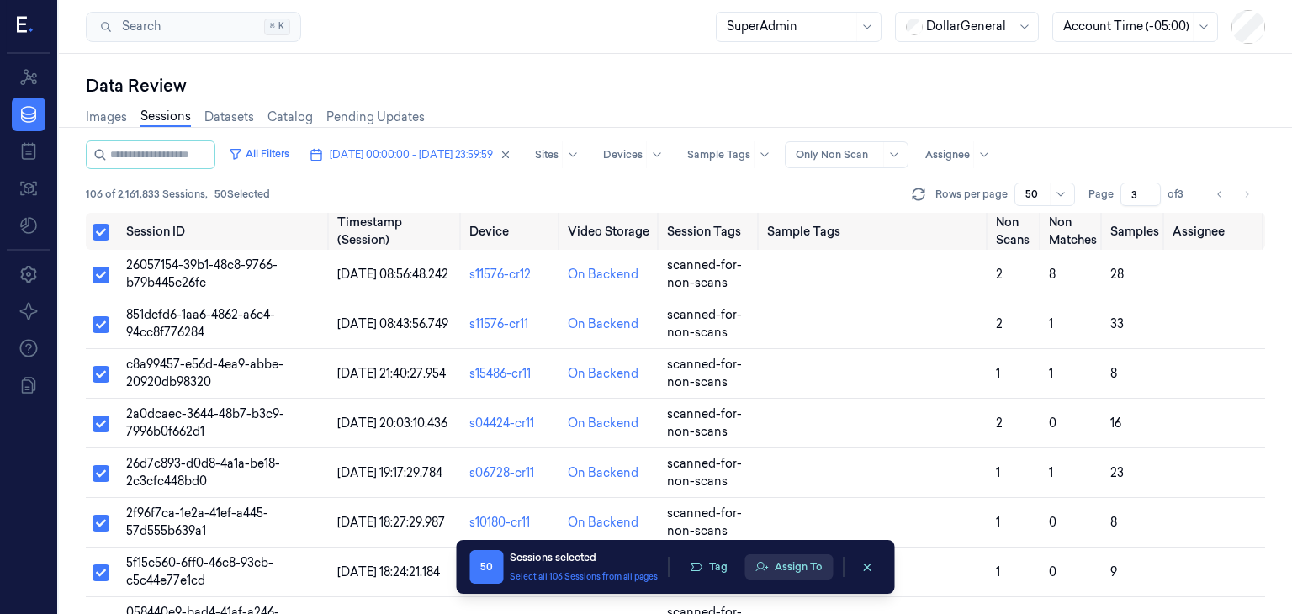
click at [798, 568] on button "Assign To" at bounding box center [788, 566] width 88 height 25
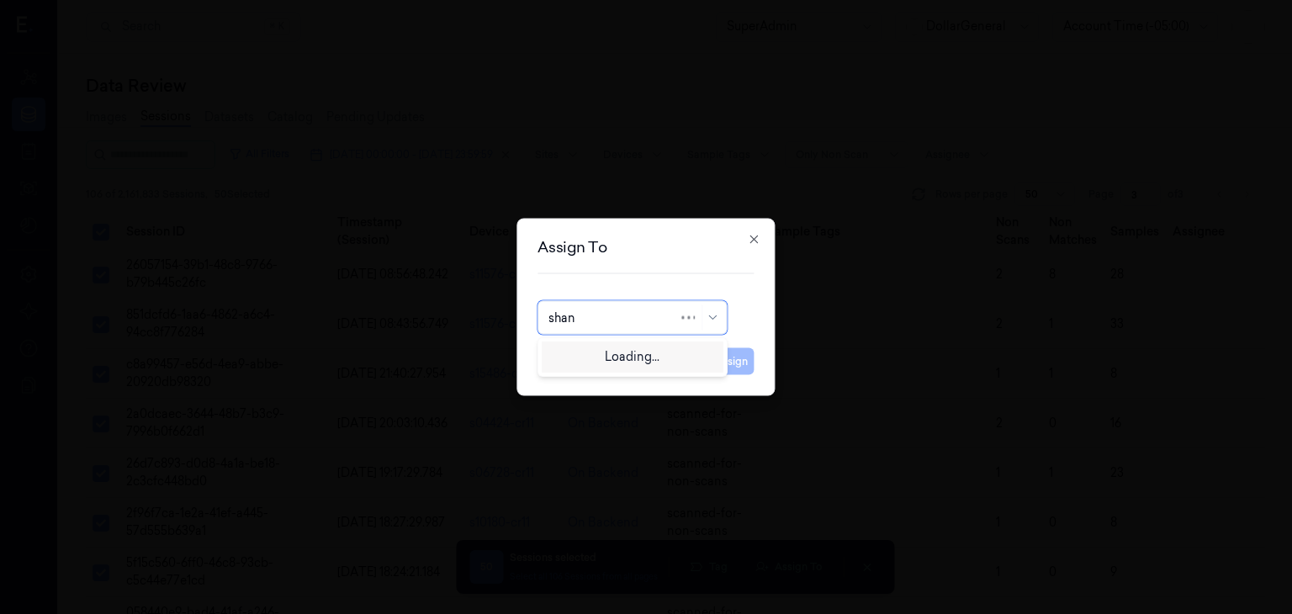
type input "shany"
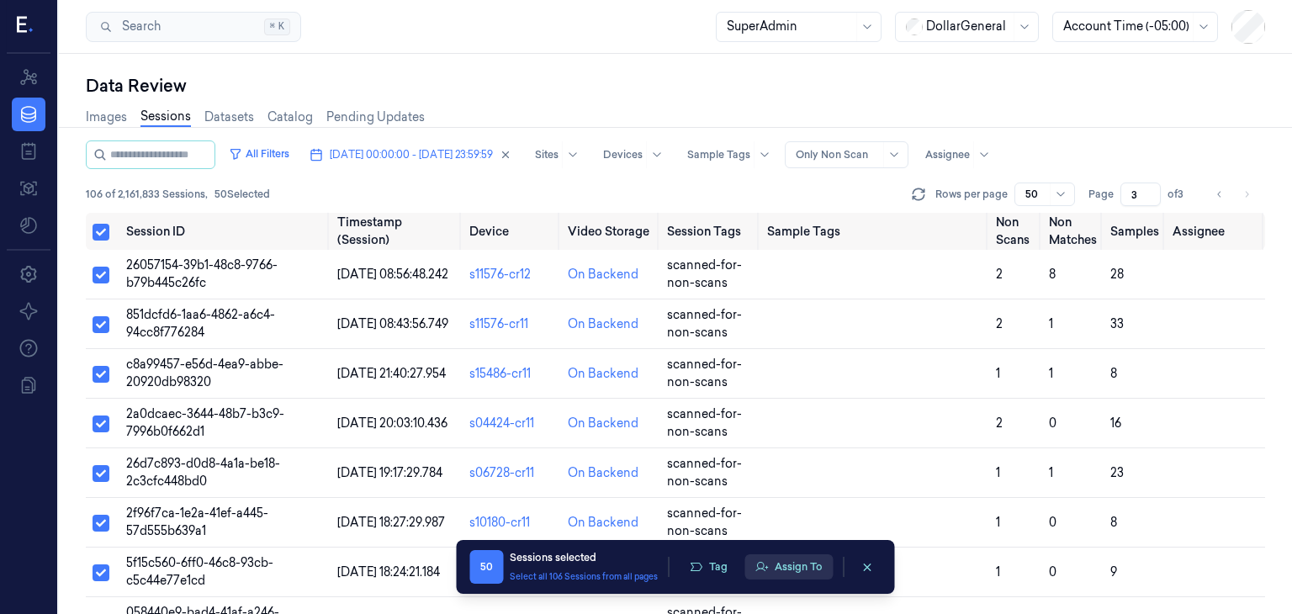
click at [822, 563] on button "Assign To" at bounding box center [788, 566] width 88 height 25
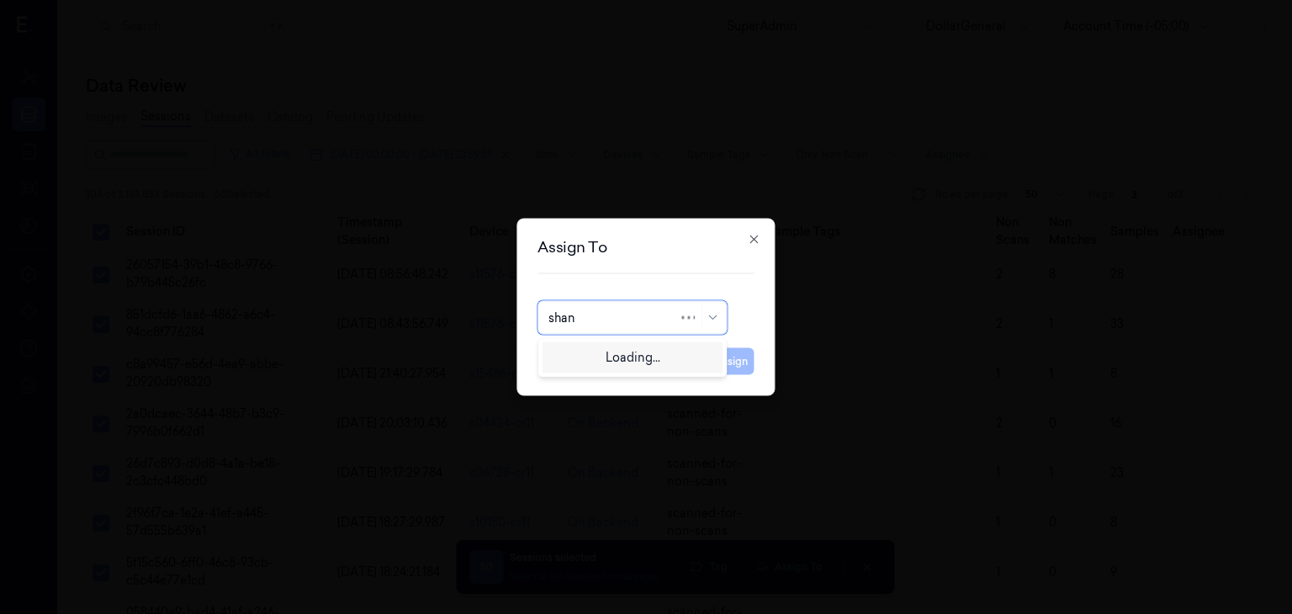
type input "shany"
click at [600, 350] on div "Shany Argaman" at bounding box center [598, 355] width 101 height 18
click at [716, 350] on button "Assign" at bounding box center [731, 361] width 46 height 27
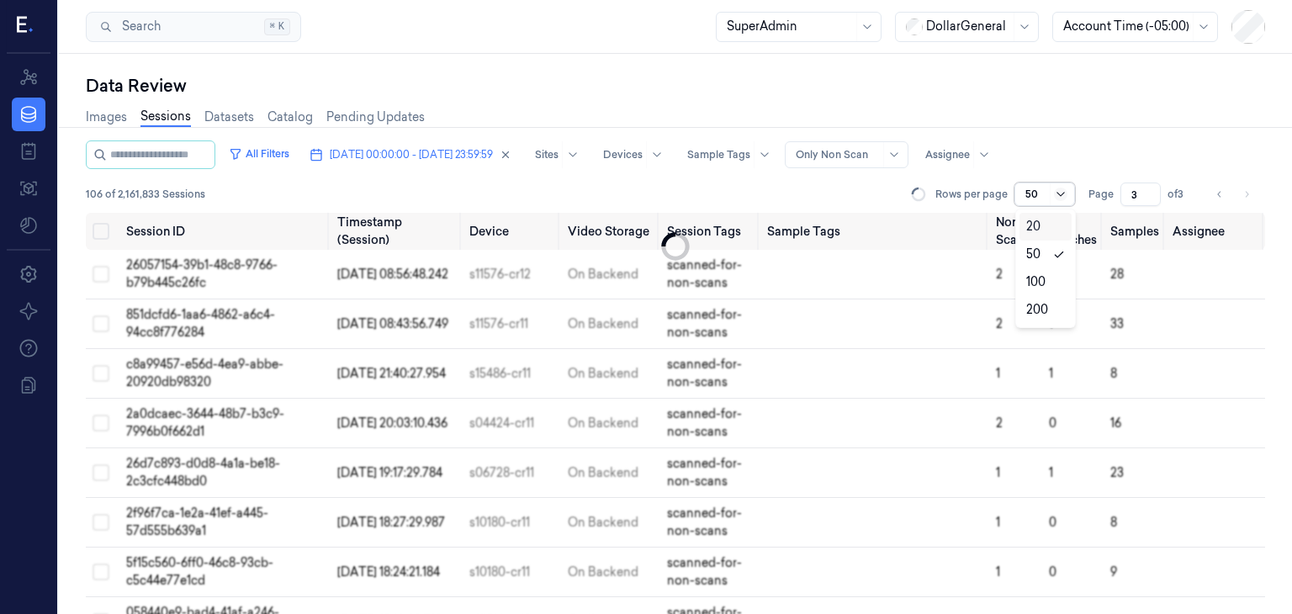
click at [1056, 188] on icon at bounding box center [1060, 194] width 13 height 13
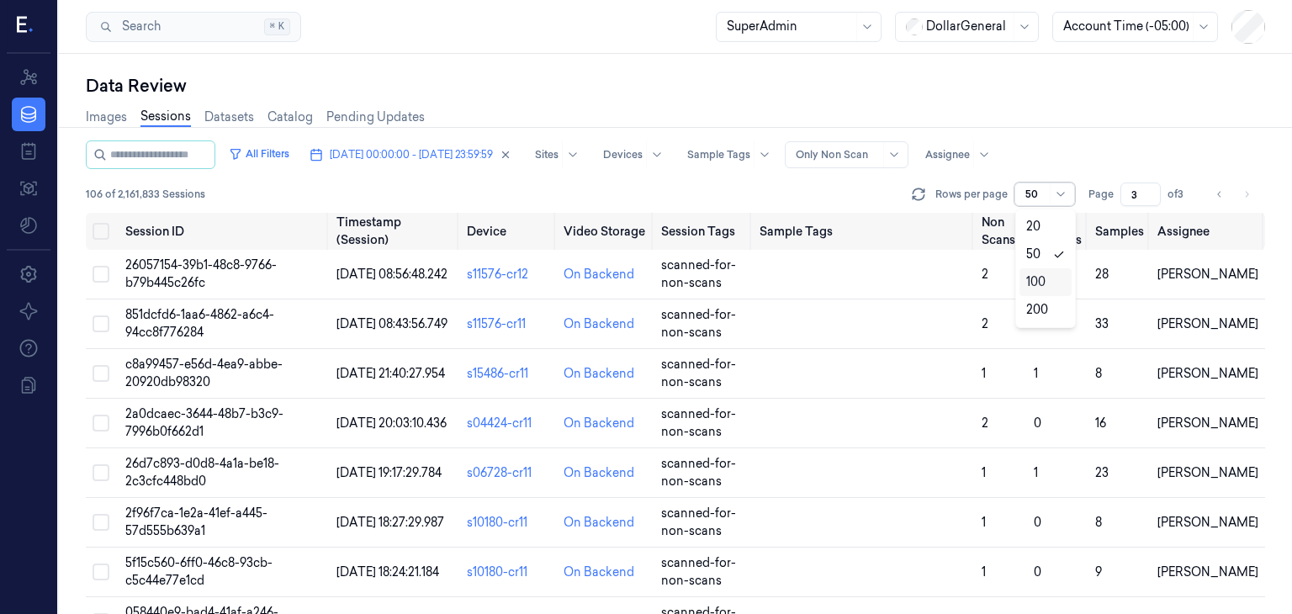
click at [1188, 143] on div "All Filters 15/09/2025 00:00:00 - 21/09/2025 23:59:59 Sites Devices Sample Tags…" at bounding box center [675, 154] width 1179 height 29
click at [1244, 189] on li "pagination" at bounding box center [1246, 194] width 24 height 24
click at [1223, 193] on icon "Go to previous page" at bounding box center [1219, 194] width 10 height 13
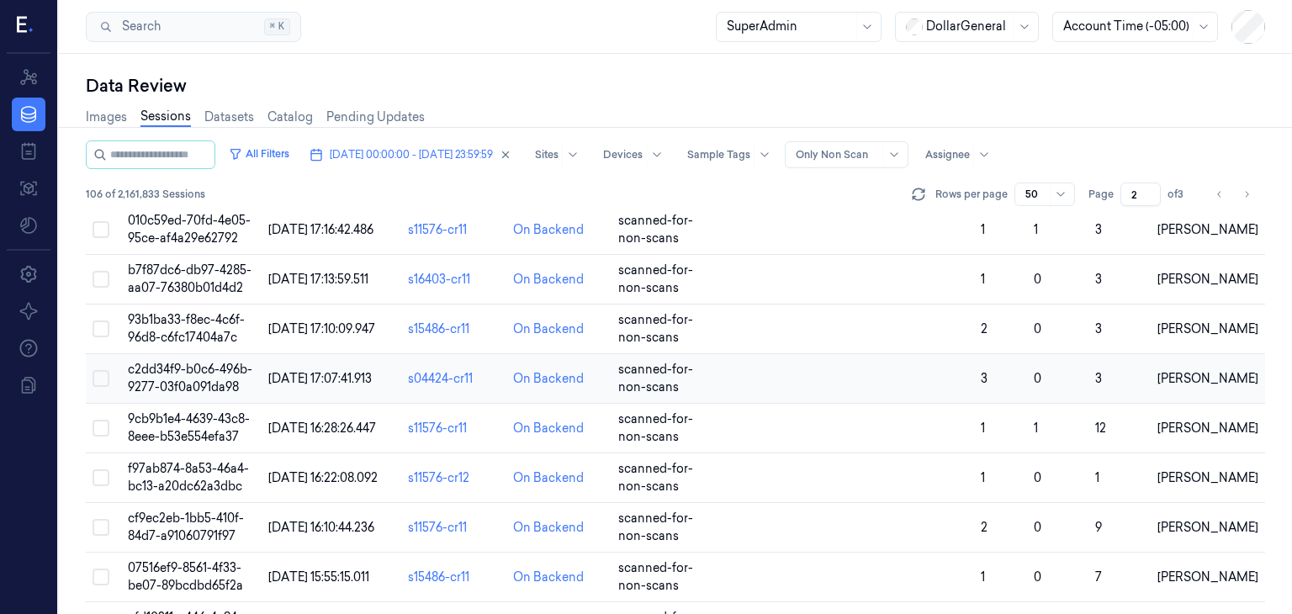
scroll to position [2137, 0]
click at [1218, 190] on icon "Go to previous page" at bounding box center [1219, 194] width 10 height 13
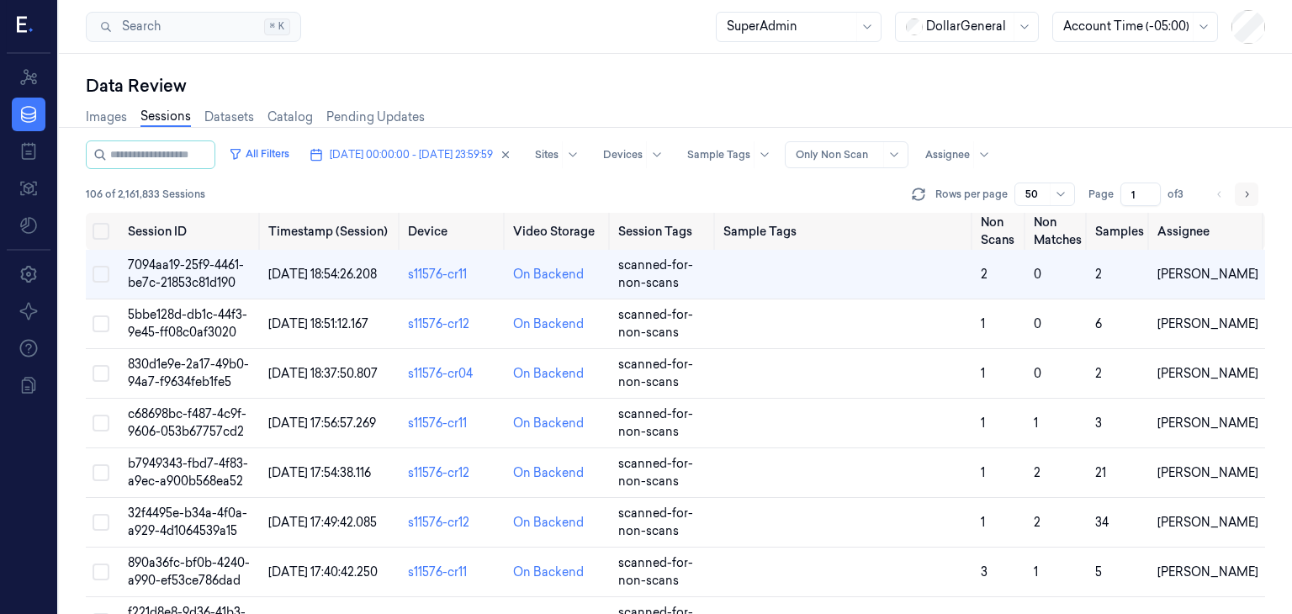
click at [1254, 191] on button "Go to next page" at bounding box center [1246, 194] width 24 height 24
type input "2"
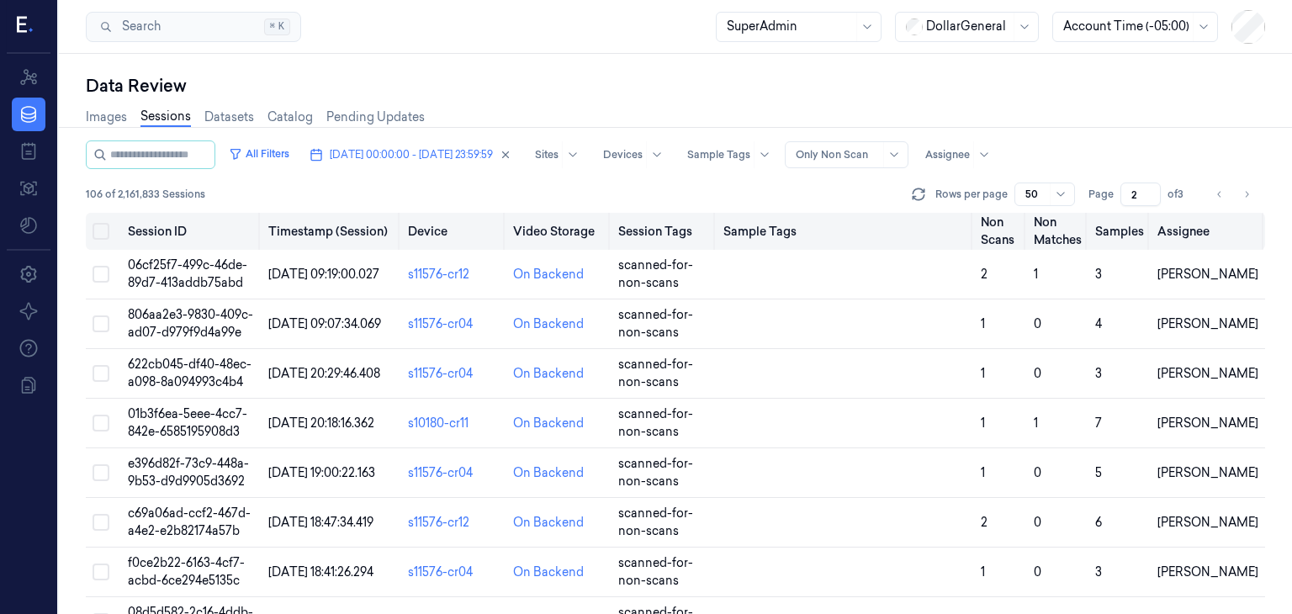
click at [100, 226] on button "Select all" at bounding box center [100, 231] width 17 height 17
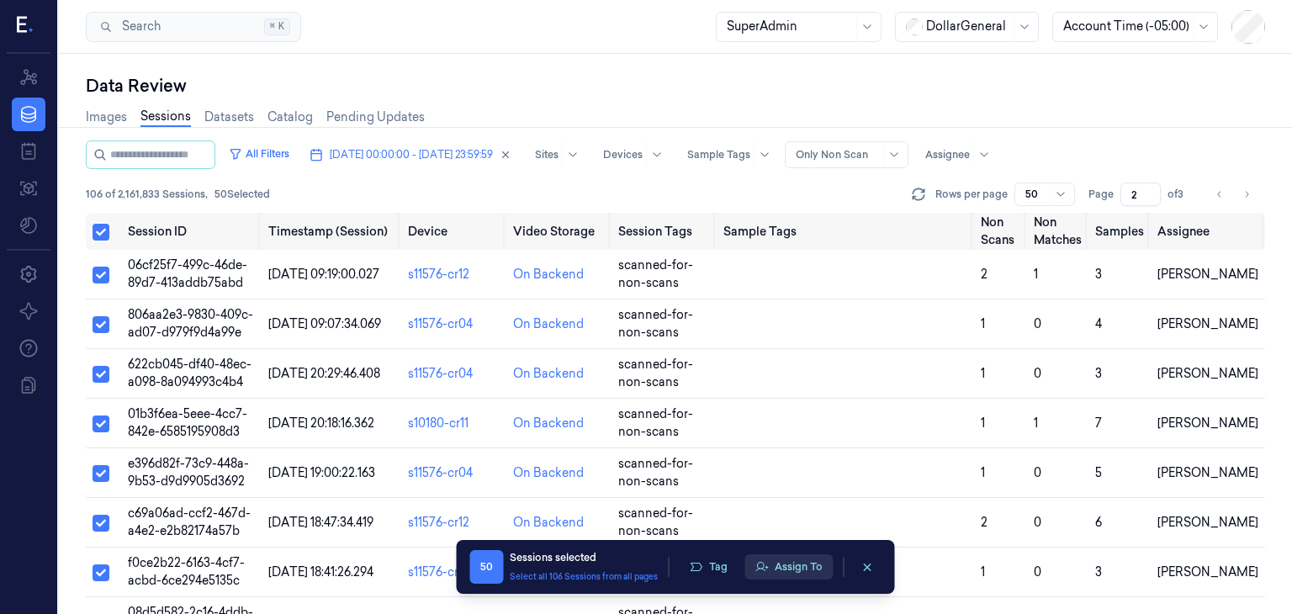
click at [775, 557] on button "Assign To" at bounding box center [788, 566] width 88 height 25
click at [804, 564] on button "Assign To" at bounding box center [788, 566] width 88 height 25
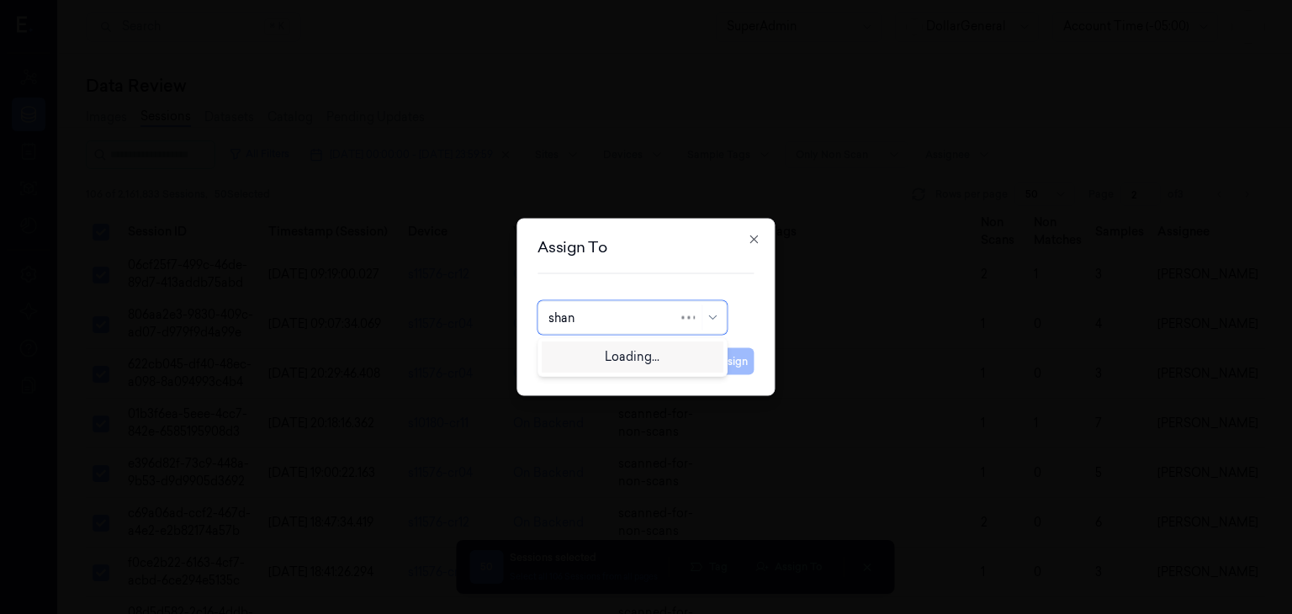
type input "shany"
click at [653, 357] on div "Shany Argaman" at bounding box center [632, 355] width 168 height 18
click at [720, 359] on button "Assign" at bounding box center [731, 361] width 46 height 27
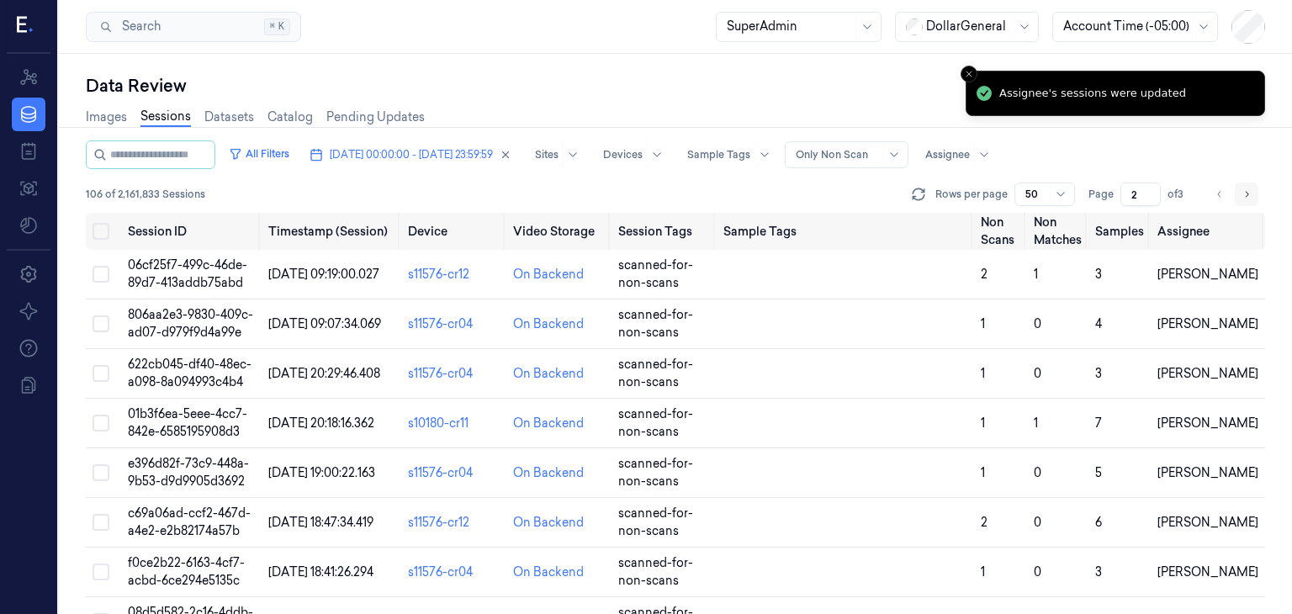
click at [1251, 196] on button "Go to next page" at bounding box center [1246, 194] width 24 height 24
type input "3"
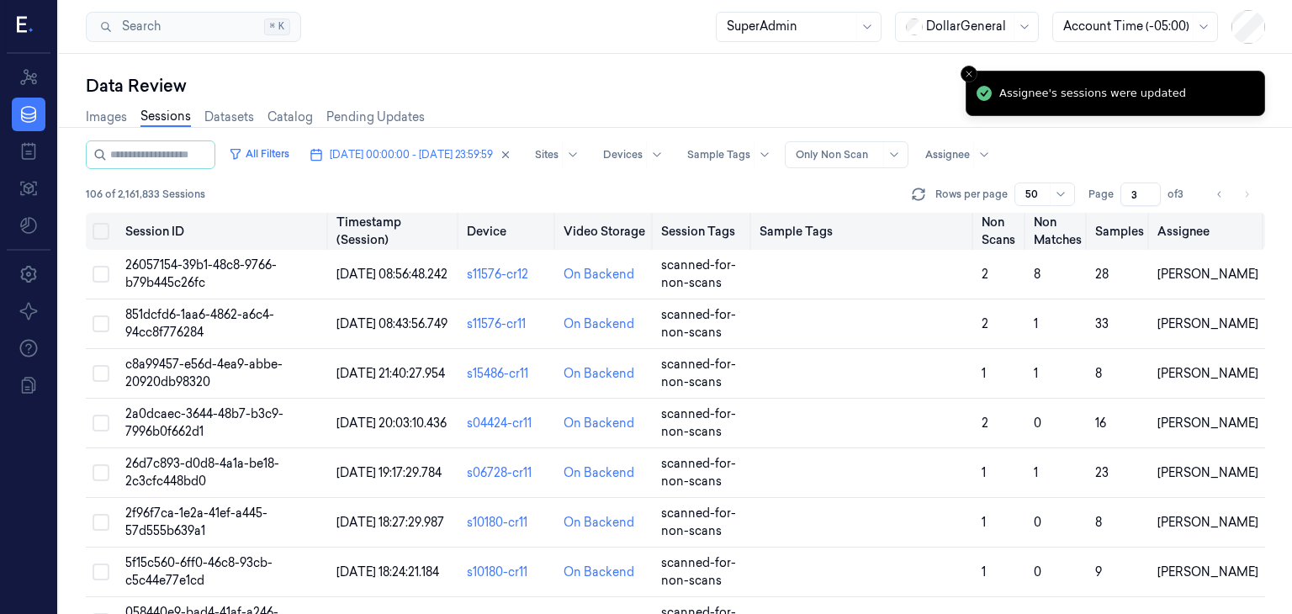
click at [98, 234] on button "Select all" at bounding box center [100, 231] width 17 height 17
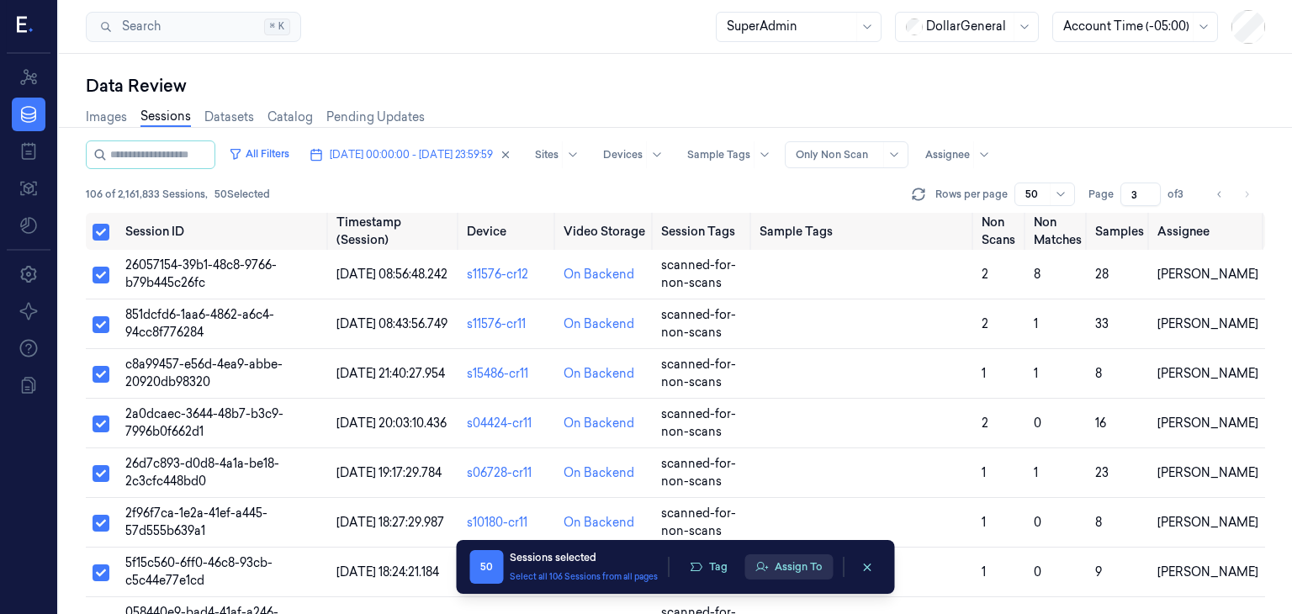
click at [799, 566] on button "Assign To" at bounding box center [788, 566] width 88 height 25
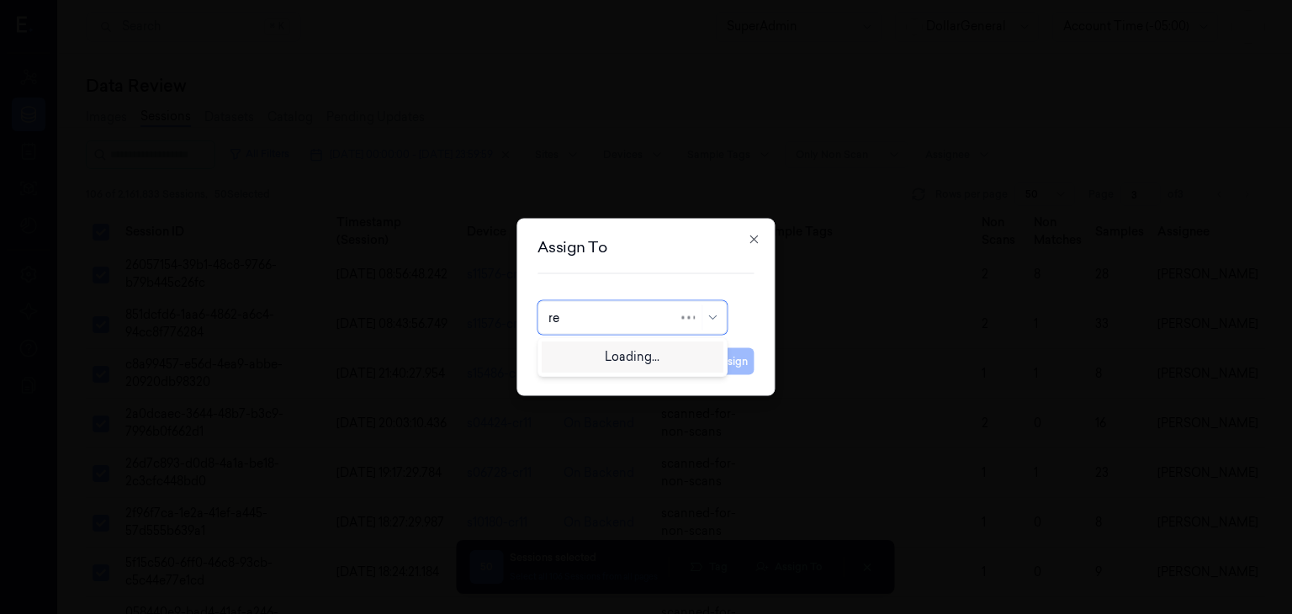
type input "reu"
click at [674, 352] on div "Reut Argaman" at bounding box center [632, 355] width 168 height 18
click at [731, 371] on button "Assign" at bounding box center [731, 361] width 46 height 27
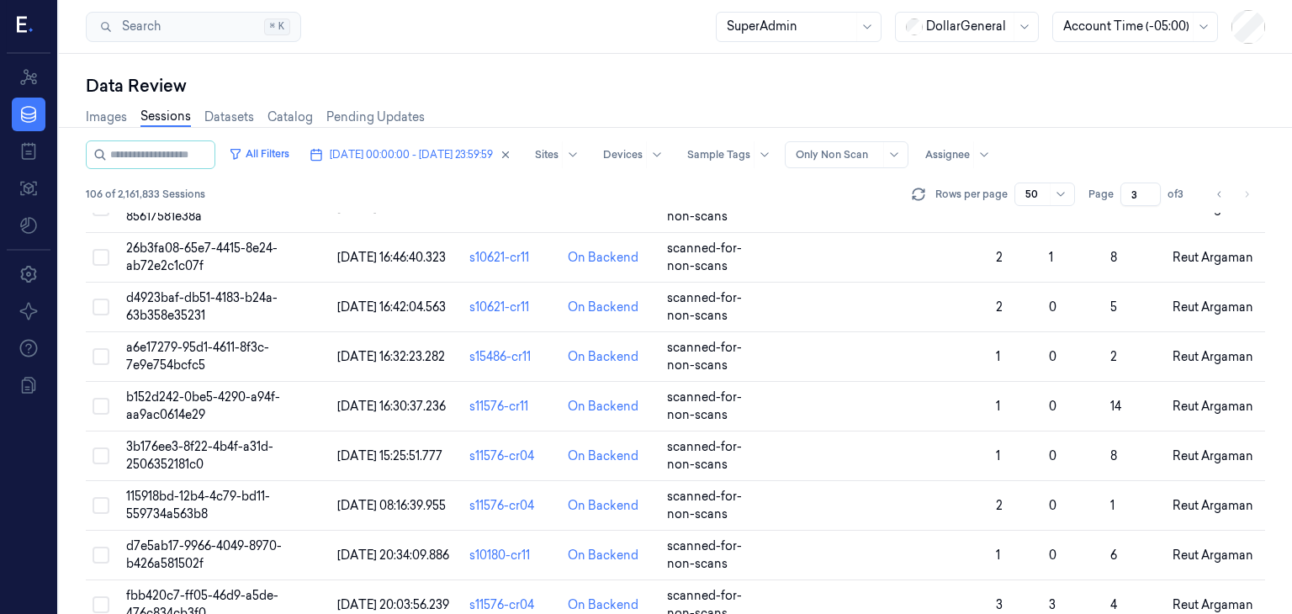
scroll to position [1969, 0]
click at [1059, 196] on icon at bounding box center [1060, 194] width 13 height 13
click at [1042, 311] on div "200" at bounding box center [1037, 310] width 22 height 18
type input "1"
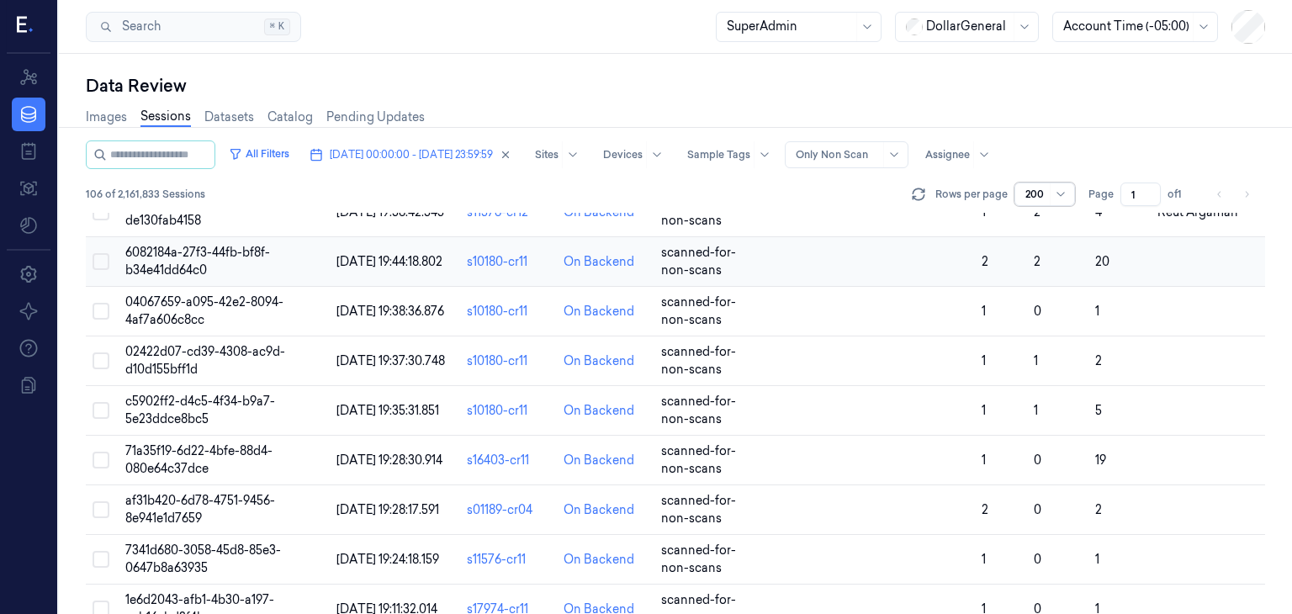
scroll to position [7473, 0]
click at [104, 268] on button "Select row" at bounding box center [100, 259] width 17 height 17
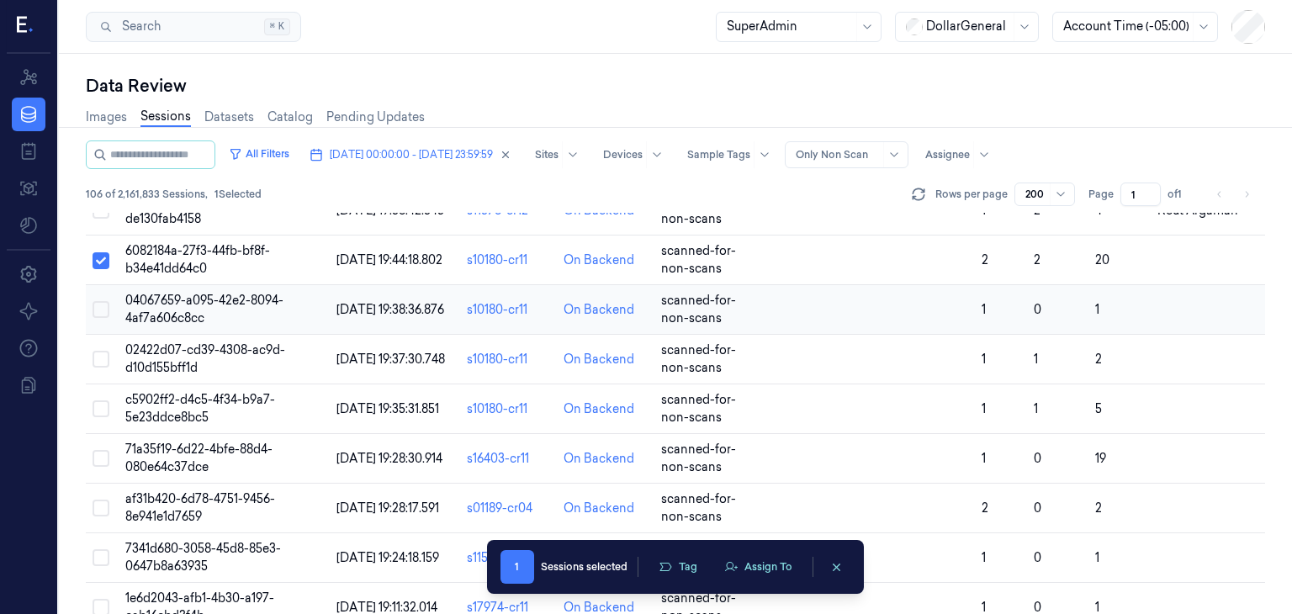
click at [98, 316] on button "Select row" at bounding box center [100, 309] width 17 height 17
click at [106, 367] on button "Select row" at bounding box center [100, 359] width 17 height 17
click at [99, 417] on button "Select row" at bounding box center [100, 408] width 17 height 17
click at [102, 467] on button "Select row" at bounding box center [100, 458] width 17 height 17
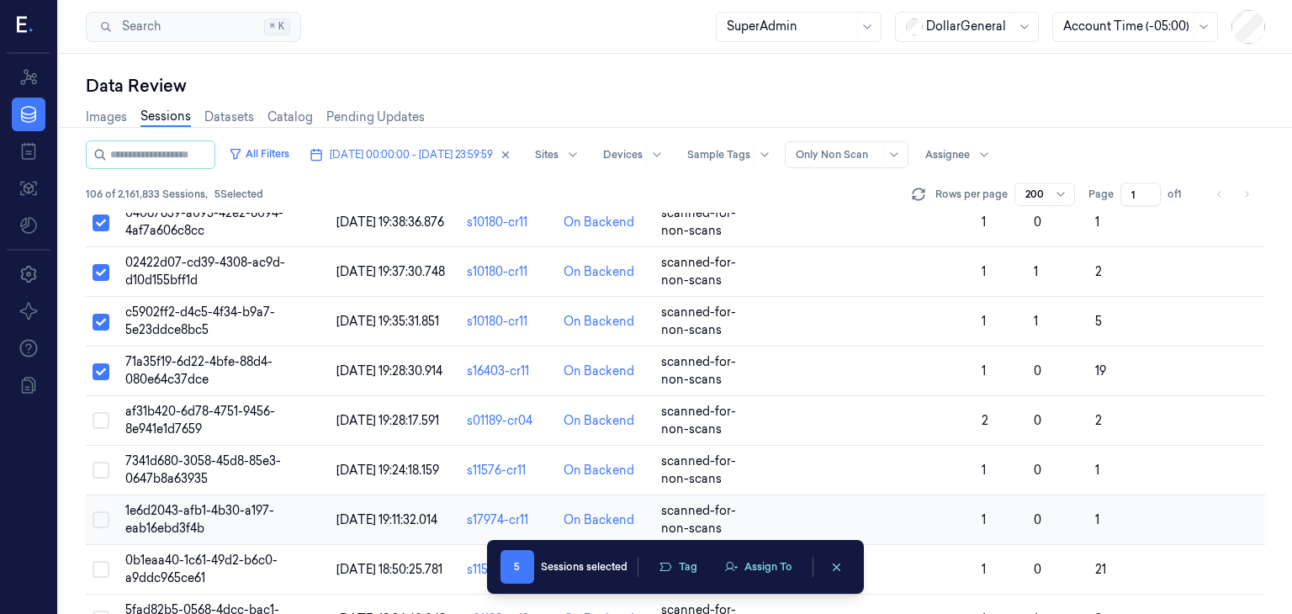
scroll to position [7642, 0]
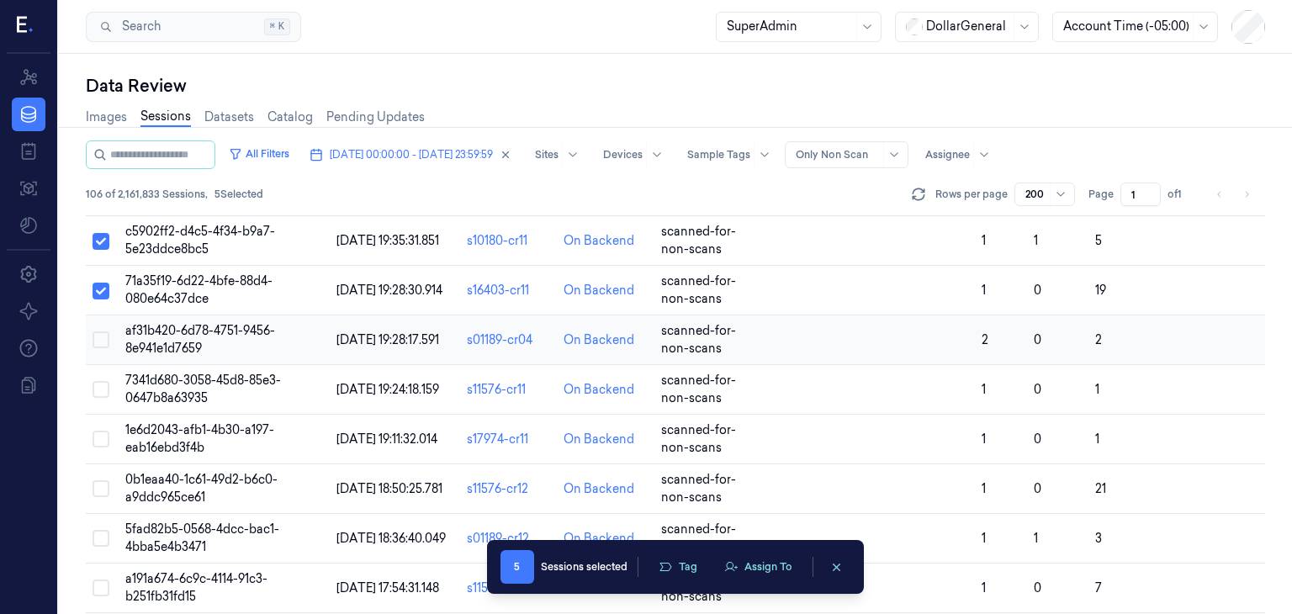
click at [103, 348] on button "Select row" at bounding box center [100, 339] width 17 height 17
click at [98, 398] on button "Select row" at bounding box center [100, 389] width 17 height 17
click at [103, 447] on button "Select row" at bounding box center [100, 439] width 17 height 17
click at [99, 497] on button "Select row" at bounding box center [100, 488] width 17 height 17
click at [101, 547] on button "Select row" at bounding box center [100, 538] width 17 height 17
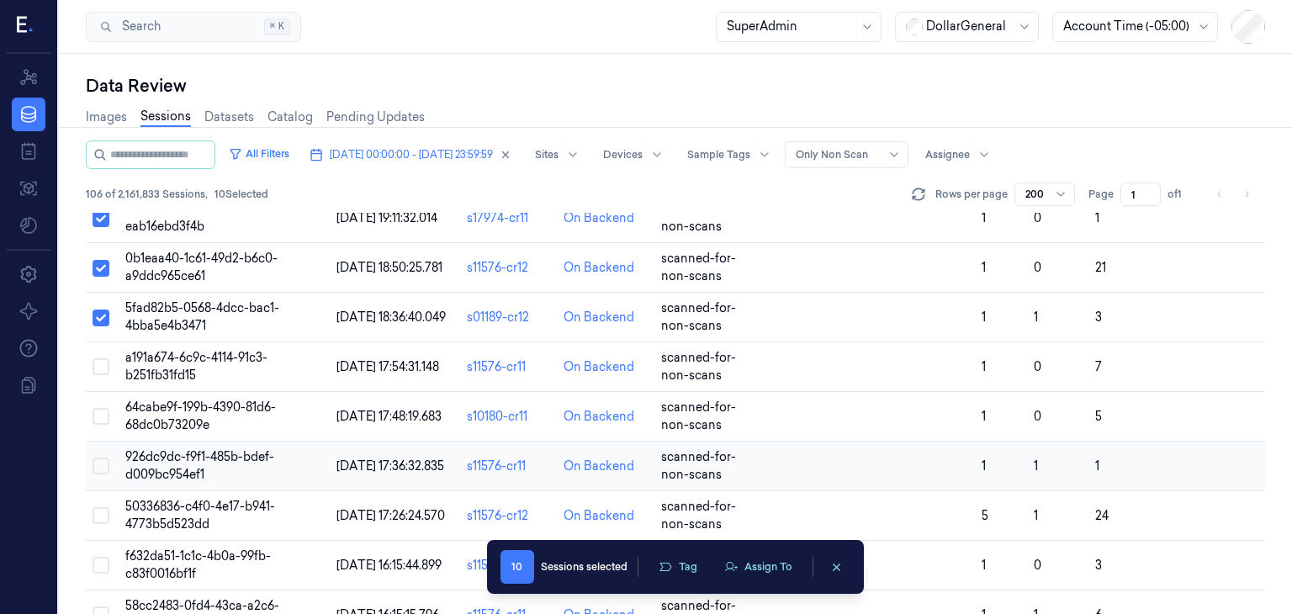
scroll to position [7894, 0]
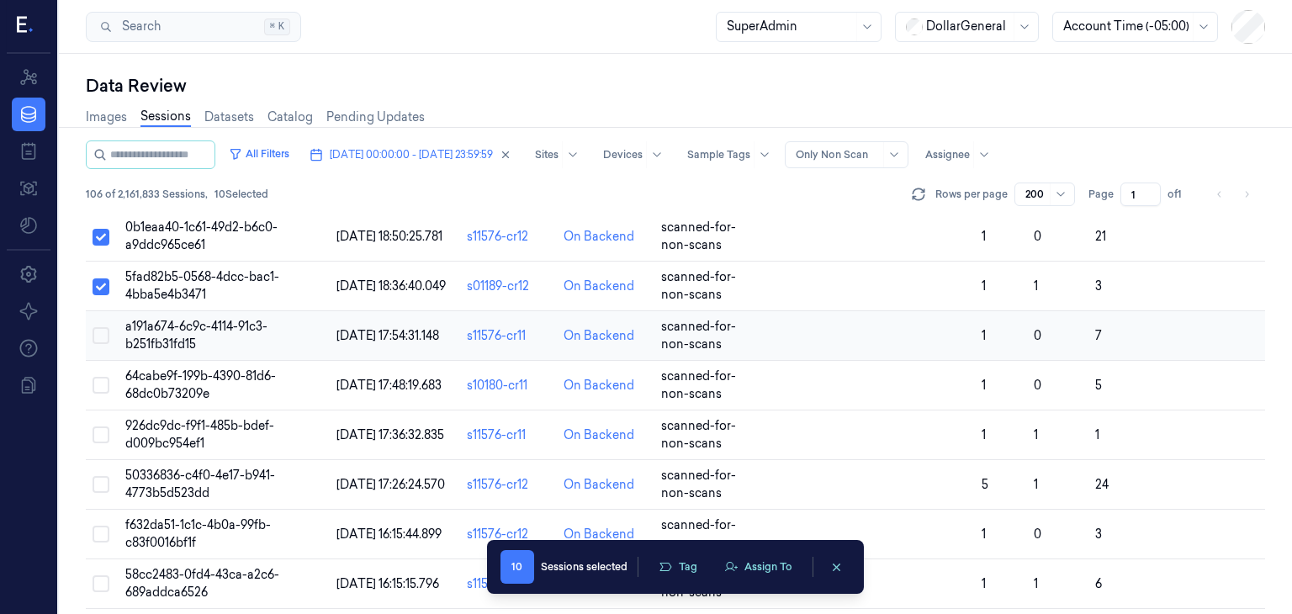
click at [101, 344] on button "Select row" at bounding box center [100, 335] width 17 height 17
click at [98, 394] on button "Select row" at bounding box center [100, 385] width 17 height 17
click at [101, 443] on button "Select row" at bounding box center [100, 434] width 17 height 17
click at [98, 493] on button "Select row" at bounding box center [100, 484] width 17 height 17
click at [99, 540] on button "Select row" at bounding box center [100, 534] width 17 height 17
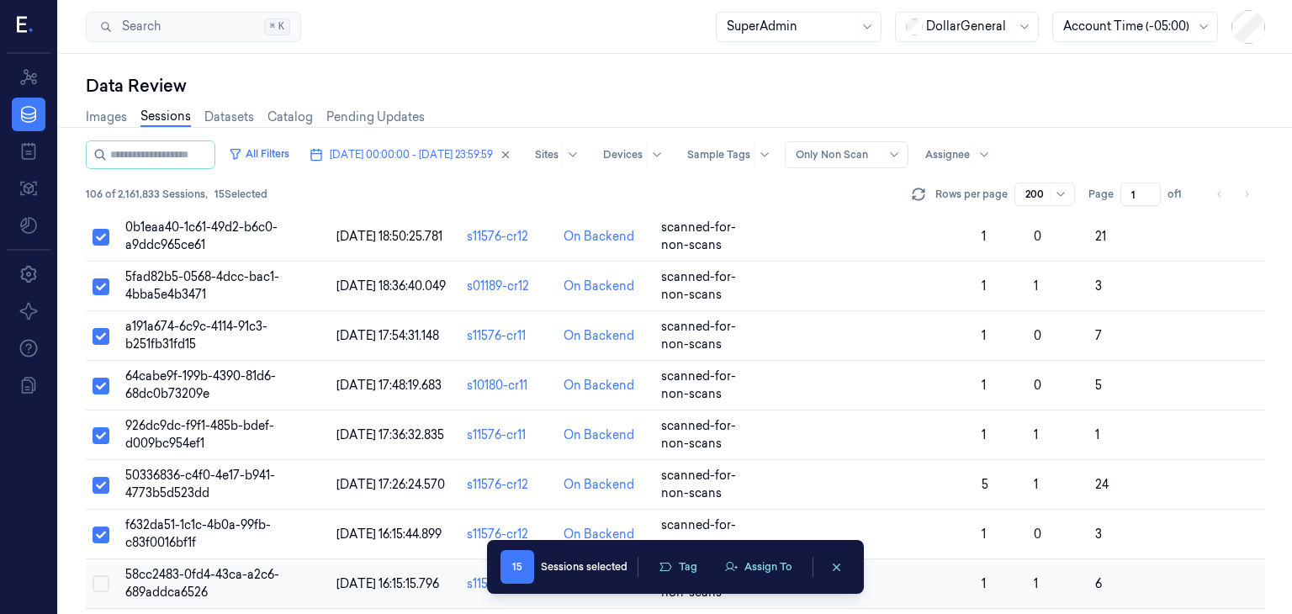
click at [99, 592] on button "Select row" at bounding box center [100, 583] width 17 height 17
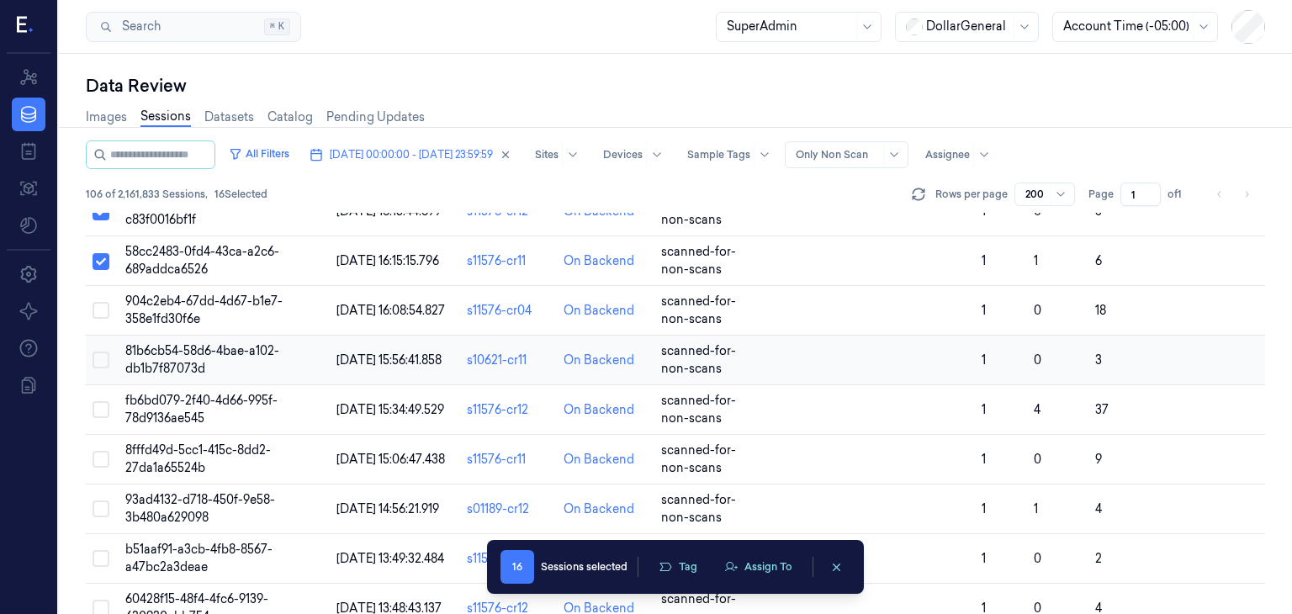
scroll to position [8230, 0]
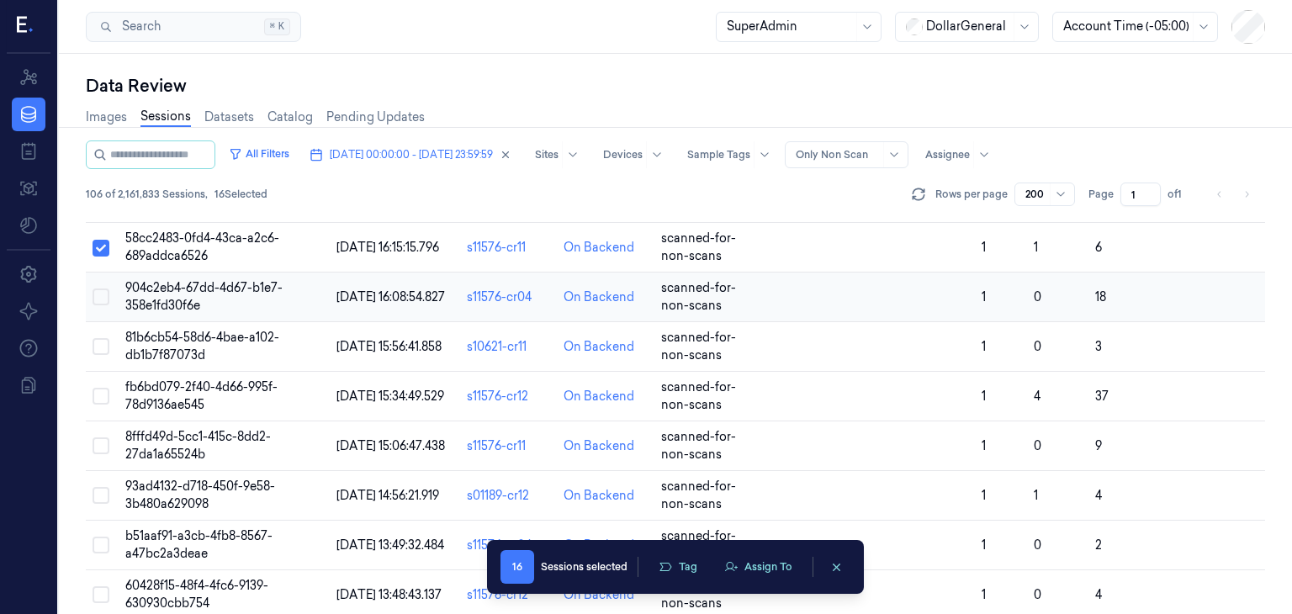
click at [101, 305] on button "Select row" at bounding box center [100, 296] width 17 height 17
click at [102, 355] on button "Select row" at bounding box center [100, 346] width 17 height 17
click at [99, 404] on button "Select row" at bounding box center [100, 396] width 17 height 17
click at [98, 454] on button "Select row" at bounding box center [100, 445] width 17 height 17
click at [100, 503] on button "Select row" at bounding box center [100, 495] width 17 height 17
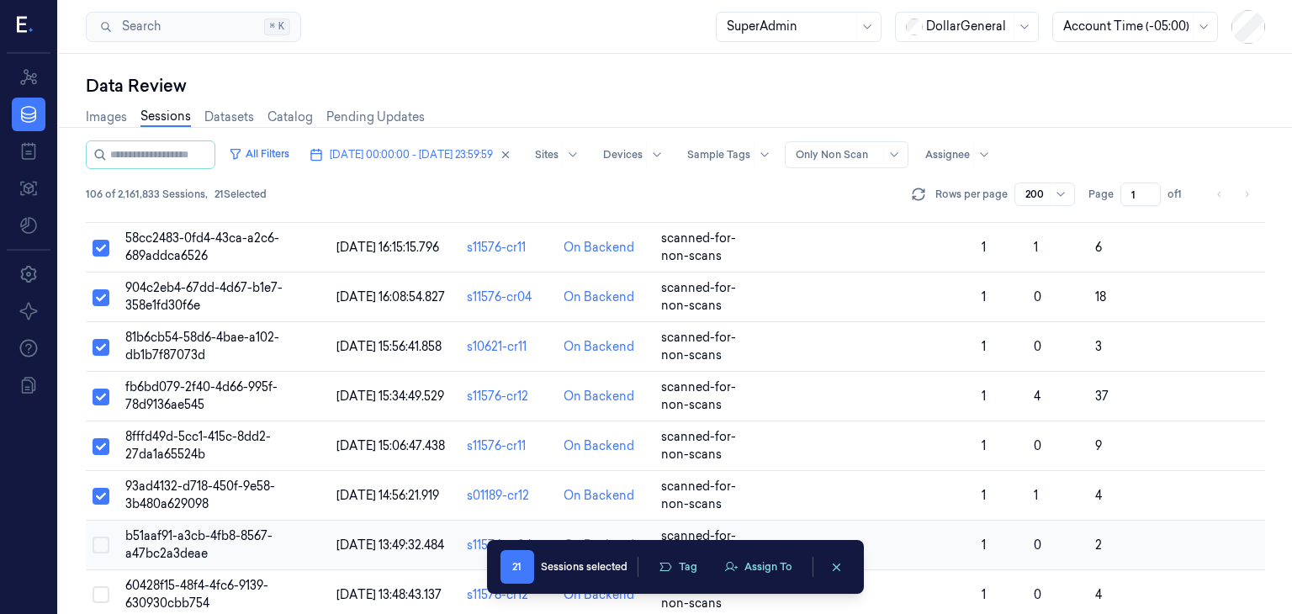
click at [99, 553] on button "Select row" at bounding box center [100, 544] width 17 height 17
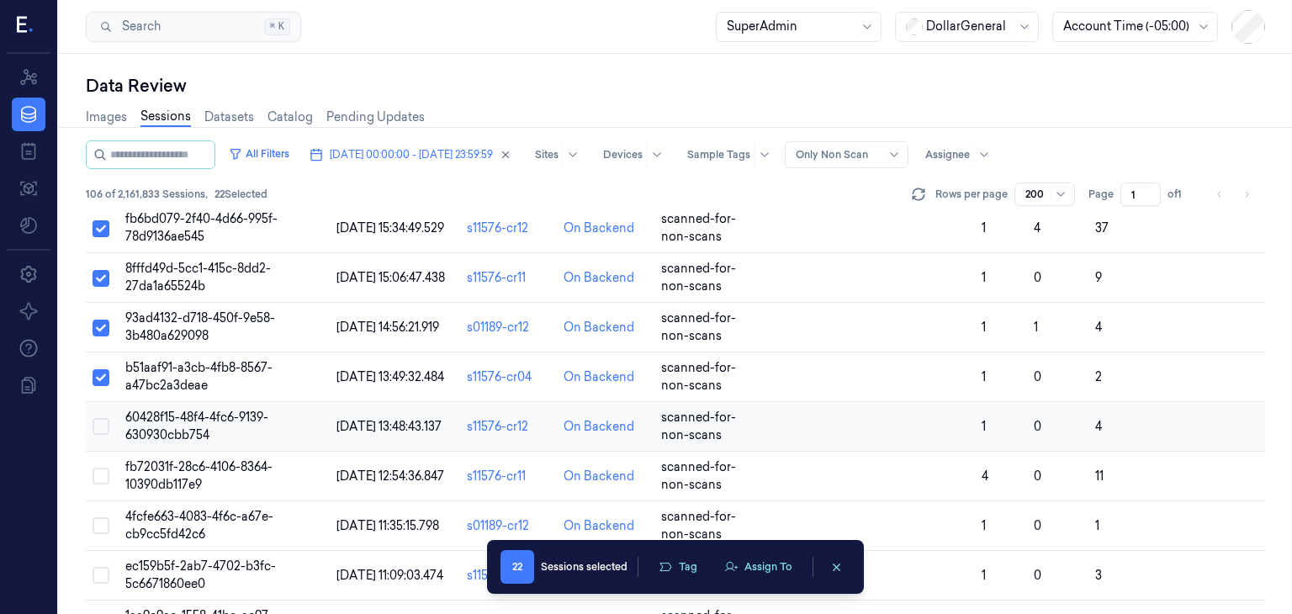
click at [101, 435] on button "Select row" at bounding box center [100, 426] width 17 height 17
click at [99, 483] on button "Select row" at bounding box center [100, 476] width 17 height 17
click at [102, 533] on button "Select row" at bounding box center [100, 525] width 17 height 17
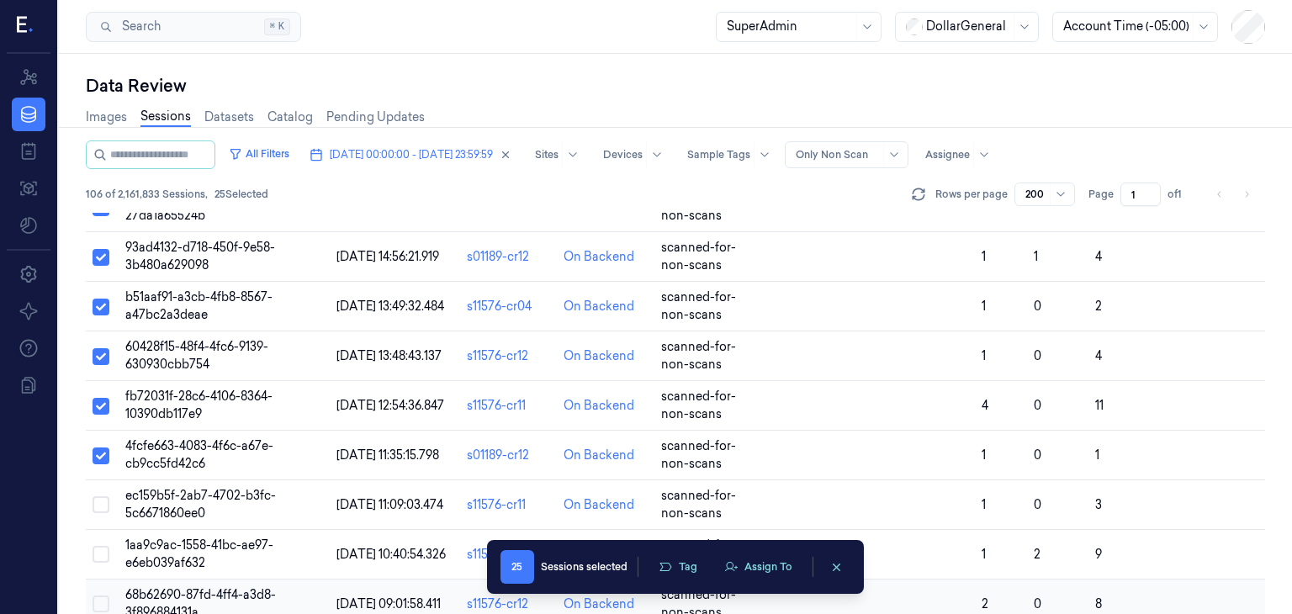
scroll to position [8567, 0]
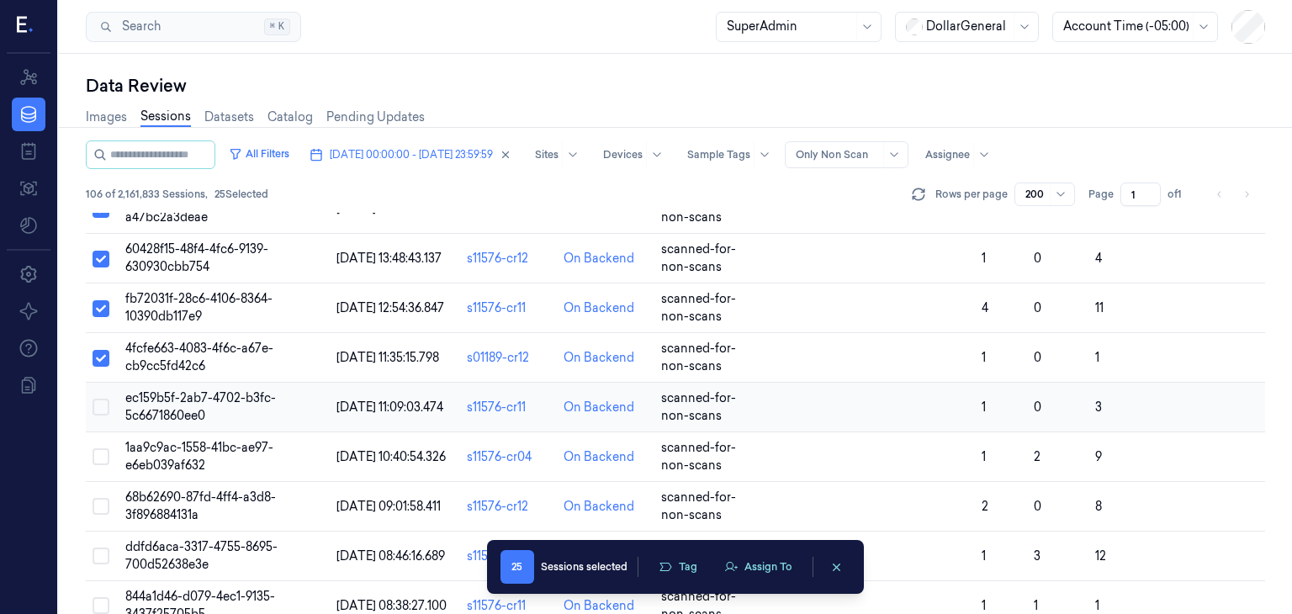
click at [101, 415] on button "Select row" at bounding box center [100, 407] width 17 height 17
click at [103, 463] on button "Select row" at bounding box center [100, 456] width 17 height 17
click at [101, 512] on button "Select row" at bounding box center [100, 506] width 17 height 17
click at [103, 563] on button "Select row" at bounding box center [100, 555] width 17 height 17
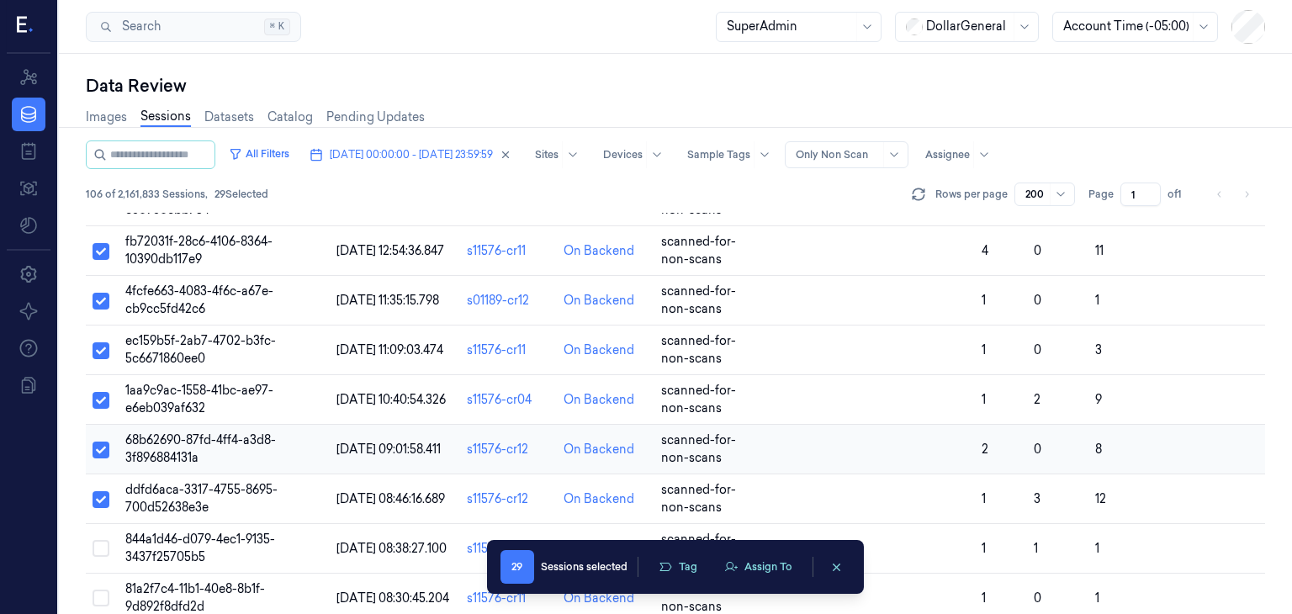
scroll to position [8650, 0]
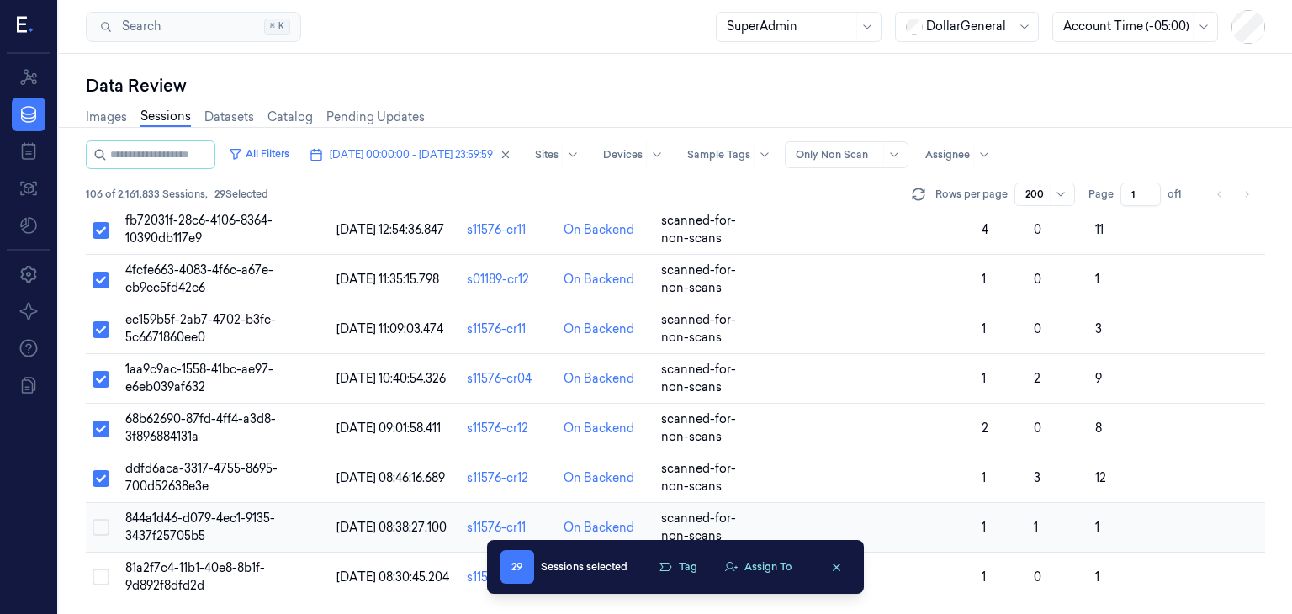
click at [102, 520] on button "Select row" at bounding box center [100, 527] width 17 height 17
click at [101, 578] on button "Select row" at bounding box center [100, 576] width 17 height 17
click at [763, 566] on button "Assign To" at bounding box center [758, 566] width 88 height 25
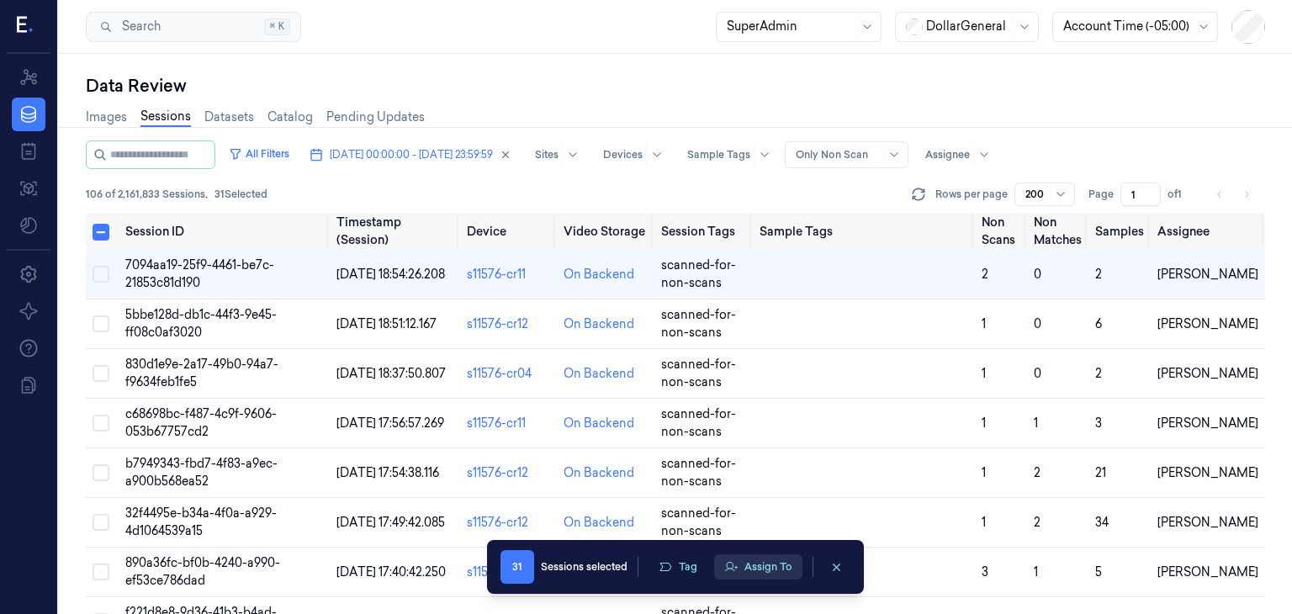
click at [756, 566] on button "Assign To" at bounding box center [758, 566] width 88 height 25
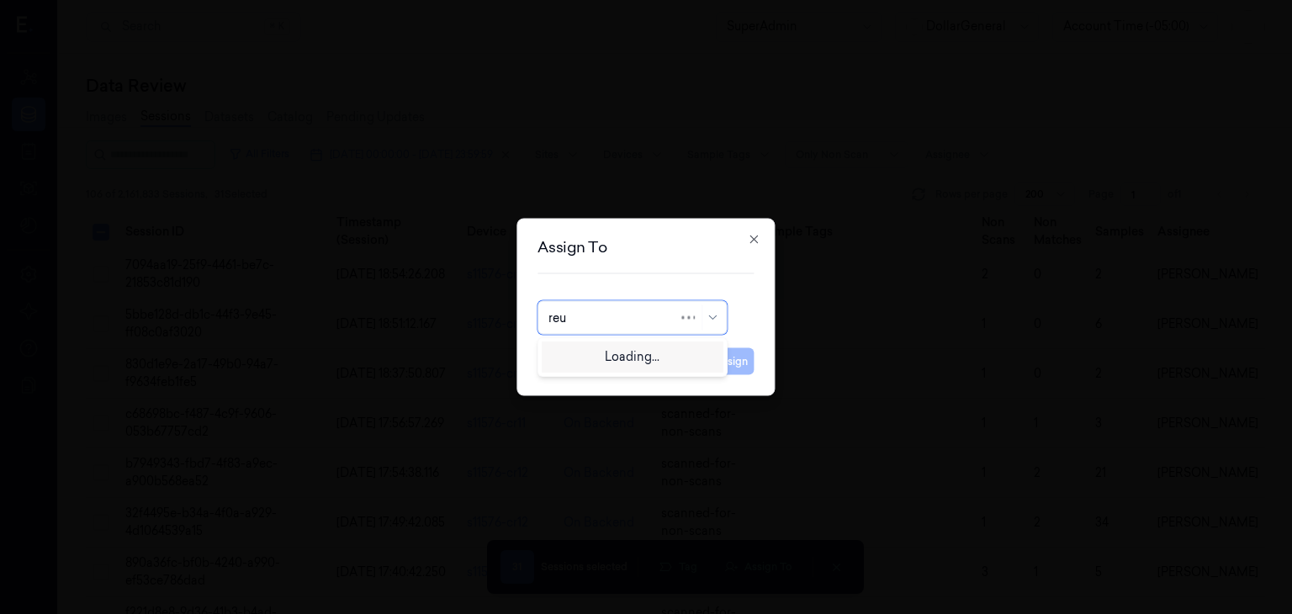
type input "reut"
click at [659, 356] on div "Reut Argaman" at bounding box center [632, 355] width 168 height 18
click at [728, 357] on button "Assign" at bounding box center [731, 361] width 46 height 27
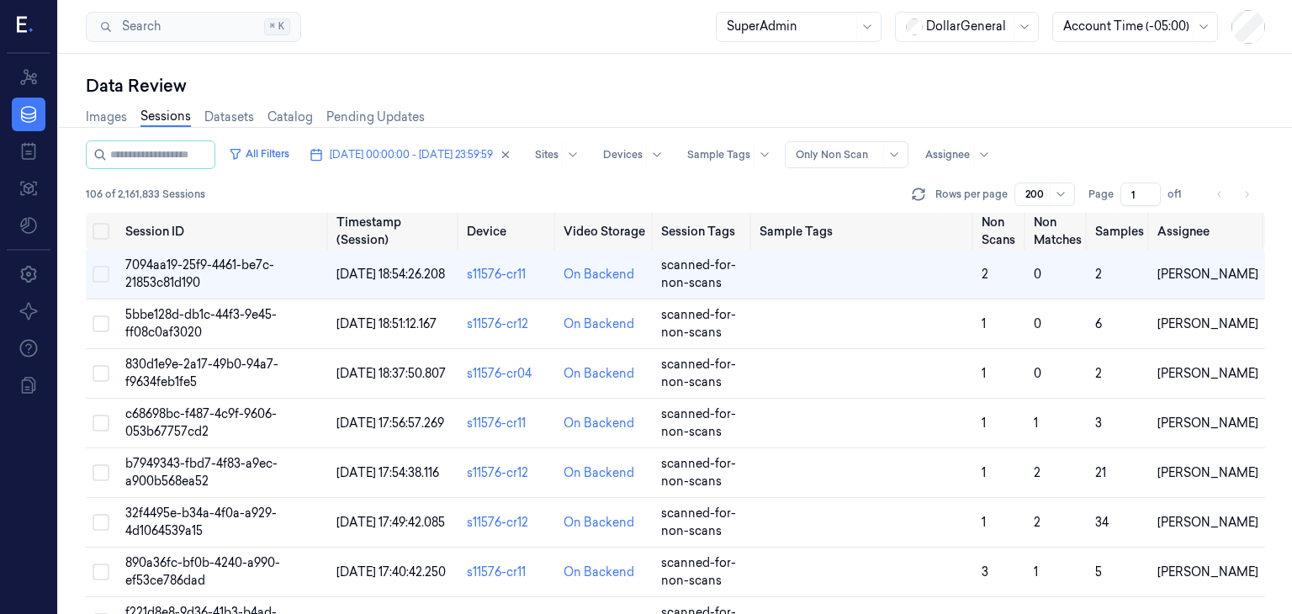
click at [1210, 114] on div "Images Sessions Datasets Catalog Pending Updates" at bounding box center [675, 119] width 1179 height 43
click at [970, 159] on div at bounding box center [947, 154] width 45 height 15
type input "Ariel"
click at [1002, 214] on div "Ariel Hasson" at bounding box center [1029, 219] width 101 height 18
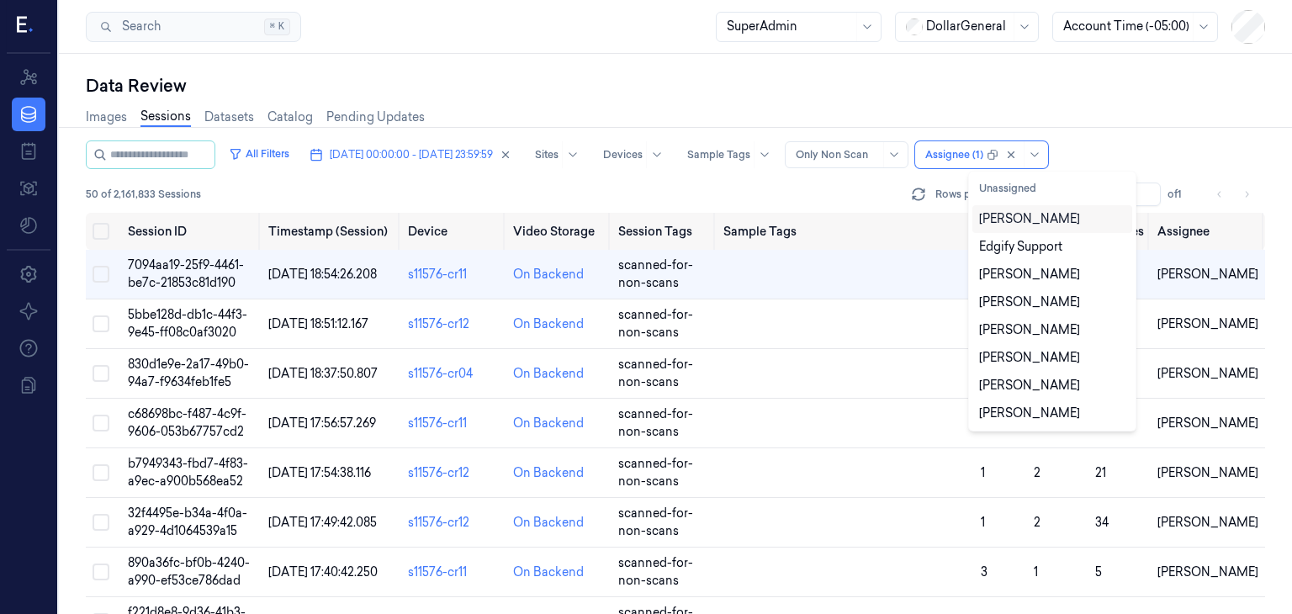
click at [1162, 154] on div "All Filters 15/09/2025 00:00:00 - 21/09/2025 23:59:59 Sites Devices Sample Tags…" at bounding box center [675, 154] width 1179 height 29
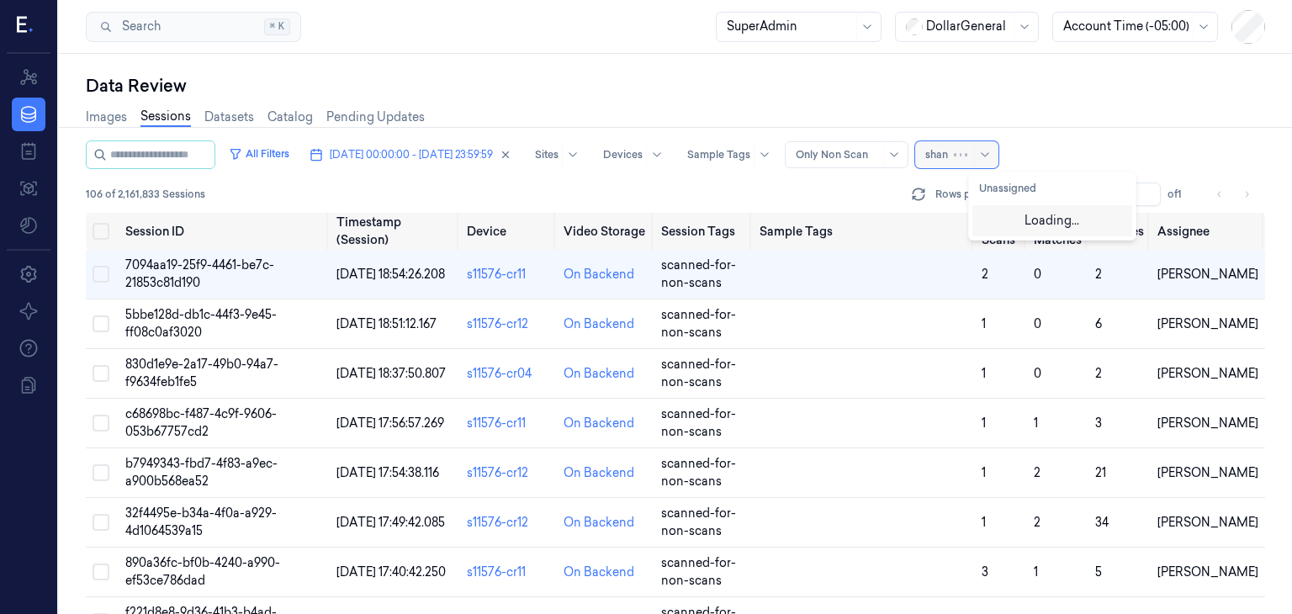
type input "shany"
click at [1008, 222] on div "Shany Argaman" at bounding box center [1029, 219] width 101 height 18
type input "reu"
click at [1044, 215] on div "Reut Argaman" at bounding box center [1019, 219] width 81 height 18
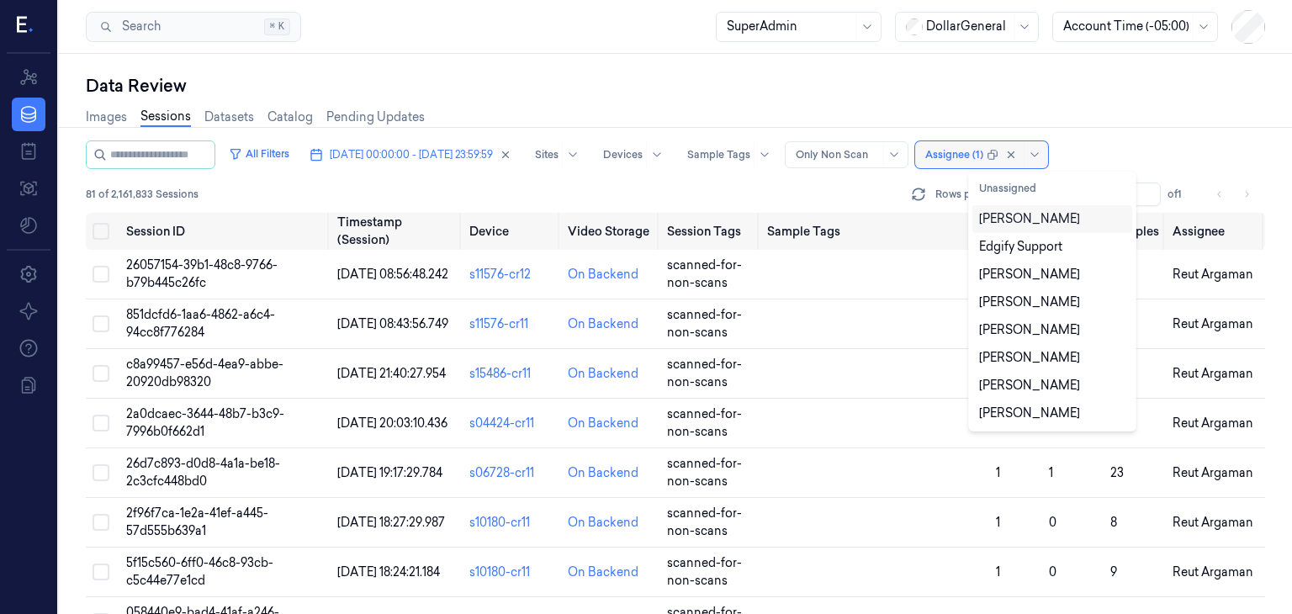
click at [404, 192] on div "81 of 2,161,833 Sessions Rows per page 200 Page 1 of 1" at bounding box center [675, 194] width 1179 height 24
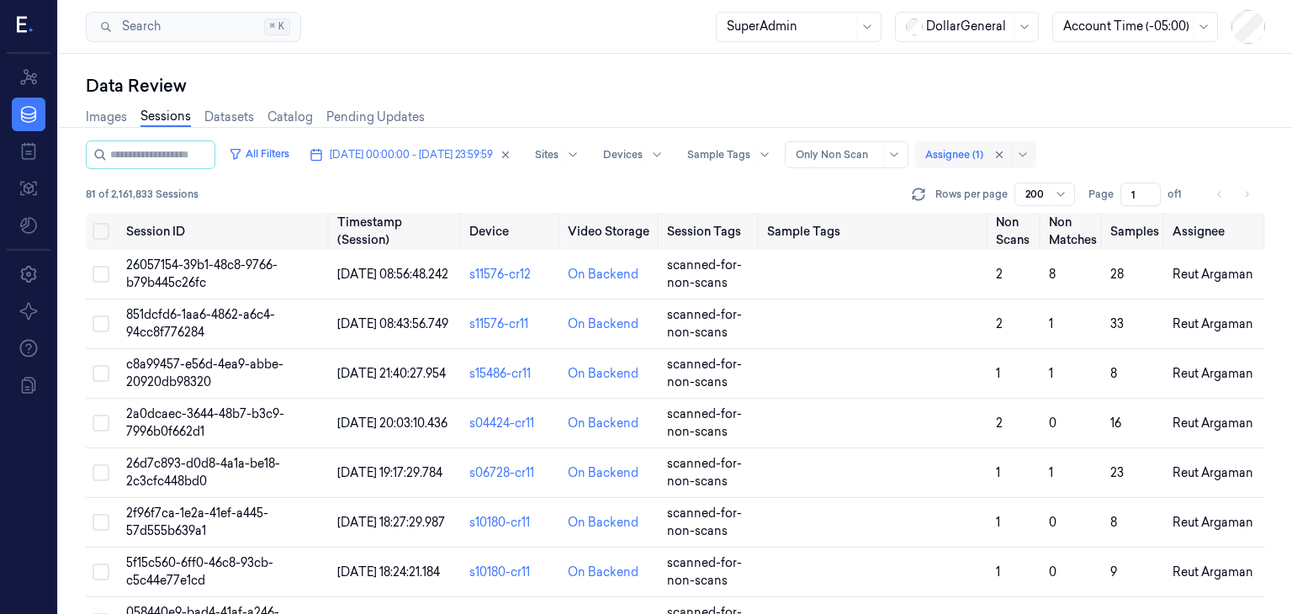
click at [1048, 200] on div "200" at bounding box center [1044, 194] width 61 height 24
click at [1038, 254] on div "50" at bounding box center [1033, 255] width 14 height 18
click at [1248, 195] on icon "Go to next page" at bounding box center [1246, 194] width 10 height 13
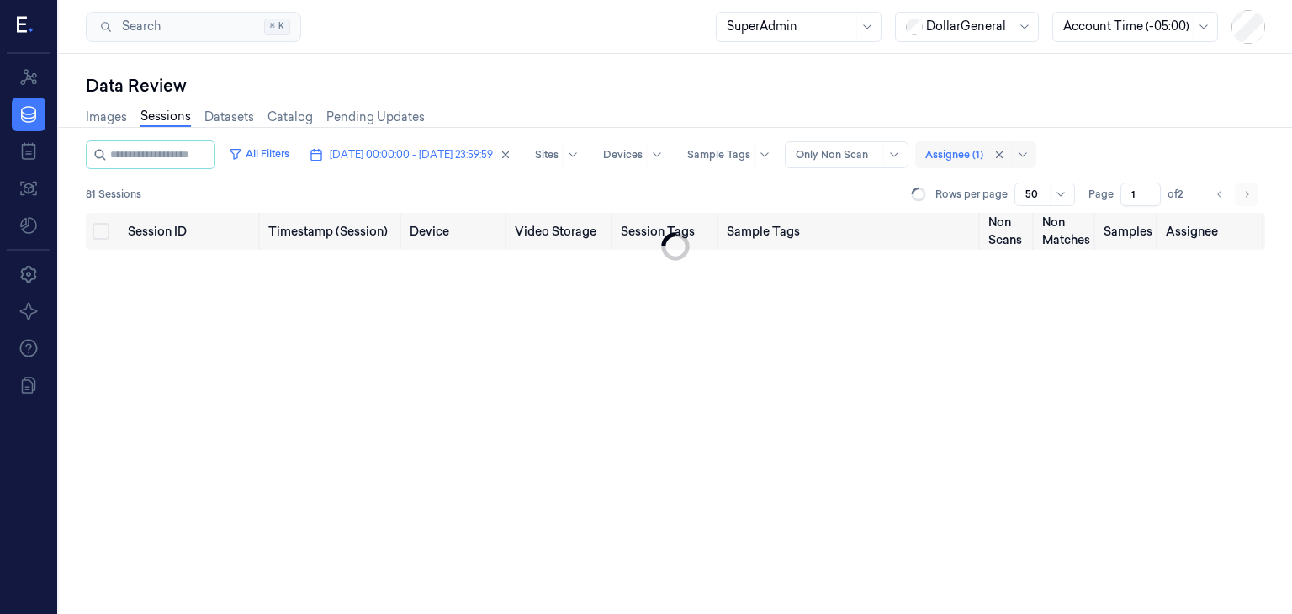
type input "2"
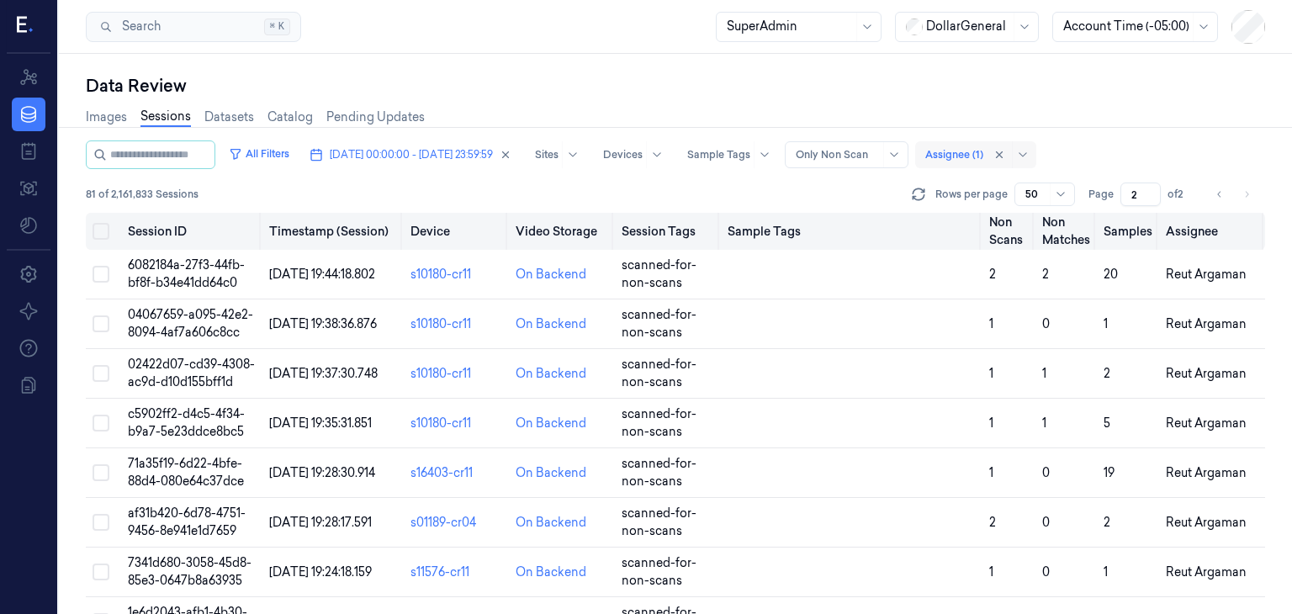
click at [99, 234] on button "Select all" at bounding box center [100, 231] width 17 height 17
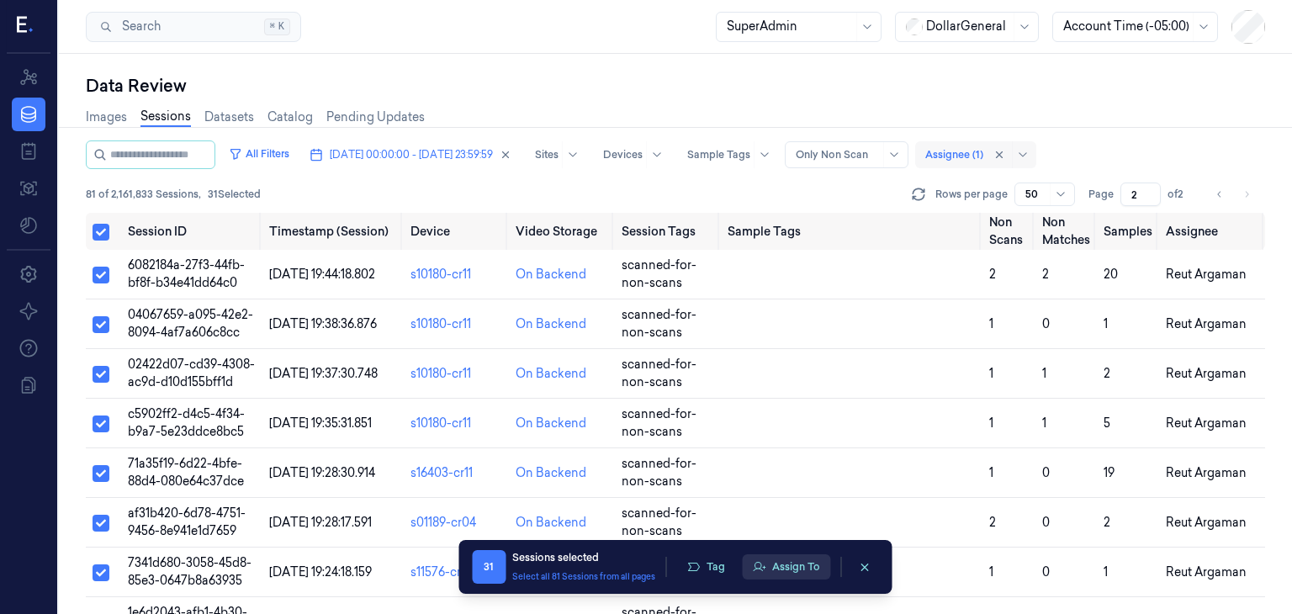
click at [781, 565] on button "Assign To" at bounding box center [786, 566] width 88 height 25
click at [773, 573] on button "Assign To" at bounding box center [786, 566] width 88 height 25
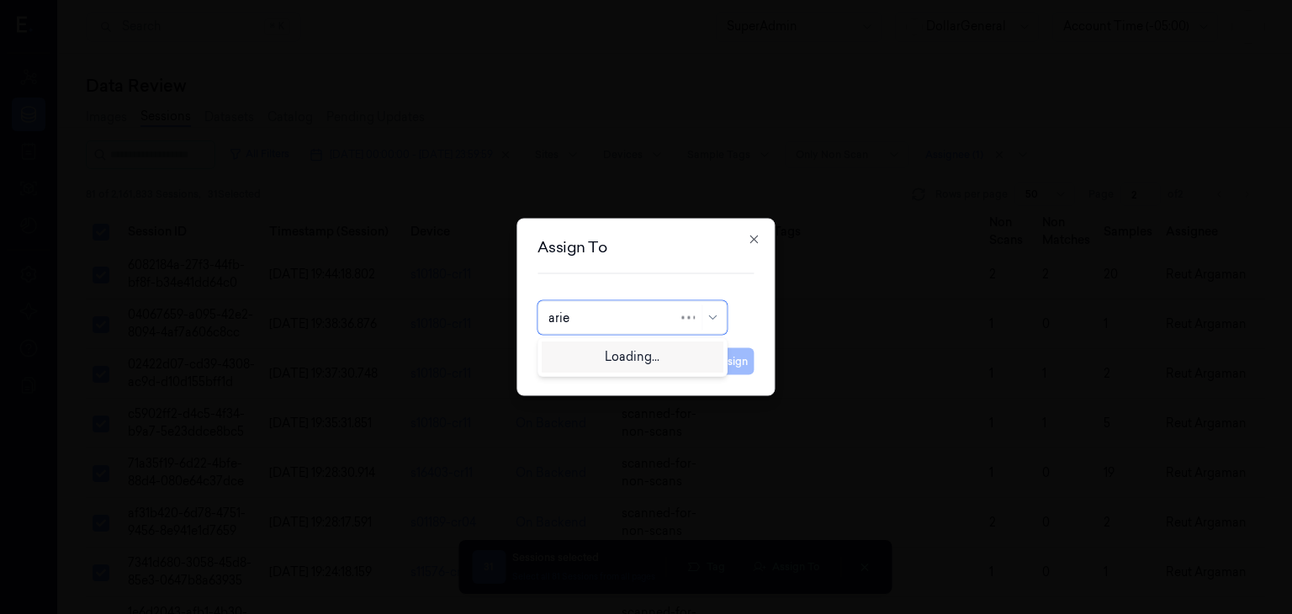
type input "ariel"
click at [647, 364] on div "Ariel Hasson" at bounding box center [633, 355] width 182 height 28
click at [735, 361] on button "Assign" at bounding box center [731, 361] width 46 height 27
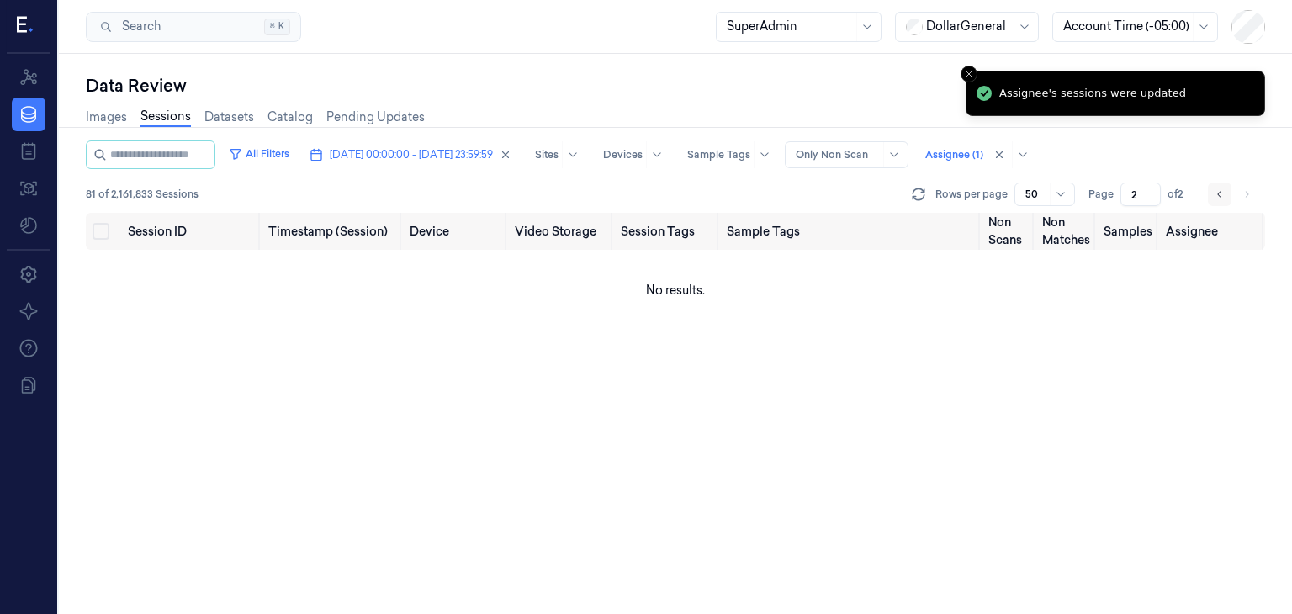
click at [1223, 197] on icon "Go to previous page" at bounding box center [1219, 194] width 10 height 13
type input "1"
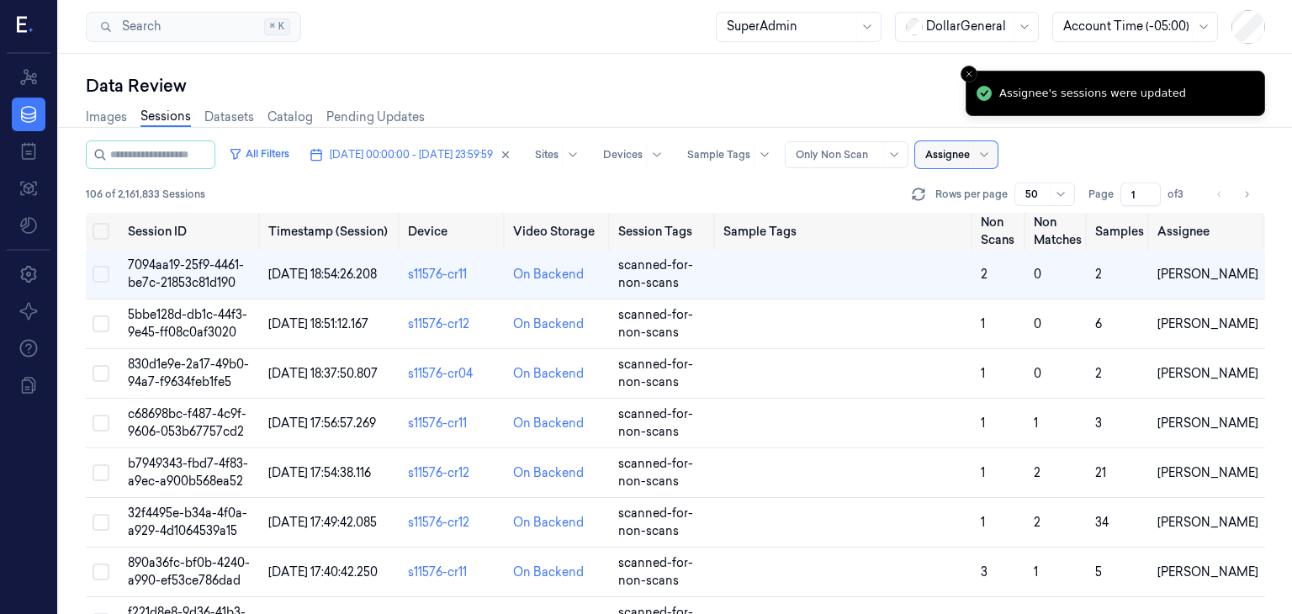
click at [970, 156] on div at bounding box center [947, 154] width 45 height 15
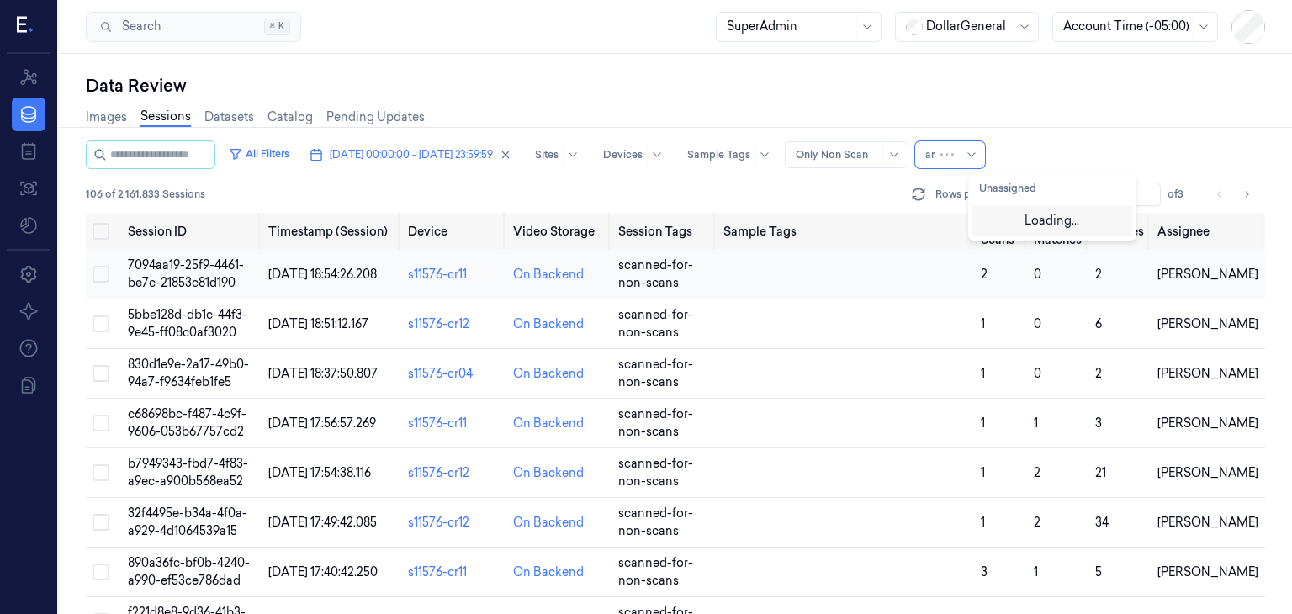
type input "a"
click at [1189, 114] on div "Images Sessions Datasets Catalog Pending Updates" at bounding box center [675, 119] width 1179 height 43
drag, startPoint x: 162, startPoint y: 263, endPoint x: 178, endPoint y: 265, distance: 16.1
click at [162, 263] on span "7094aa19-25f9-4461-be7c-21853c81d190" at bounding box center [186, 273] width 116 height 33
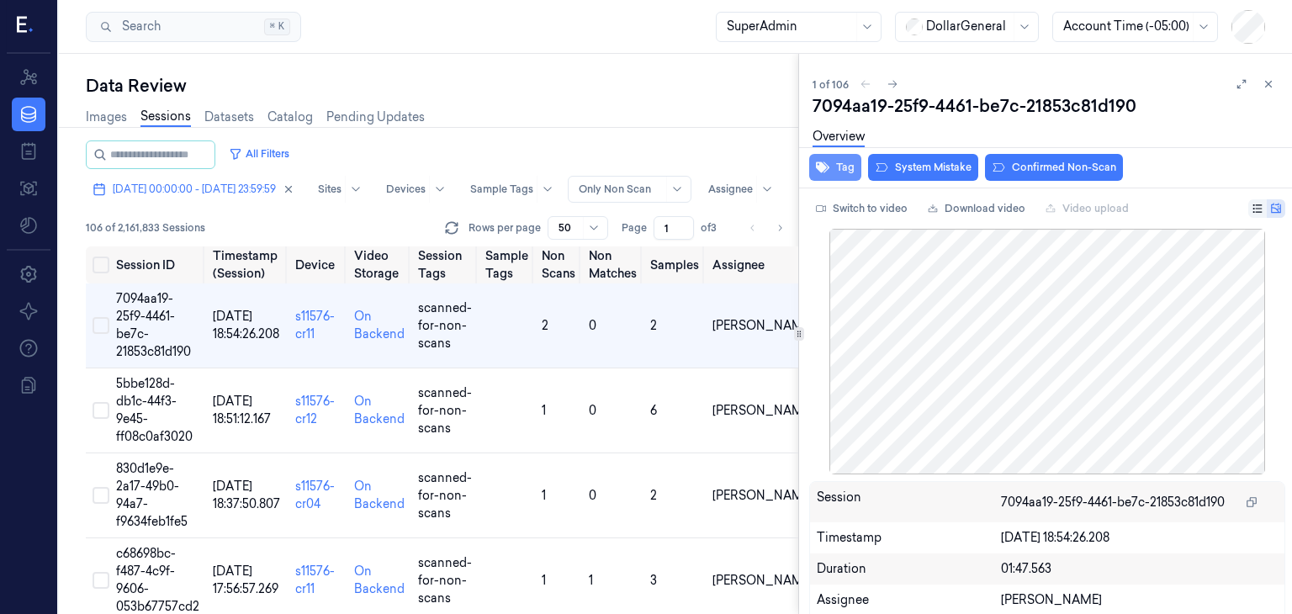
click at [851, 168] on button "Tag" at bounding box center [835, 167] width 52 height 27
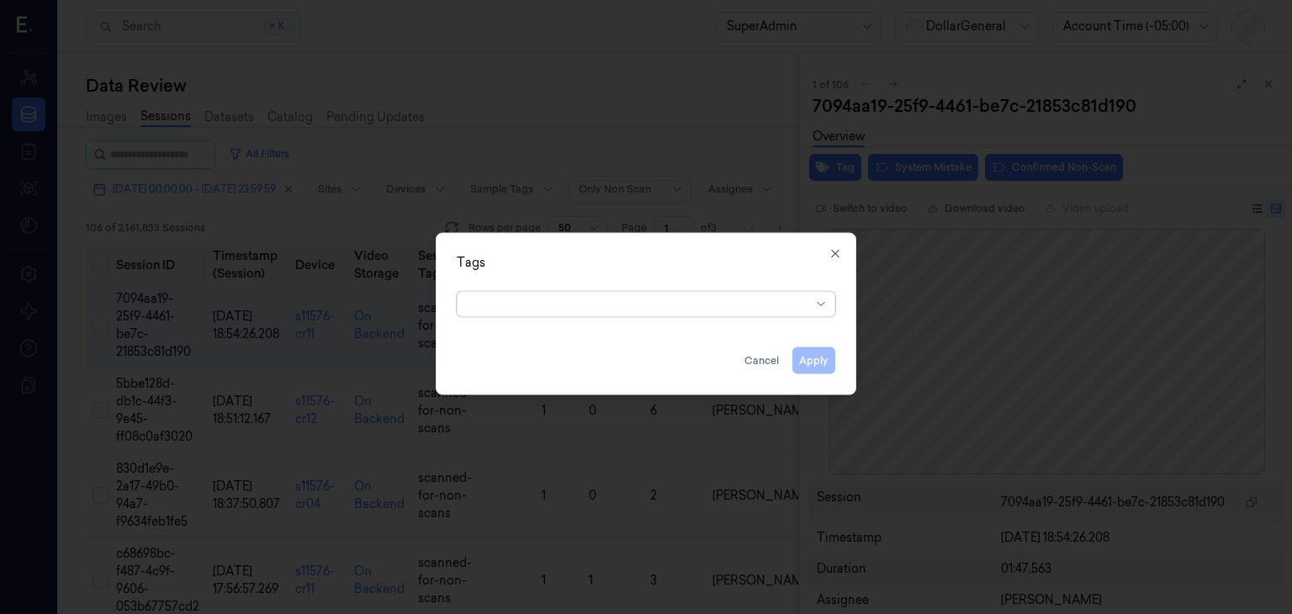
click at [743, 295] on div at bounding box center [639, 304] width 343 height 18
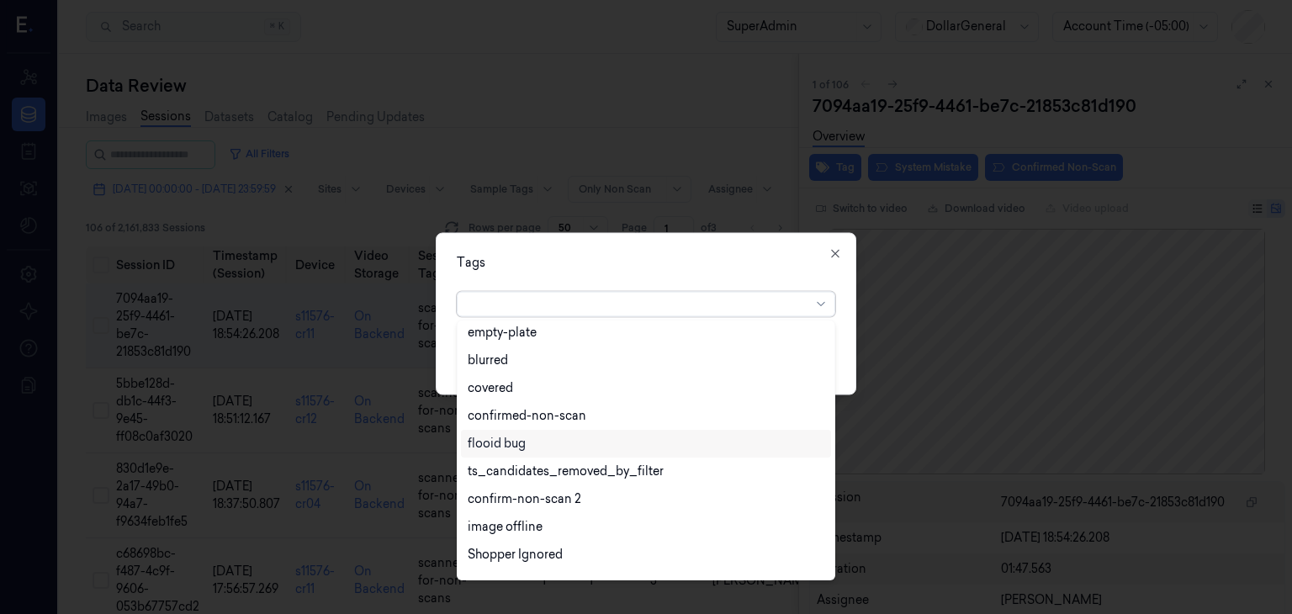
scroll to position [441, 0]
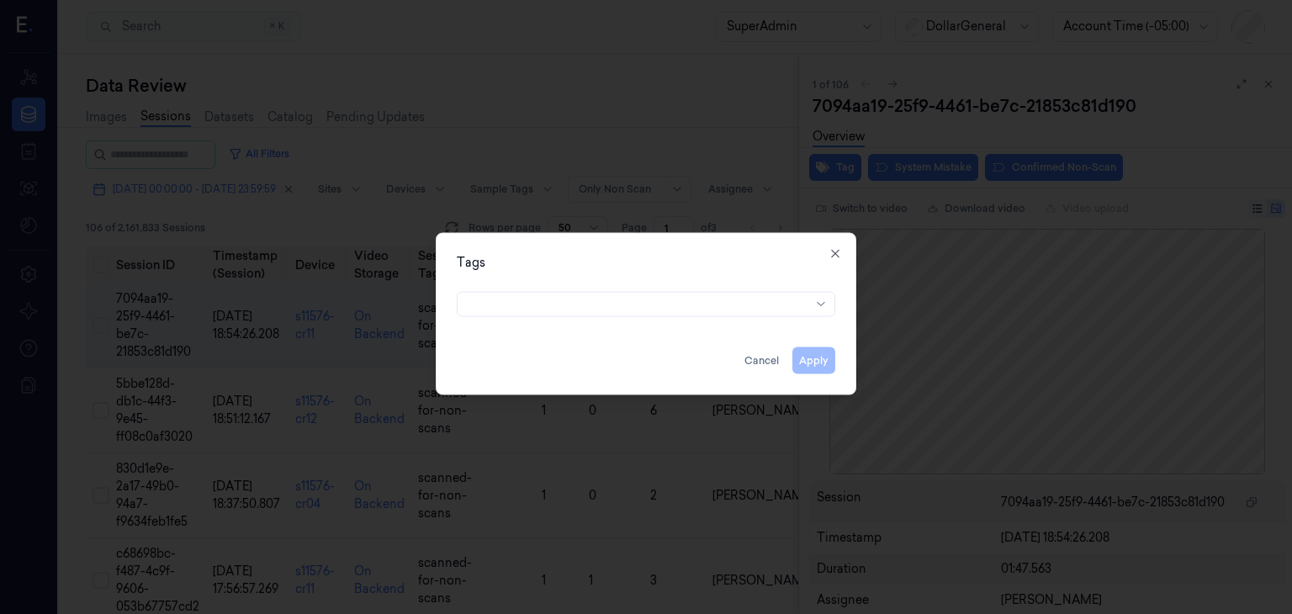
drag, startPoint x: 1265, startPoint y: 145, endPoint x: 1255, endPoint y: 154, distance: 13.1
click at [1265, 145] on div at bounding box center [646, 307] width 1292 height 614
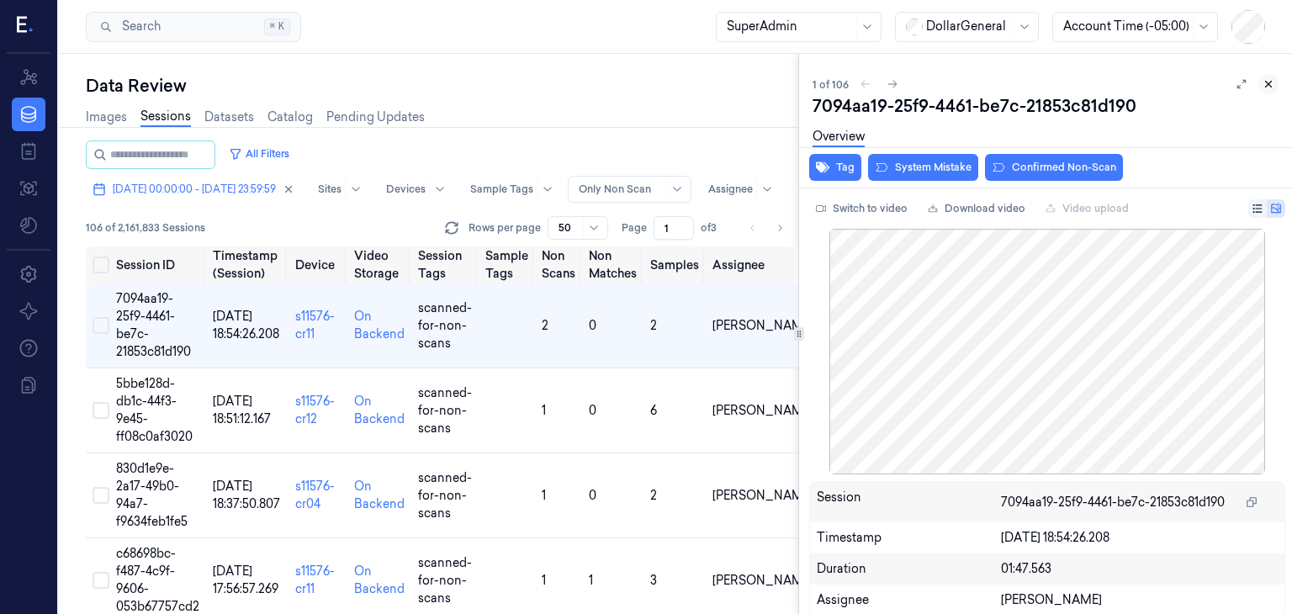
click at [1262, 84] on icon at bounding box center [1268, 84] width 12 height 12
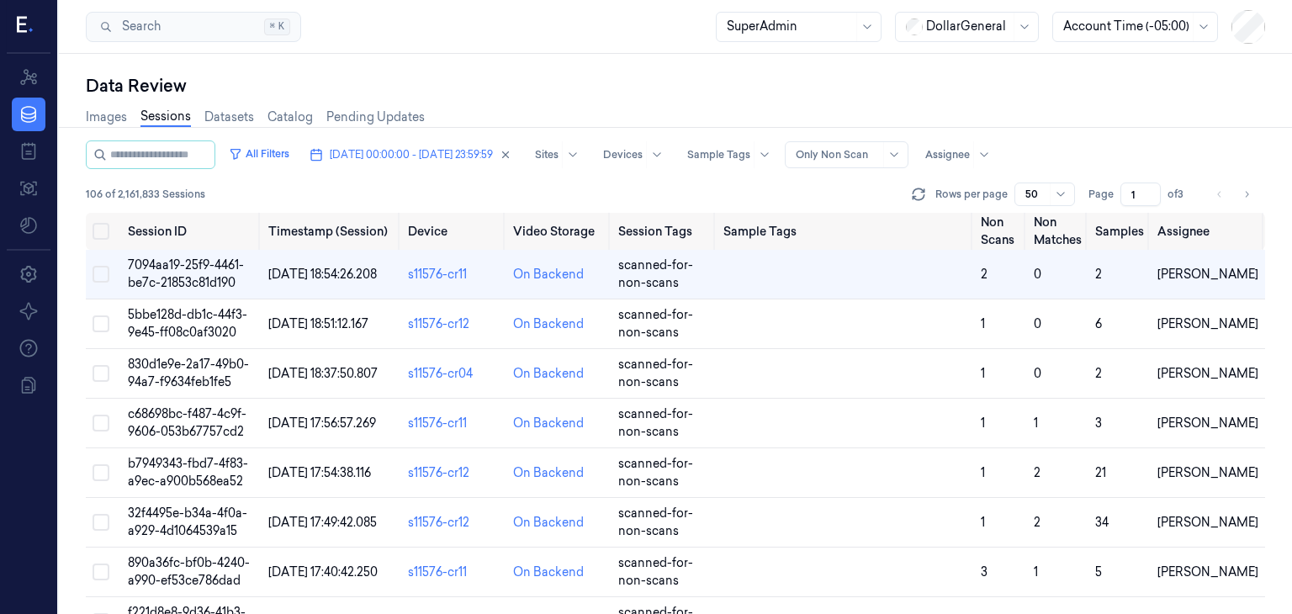
click at [1234, 116] on div "Images Sessions Datasets Catalog Pending Updates" at bounding box center [675, 119] width 1179 height 43
click at [168, 272] on td "7094aa19-25f9-4461-be7c-21853c81d190" at bounding box center [191, 275] width 140 height 50
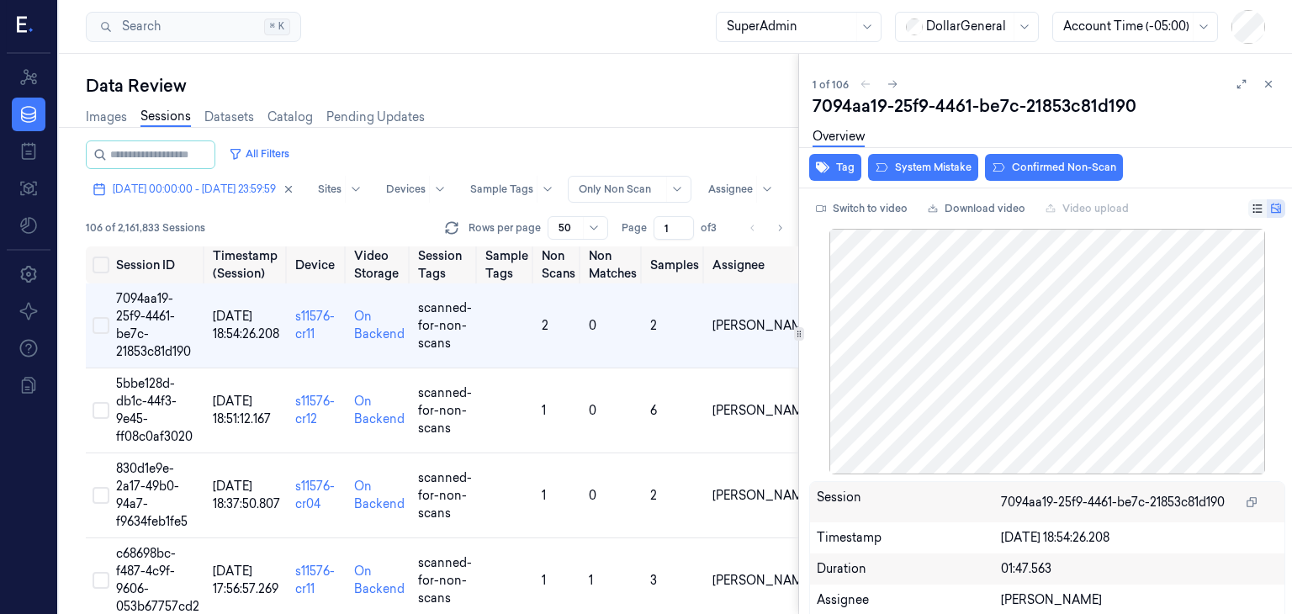
drag, startPoint x: 1264, startPoint y: 88, endPoint x: 1241, endPoint y: 95, distance: 23.7
click at [1262, 88] on icon at bounding box center [1268, 84] width 12 height 12
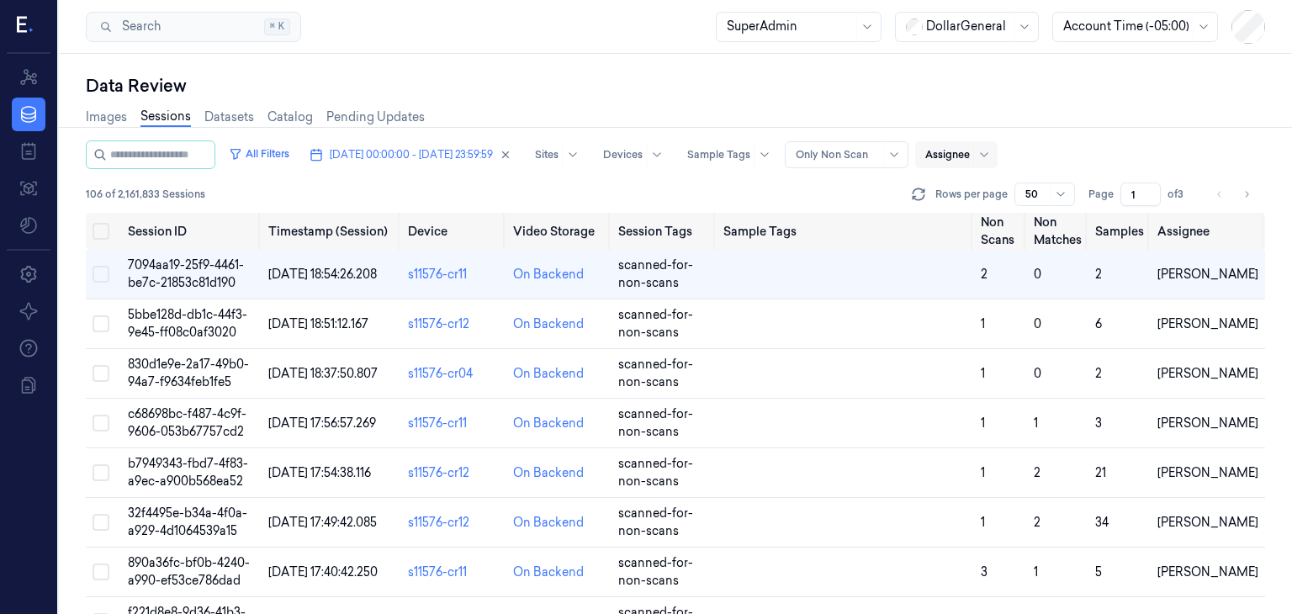
click at [970, 157] on div at bounding box center [947, 154] width 45 height 15
type input "ariel"
click at [1043, 225] on div "Ariel Hasson" at bounding box center [1029, 219] width 101 height 18
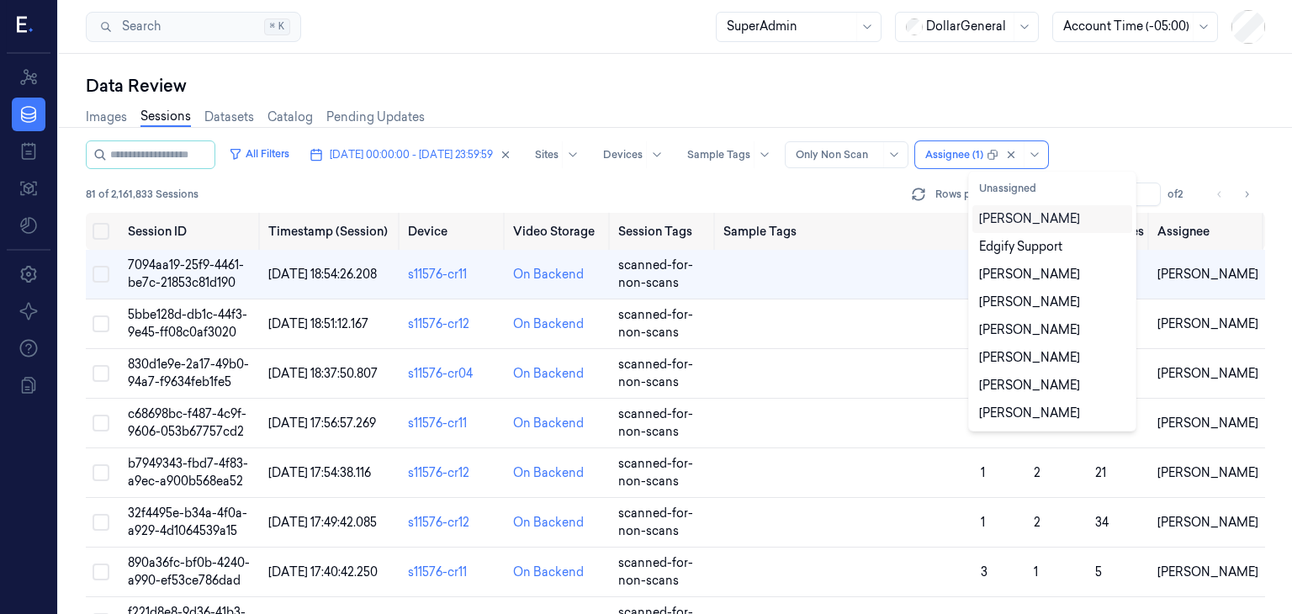
click at [881, 189] on div "81 of 2,161,833 Sessions Rows per page 50 Page 1 of 2" at bounding box center [675, 194] width 1179 height 24
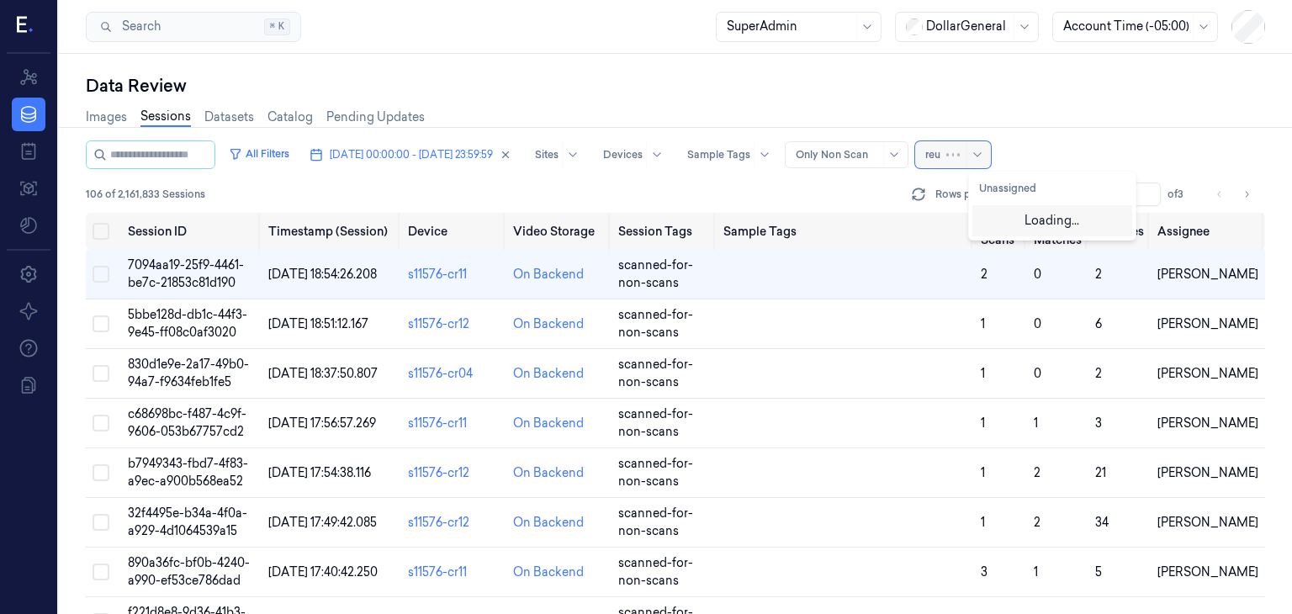
type input "reut"
click at [1031, 217] on div "Reut Argaman" at bounding box center [1019, 219] width 81 height 18
type input "sha"
click at [1041, 245] on div "Shany Argaman" at bounding box center [1029, 247] width 101 height 18
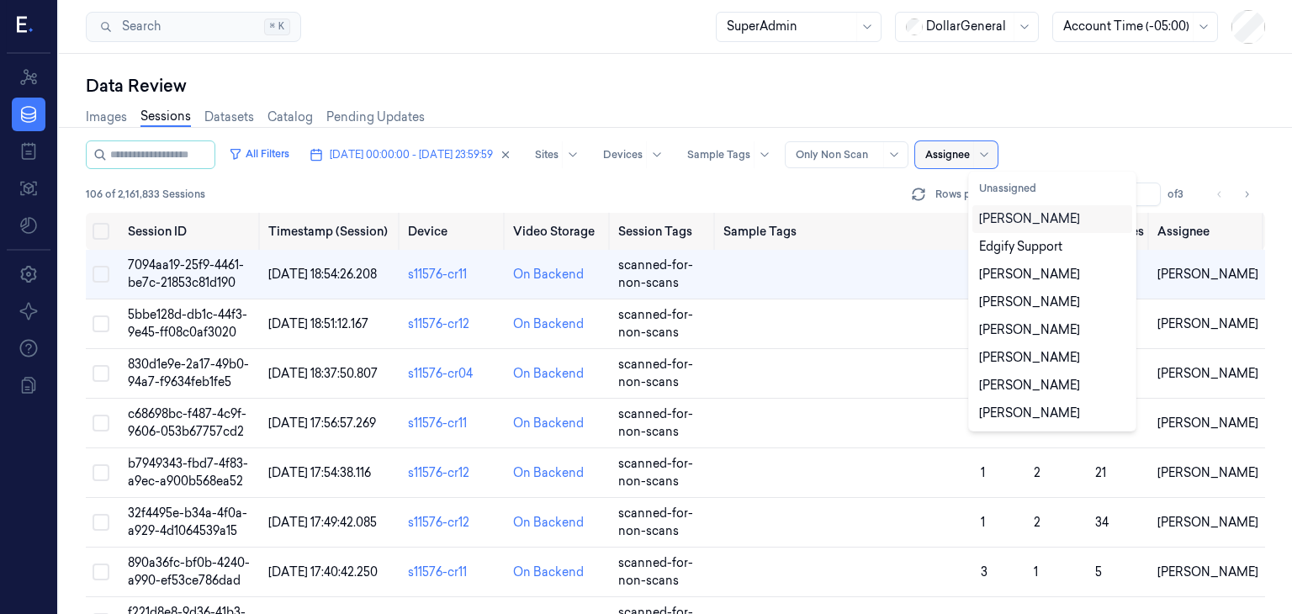
click at [1144, 150] on div "All Filters 15/09/2025 00:00:00 - 21/09/2025 23:59:59 Sites Devices Sample Tags…" at bounding box center [675, 154] width 1179 height 29
